Goal: Task Accomplishment & Management: Manage account settings

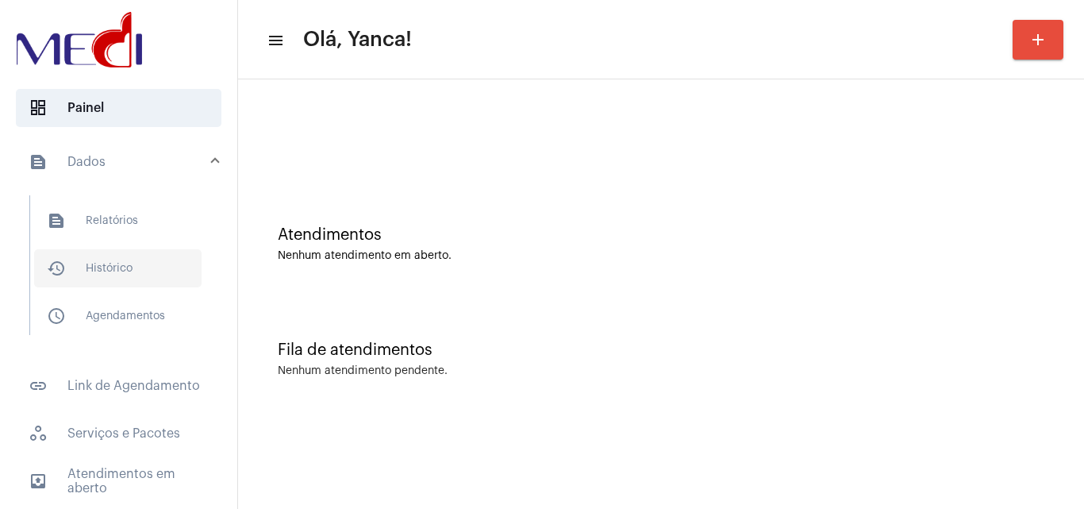
click at [109, 274] on span "history_outlined Histórico" at bounding box center [117, 268] width 167 height 38
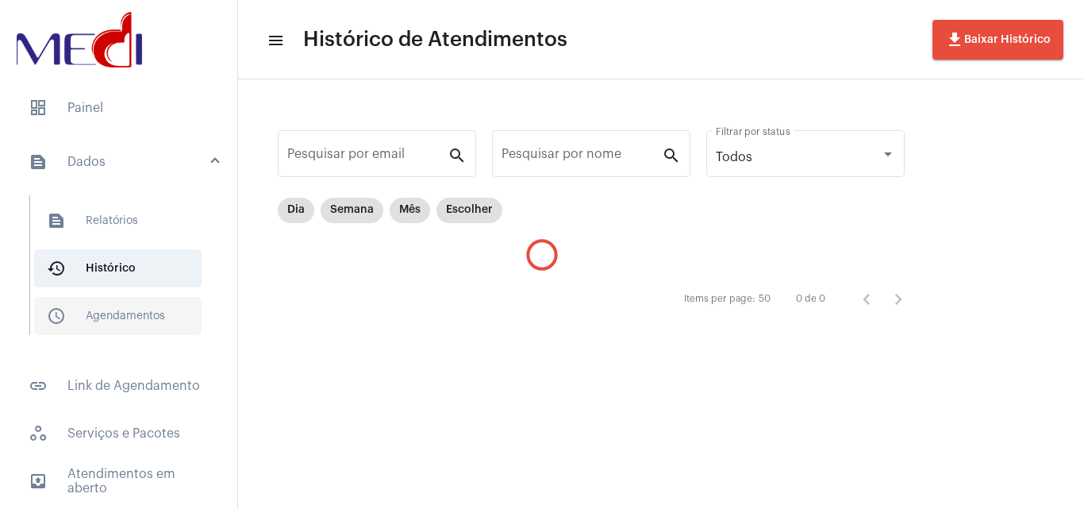
click at [119, 299] on span "schedule_outlined Agendamentos" at bounding box center [117, 316] width 167 height 38
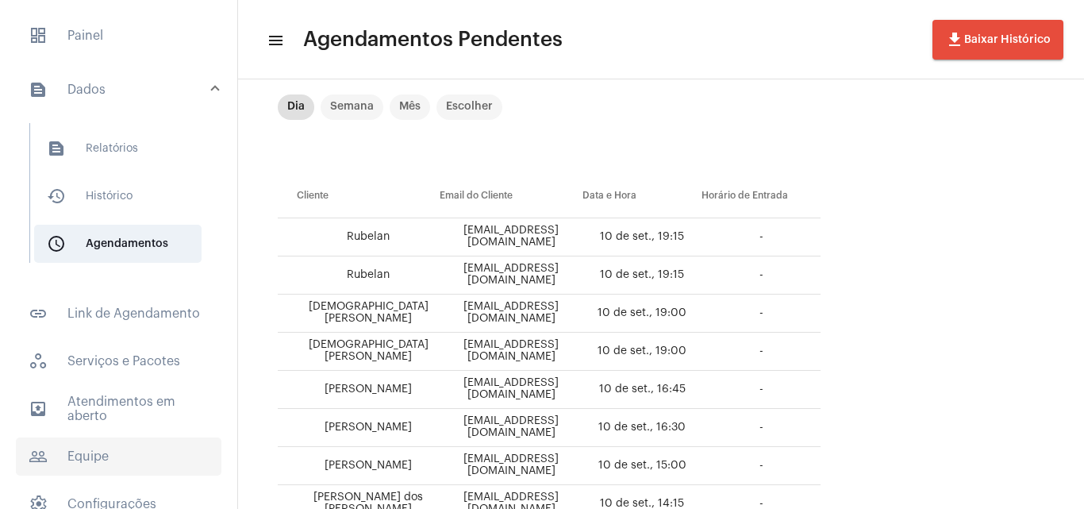
scroll to position [144, 0]
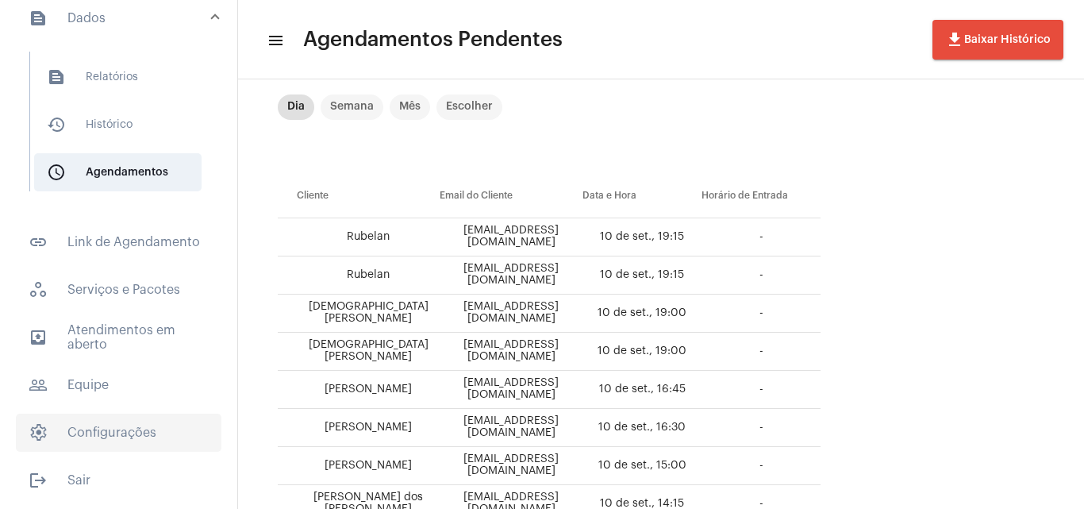
click at [105, 446] on span "settings Configurações" at bounding box center [118, 432] width 205 height 38
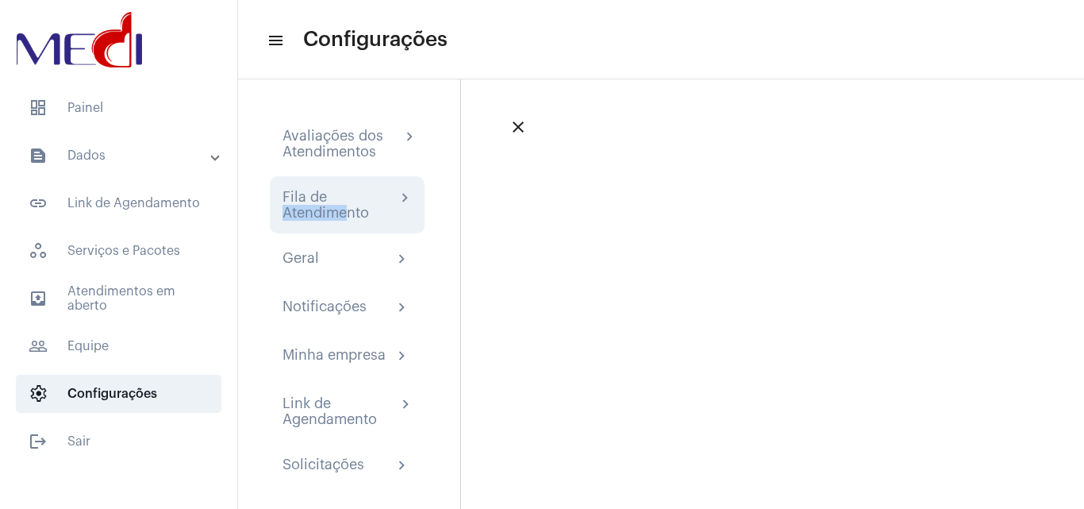
drag, startPoint x: 349, startPoint y: 204, endPoint x: 357, endPoint y: 213, distance: 12.4
click at [356, 213] on div "Fila de Atendimento" at bounding box center [338, 205] width 113 height 32
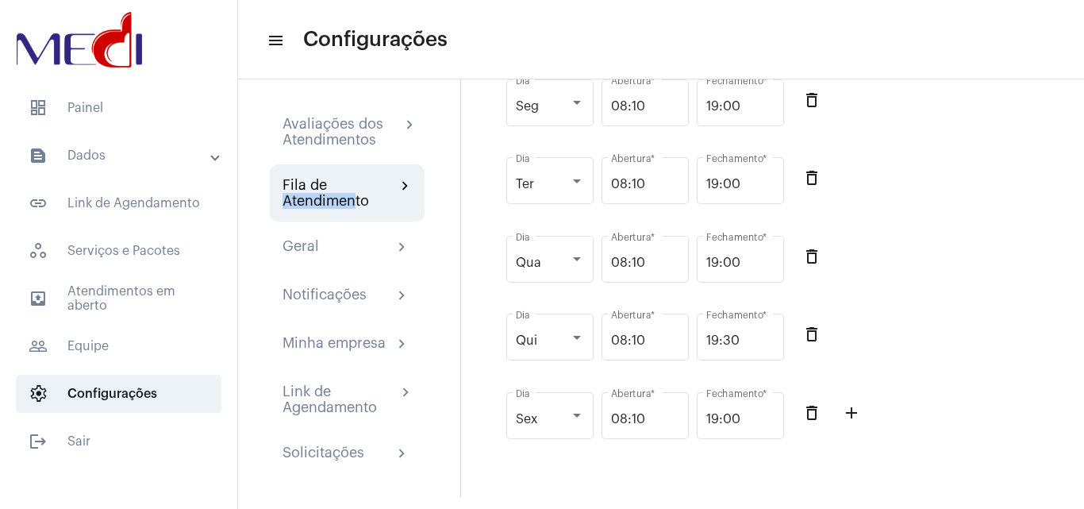
scroll to position [15, 0]
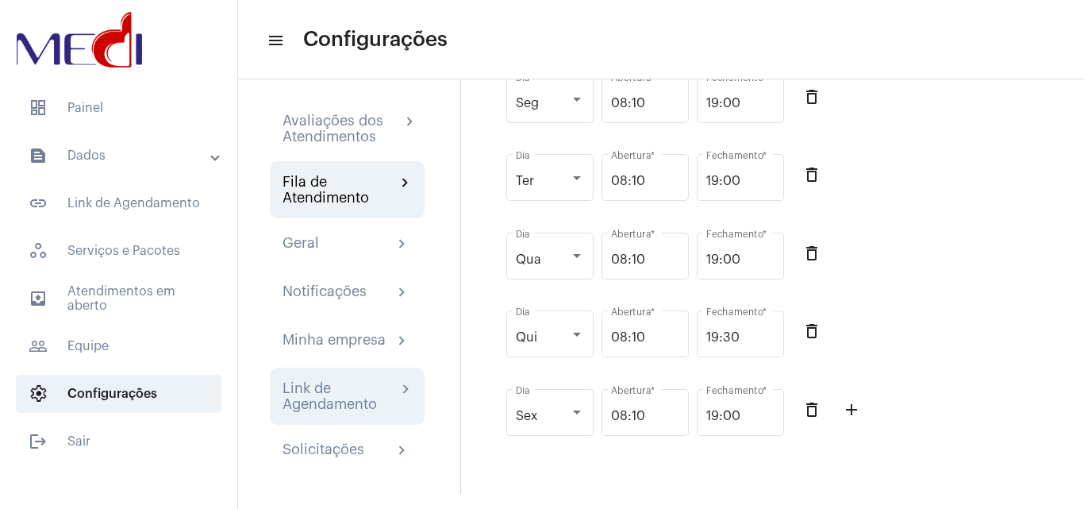
click at [321, 392] on div "Link de Agendamento" at bounding box center [339, 396] width 114 height 32
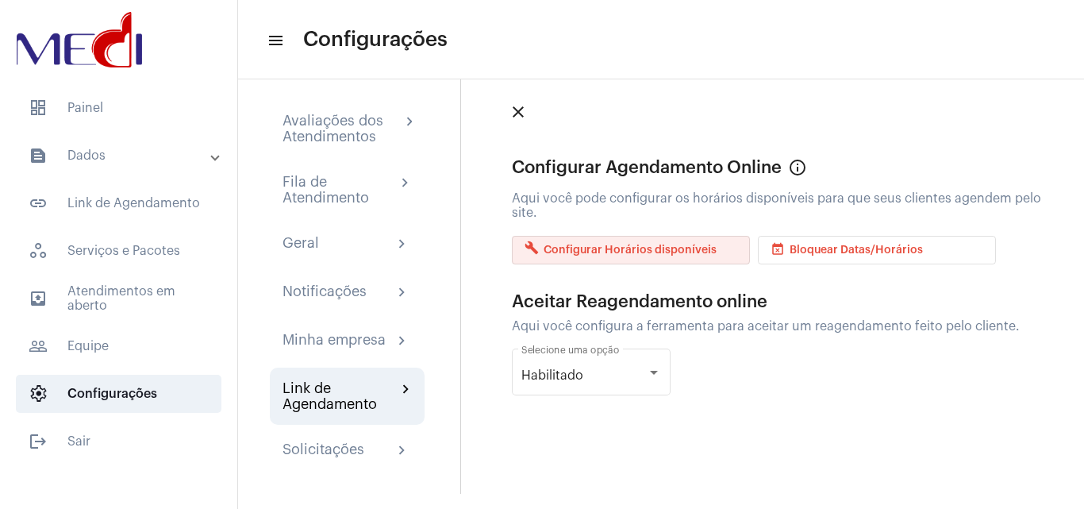
click at [681, 249] on span "build Configurar Horários disponíveis" at bounding box center [620, 249] width 192 height 11
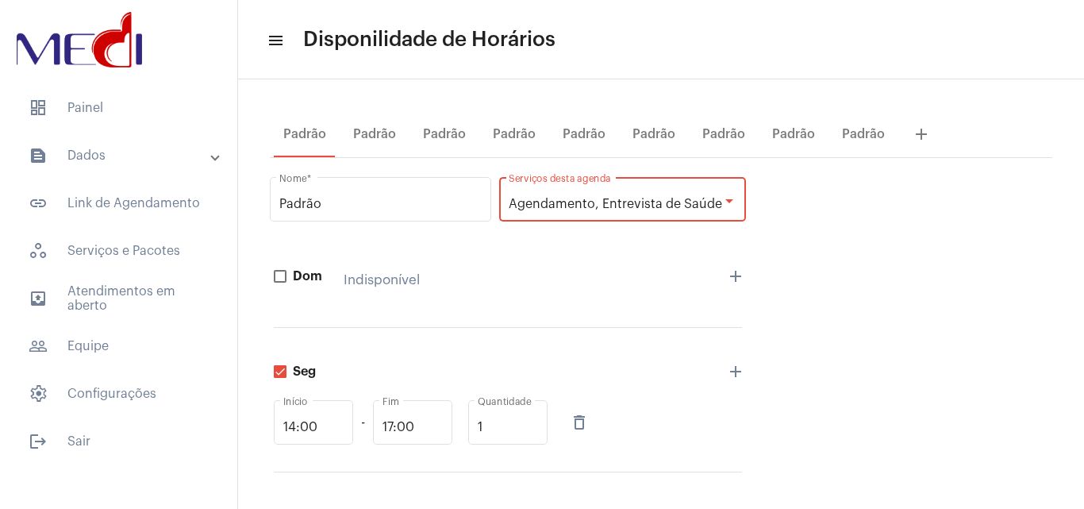
click at [707, 197] on div "Agendamento, Entrevista de Saúde" at bounding box center [615, 204] width 213 height 14
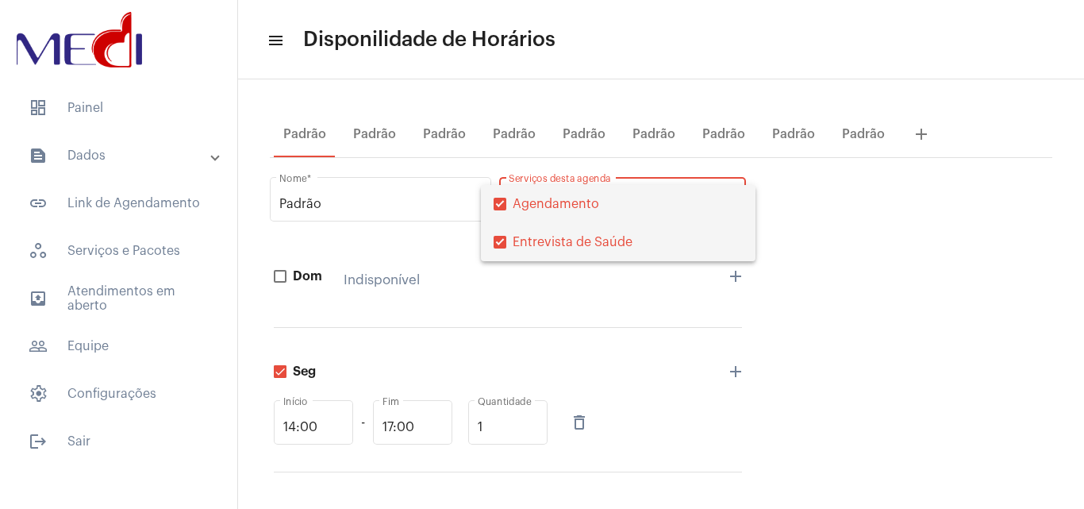
drag, startPoint x: 530, startPoint y: 238, endPoint x: 537, endPoint y: 248, distance: 11.9
click at [531, 239] on span "Entrevista de Saúde" at bounding box center [628, 242] width 230 height 38
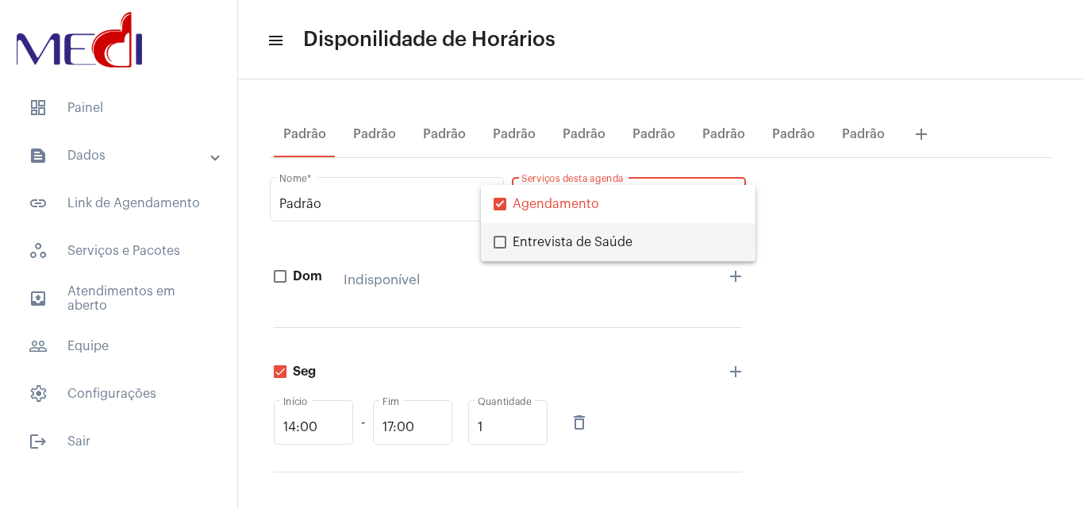
click at [572, 303] on div at bounding box center [542, 254] width 1084 height 509
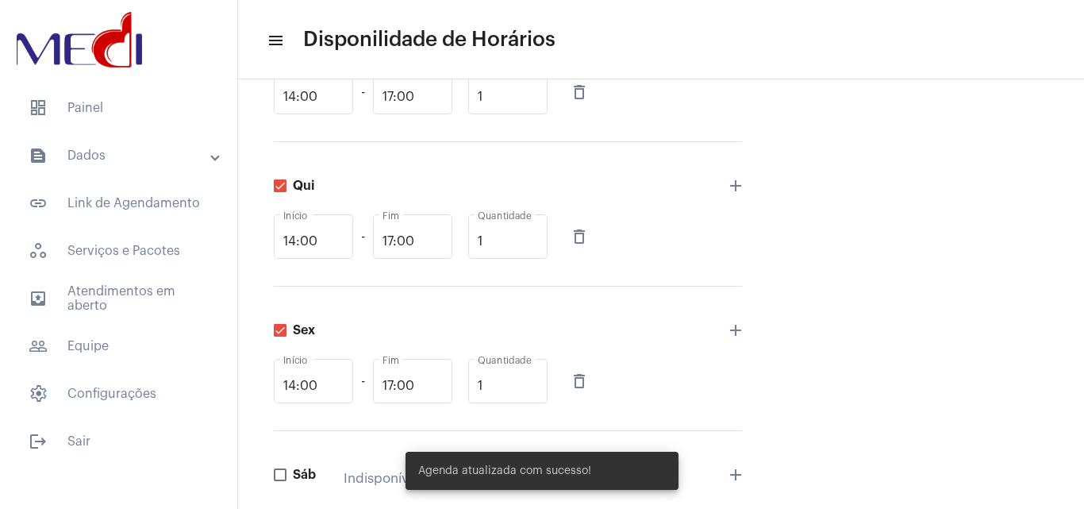
scroll to position [732, 0]
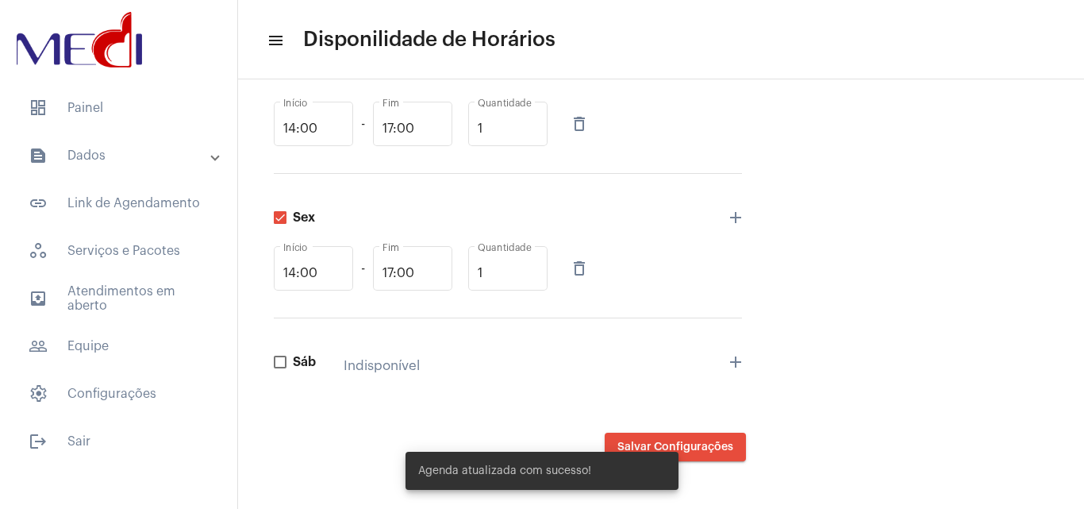
click at [692, 444] on div "Agenda atualizada com sucesso!" at bounding box center [541, 470] width 311 height 76
click at [716, 436] on button "Salvar Configurações" at bounding box center [675, 446] width 141 height 29
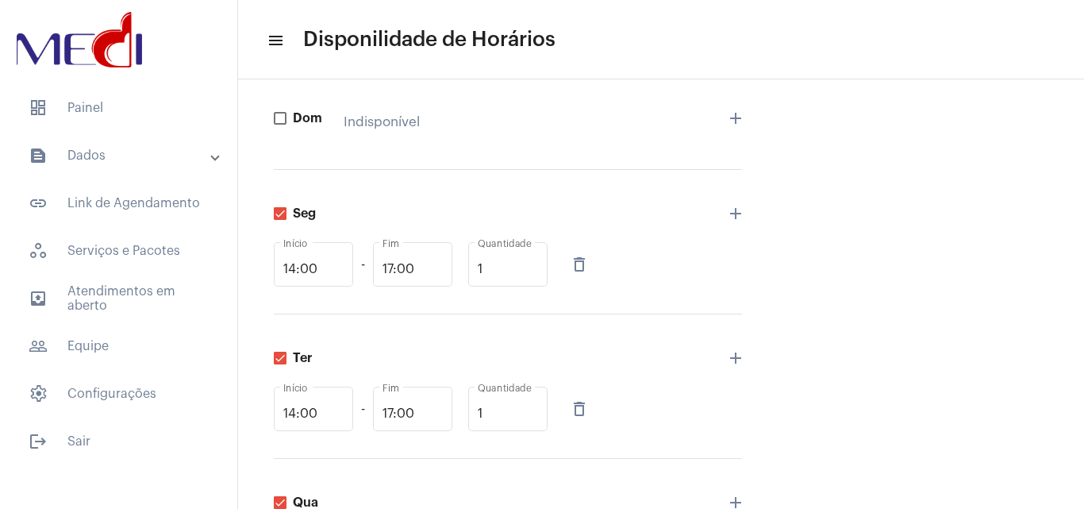
scroll to position [0, 0]
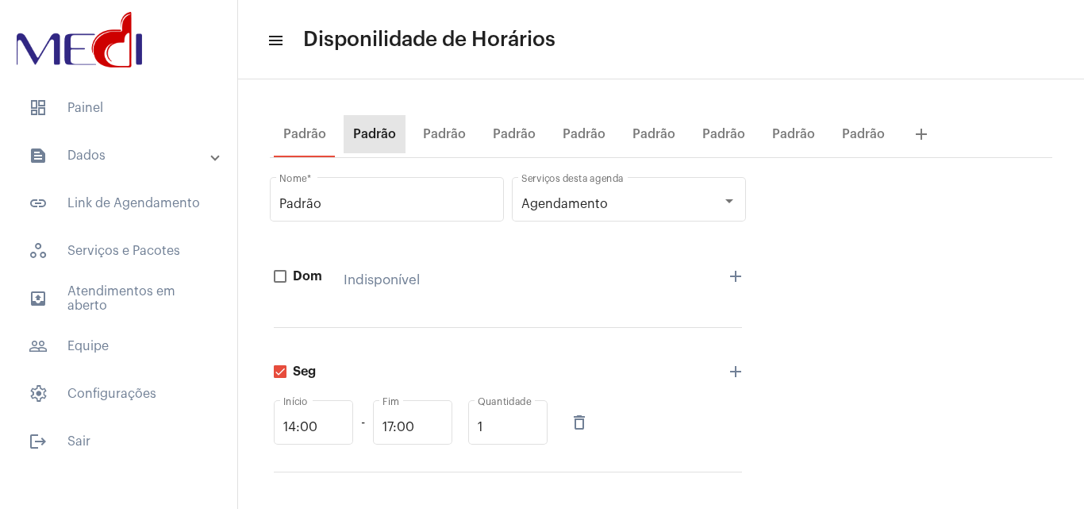
click at [383, 139] on div "Padrão" at bounding box center [374, 134] width 43 height 14
drag, startPoint x: 299, startPoint y: 128, endPoint x: 318, endPoint y: 142, distance: 23.8
click at [300, 128] on div "Padrão" at bounding box center [304, 134] width 43 height 14
click at [374, 141] on div "Padrão" at bounding box center [375, 134] width 62 height 38
click at [453, 131] on div "Padrão" at bounding box center [444, 134] width 43 height 14
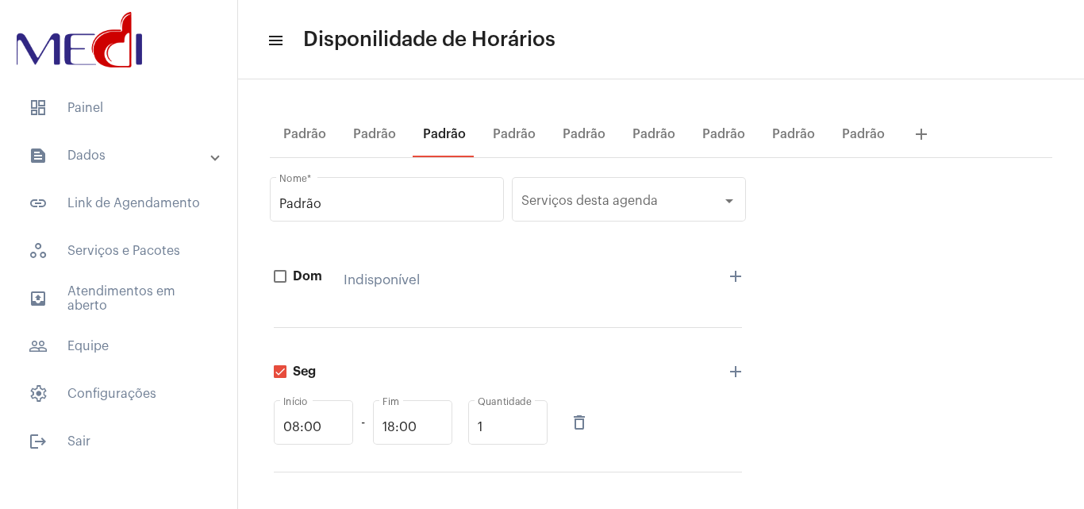
click at [453, 131] on div "Padrão" at bounding box center [444, 134] width 43 height 14
click at [496, 129] on div "Padrão" at bounding box center [514, 134] width 43 height 14
click at [582, 137] on div "Padrão" at bounding box center [584, 134] width 43 height 14
drag, startPoint x: 653, startPoint y: 125, endPoint x: 664, endPoint y: 132, distance: 13.7
click at [654, 125] on div "Padrão" at bounding box center [654, 134] width 62 height 38
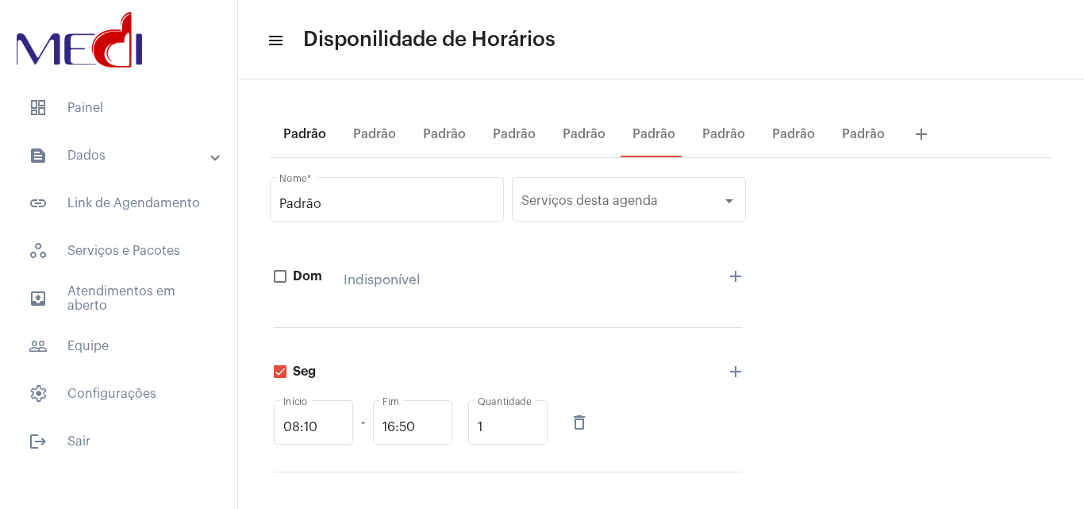
click at [319, 129] on div "Padrão" at bounding box center [304, 134] width 43 height 14
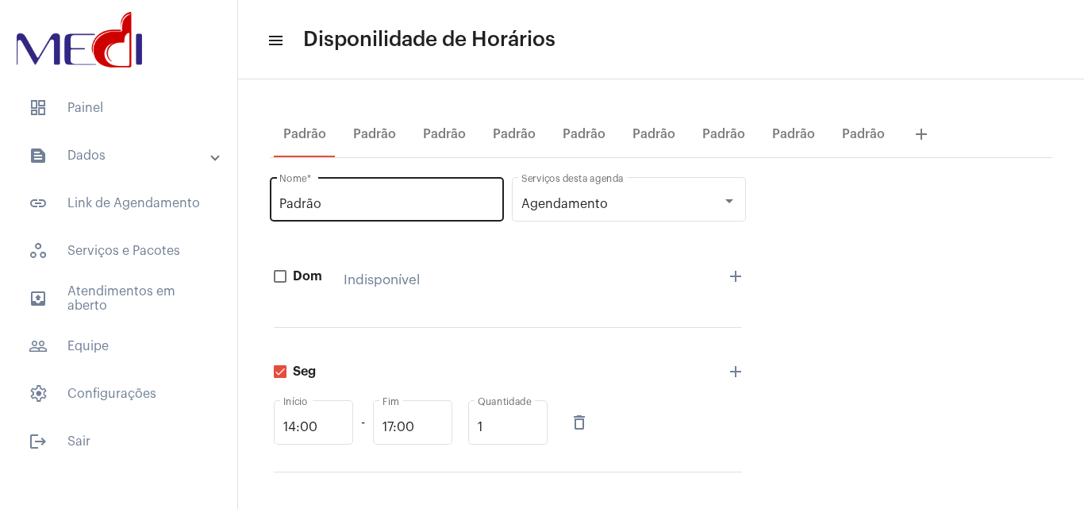
click at [411, 192] on div "Padrão Nome *" at bounding box center [386, 199] width 215 height 50
click at [543, 255] on div "Dom Indisponível add" at bounding box center [508, 279] width 468 height 94
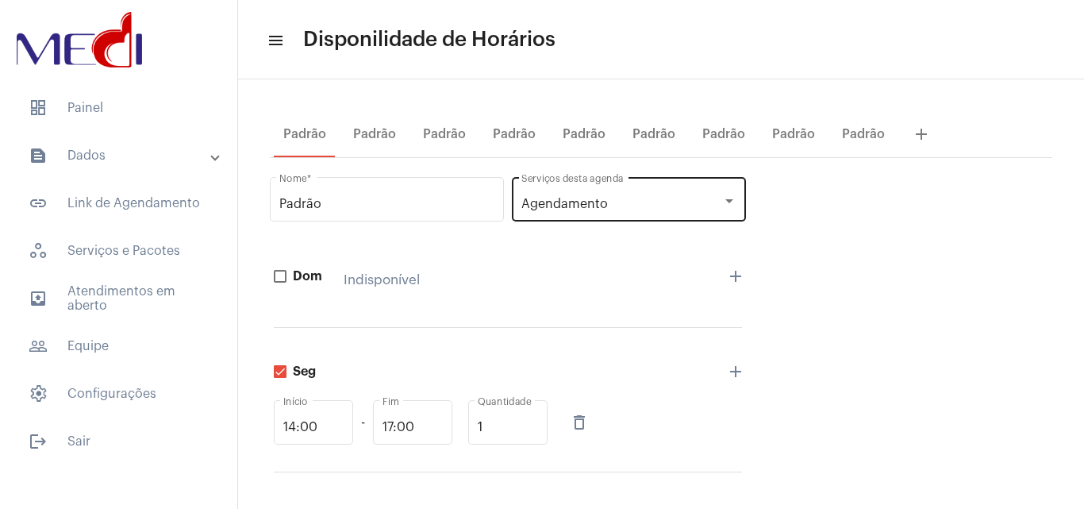
click at [602, 212] on div "Agendamento Serviços [PERSON_NAME] agenda" at bounding box center [628, 199] width 215 height 50
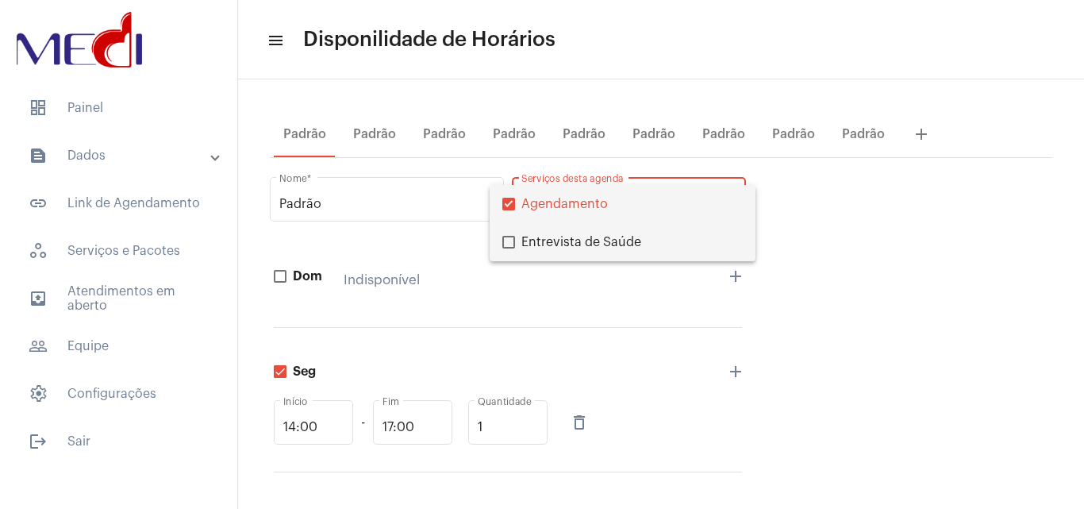
click at [591, 239] on span "Entrevista de Saúde" at bounding box center [631, 242] width 221 height 38
click at [524, 286] on div at bounding box center [542, 254] width 1084 height 509
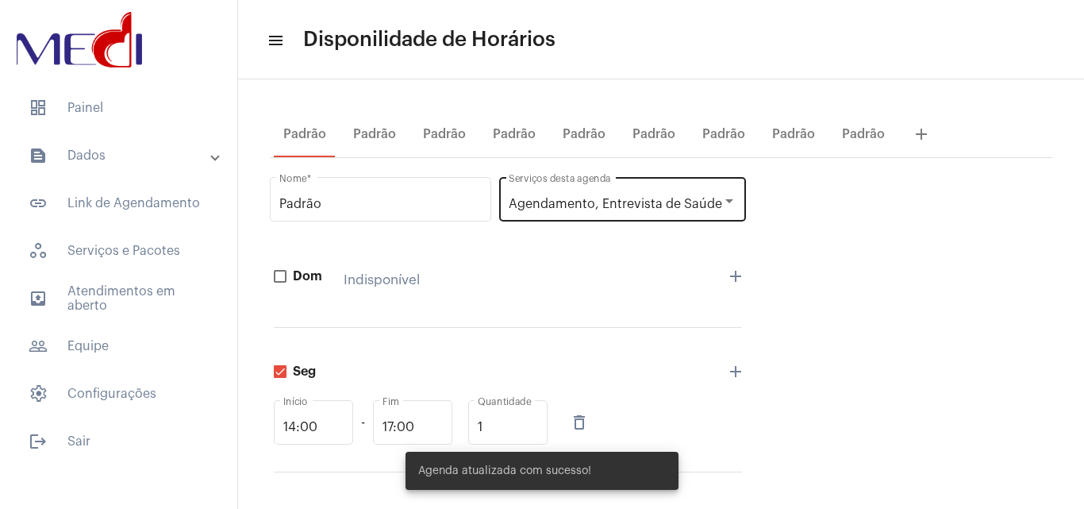
click at [550, 198] on span "Agendamento, Entrevista de Saúde" at bounding box center [615, 204] width 213 height 13
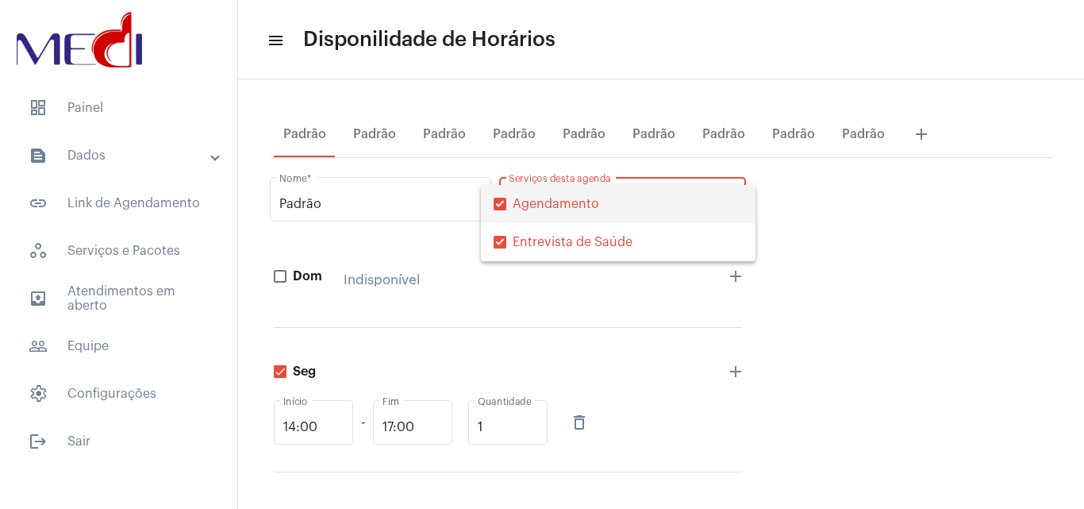
click at [497, 293] on div at bounding box center [542, 254] width 1084 height 509
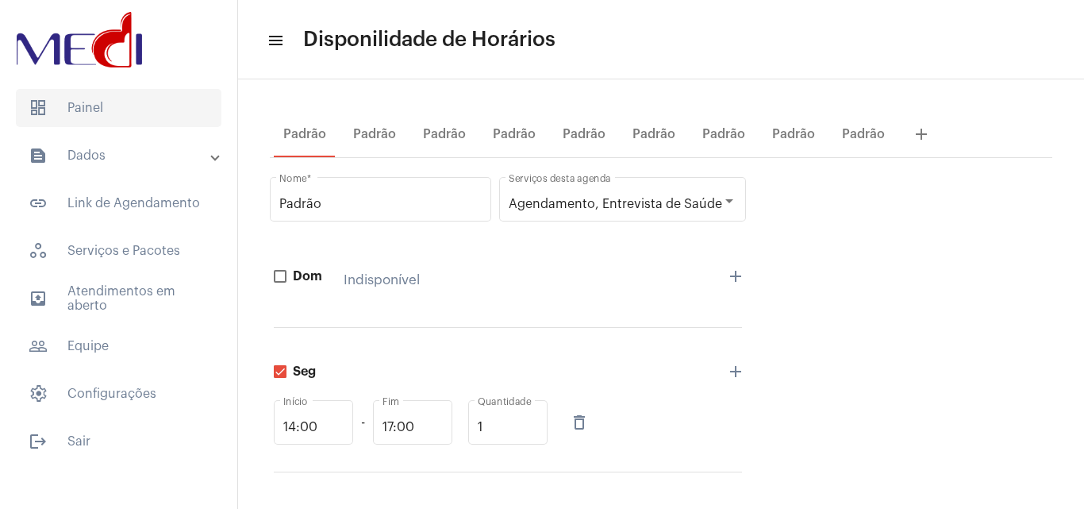
click at [142, 111] on span "dashboard Painel" at bounding box center [118, 108] width 205 height 38
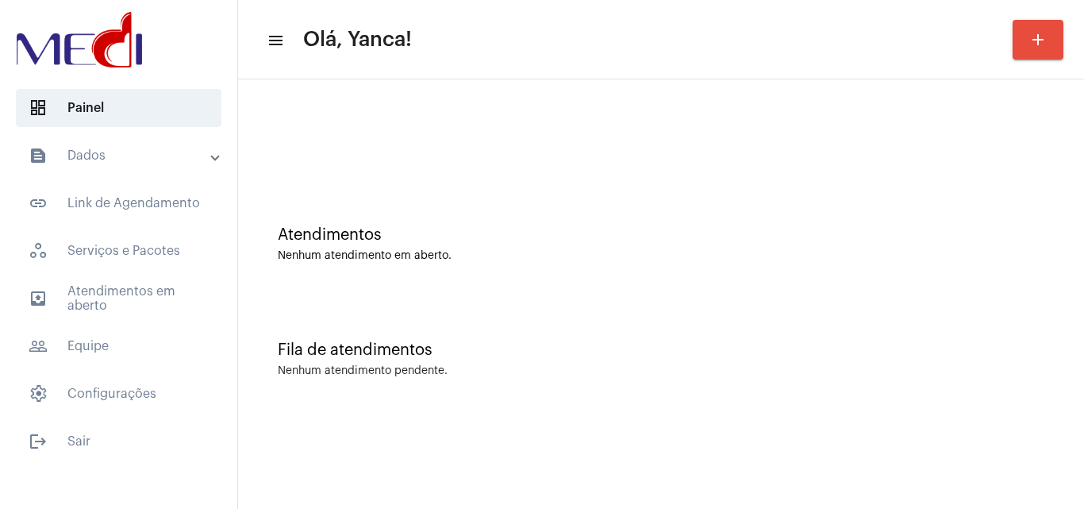
click at [136, 150] on mat-panel-title "text_snippet_outlined Dados" at bounding box center [120, 155] width 183 height 19
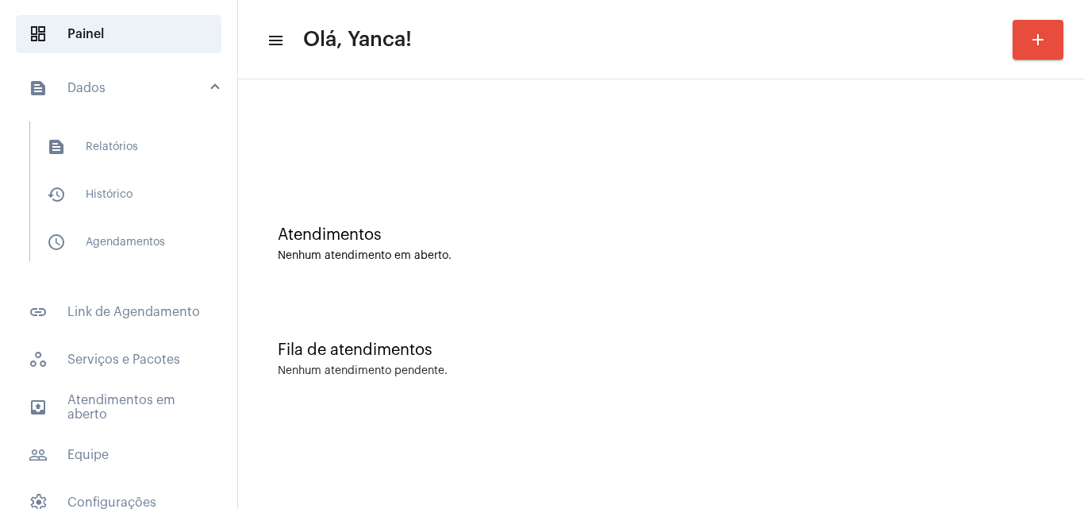
scroll to position [144, 0]
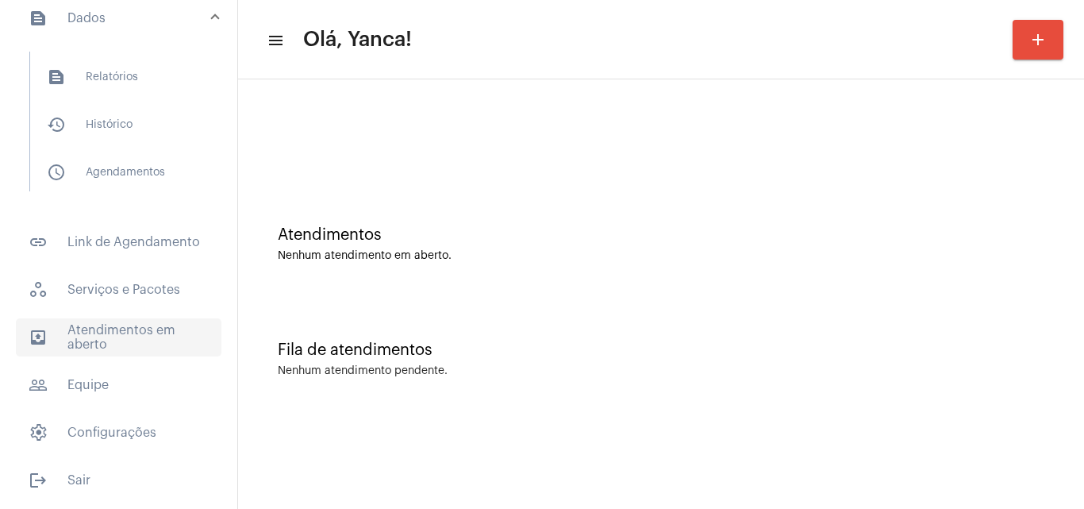
click at [125, 344] on span "outbox_outline Atendimentos em aberto" at bounding box center [118, 337] width 205 height 38
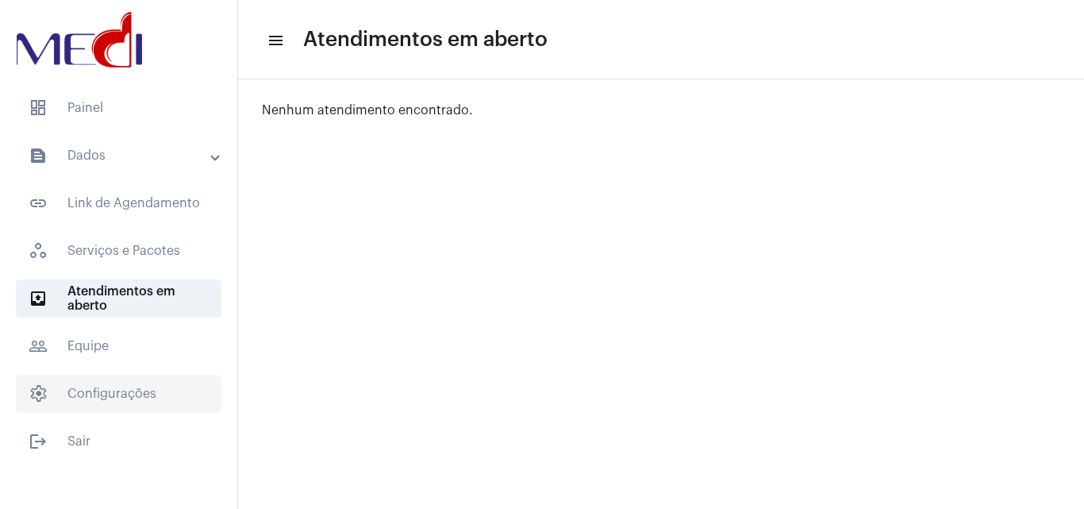
click at [128, 390] on span "settings Configurações" at bounding box center [118, 393] width 205 height 38
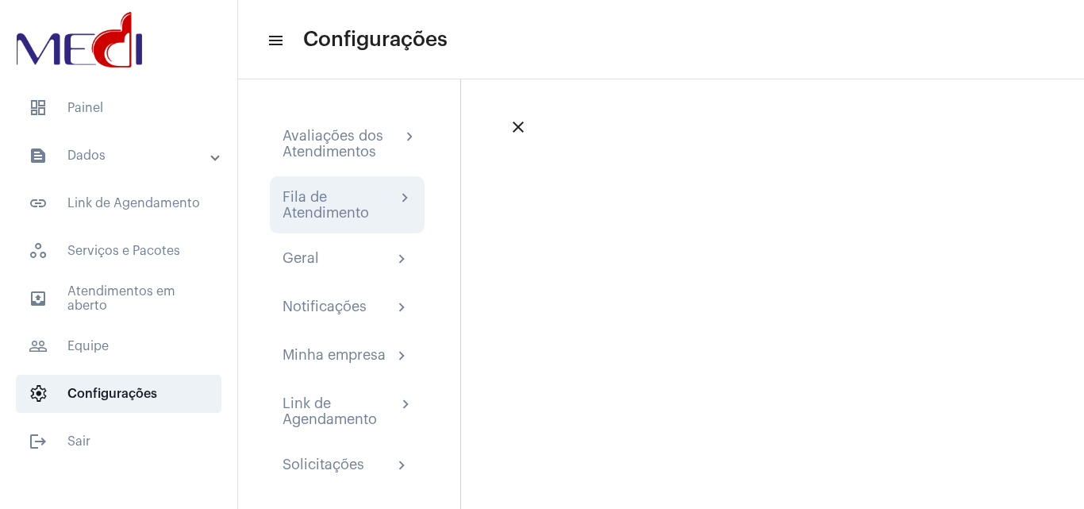
click at [351, 204] on div "Fila de Atendimento" at bounding box center [338, 205] width 113 height 32
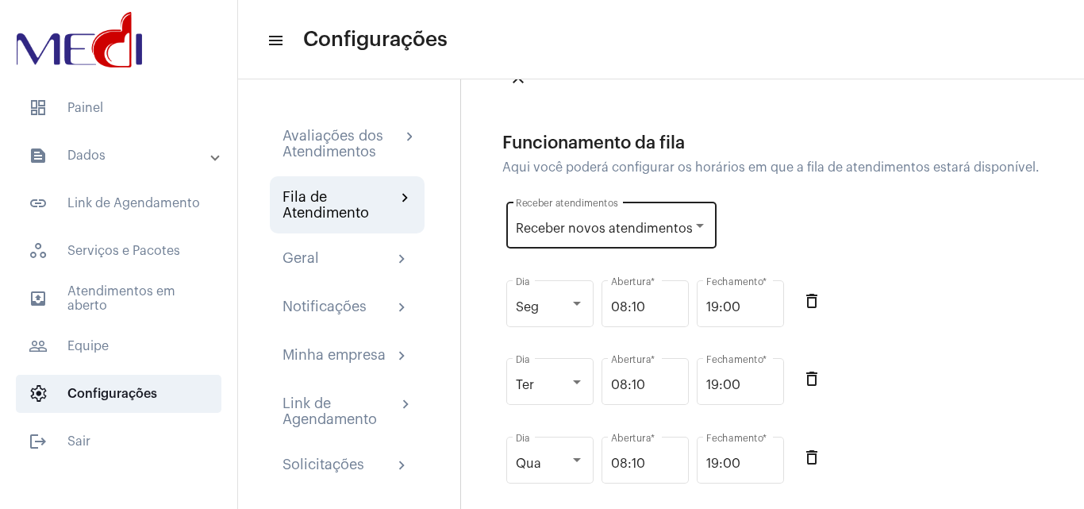
scroll to position [159, 0]
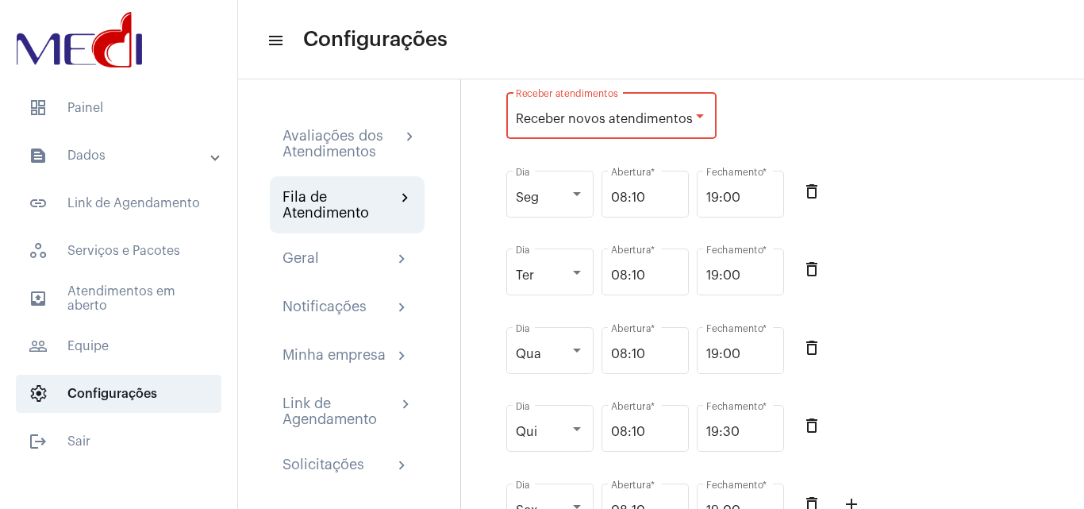
click at [671, 125] on span "Receber novos atendimentos" at bounding box center [604, 119] width 177 height 13
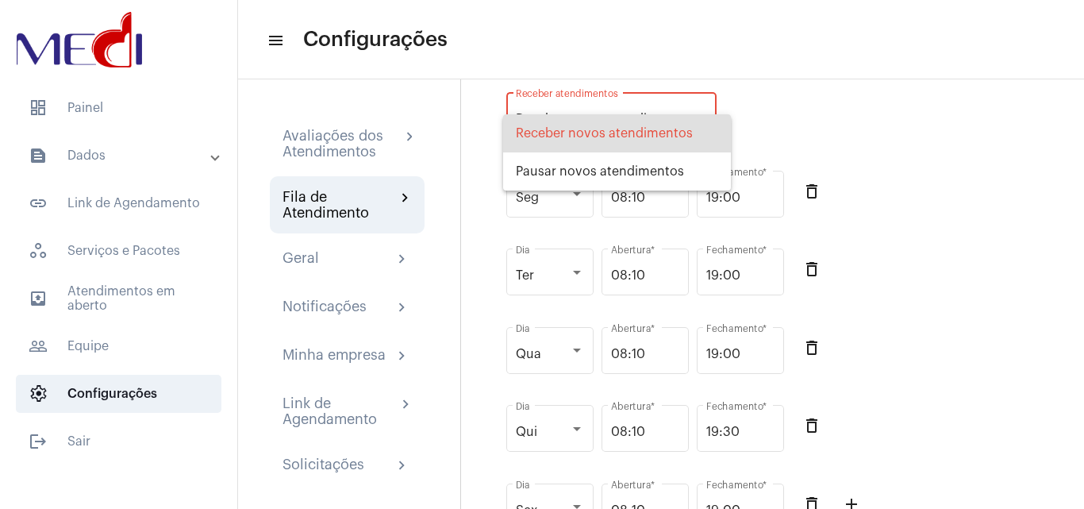
click at [824, 117] on div at bounding box center [542, 254] width 1084 height 509
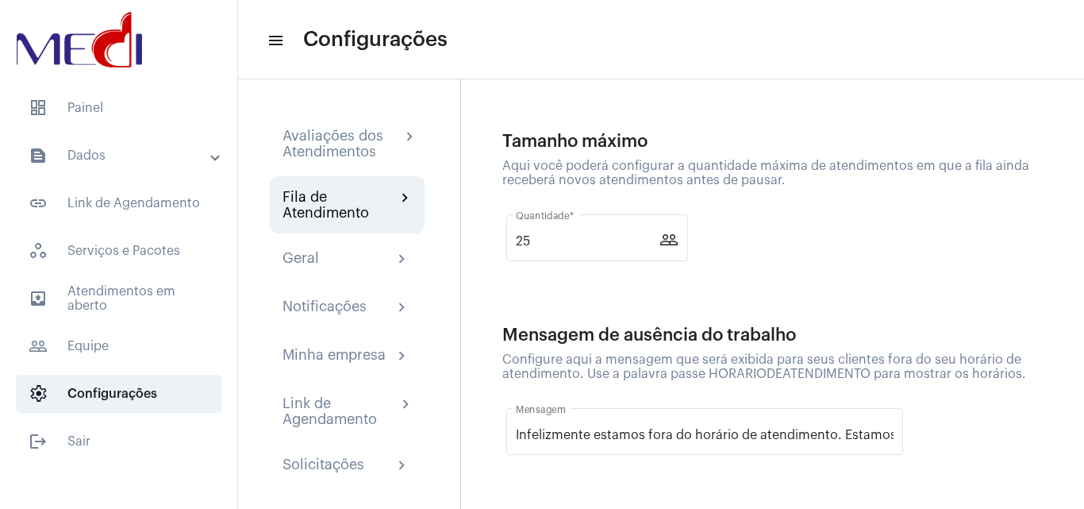
scroll to position [636, 0]
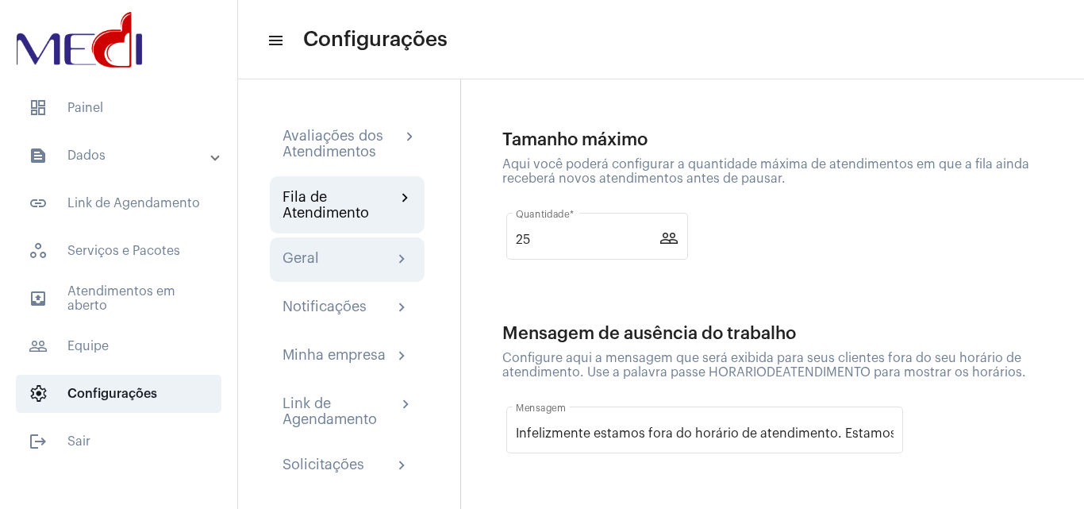
click at [319, 261] on div "Geral chevron_right" at bounding box center [346, 259] width 129 height 19
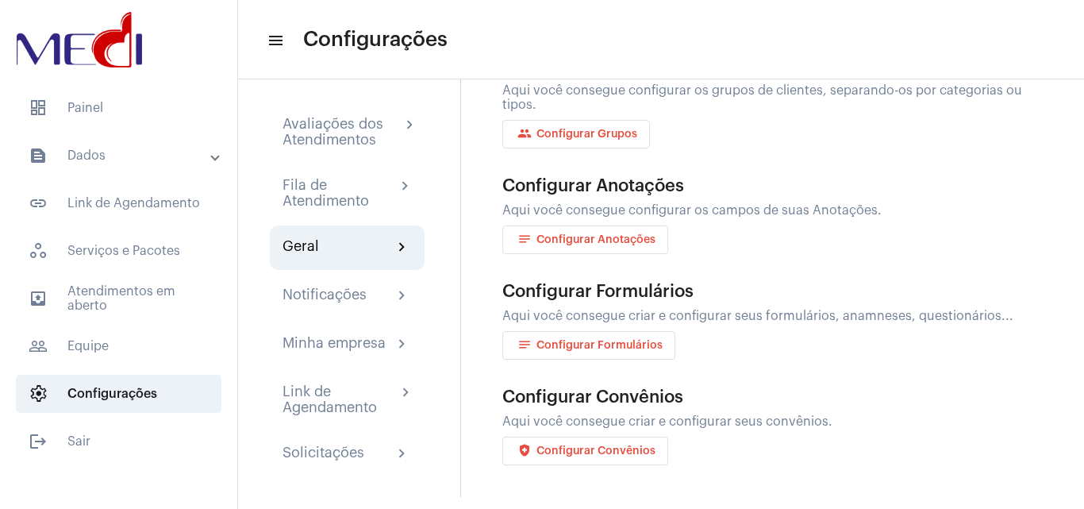
scroll to position [15, 0]
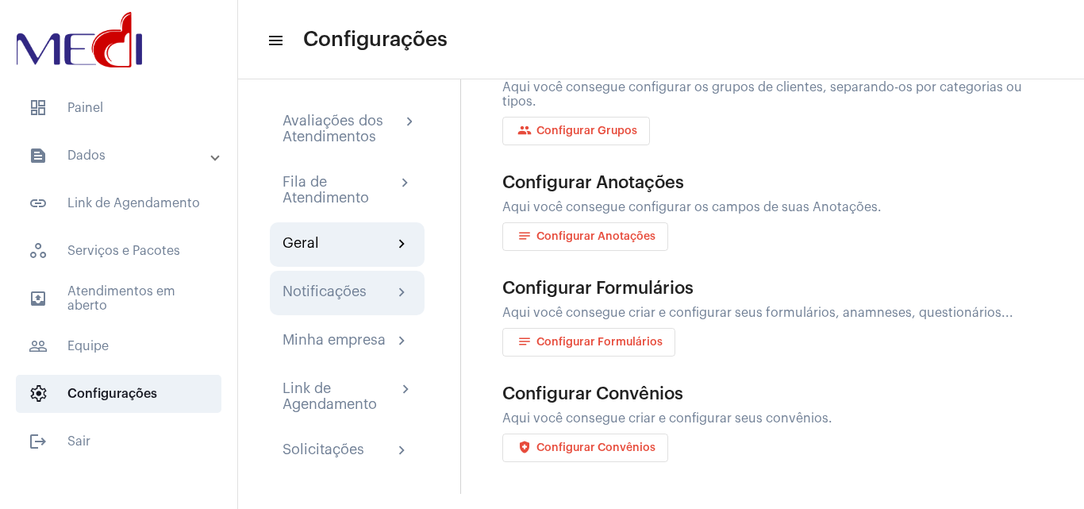
click at [362, 294] on div "Notificações" at bounding box center [324, 292] width 84 height 19
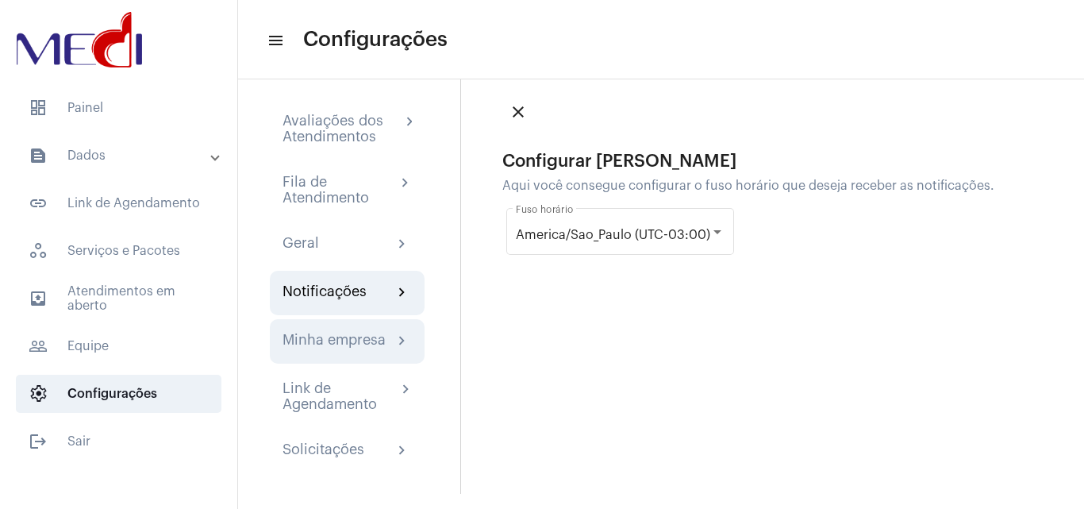
click at [355, 344] on div "Minha empresa" at bounding box center [333, 341] width 103 height 19
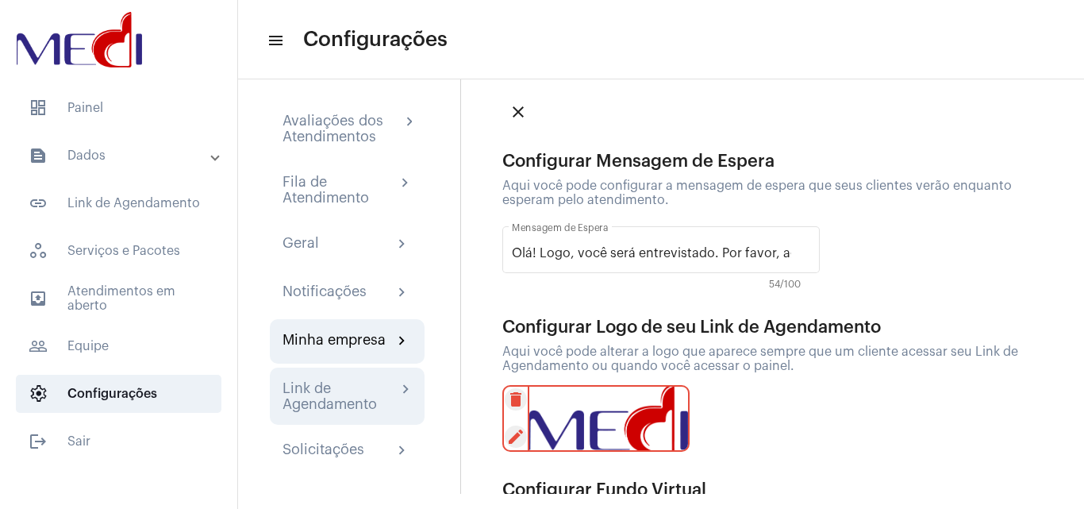
click at [323, 390] on div "Link de Agendamento" at bounding box center [339, 396] width 114 height 32
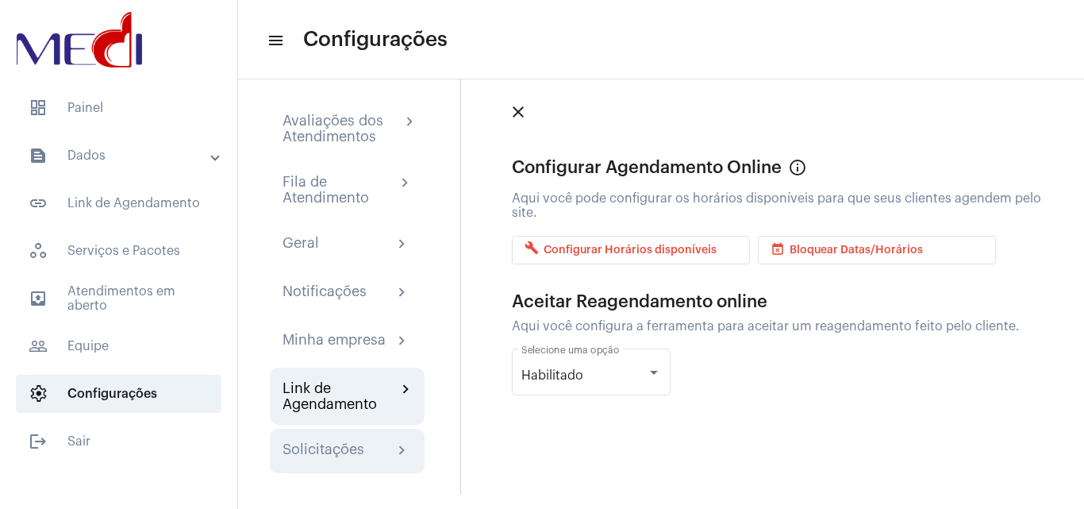
click at [354, 451] on div "Solicitações" at bounding box center [323, 450] width 82 height 19
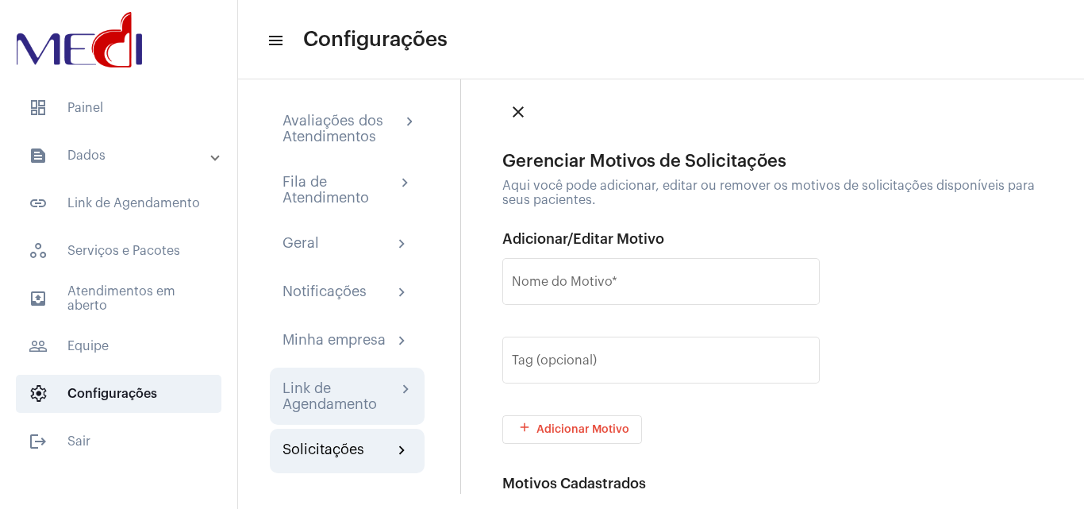
click at [356, 407] on div "Link de Agendamento" at bounding box center [339, 396] width 114 height 32
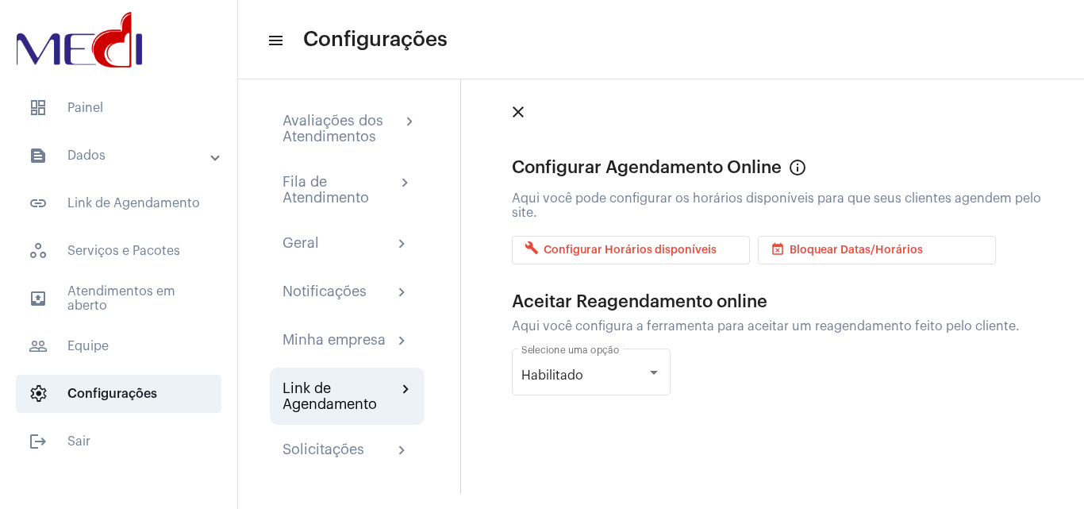
click at [639, 248] on span "build Configurar Horários disponíveis" at bounding box center [620, 249] width 192 height 11
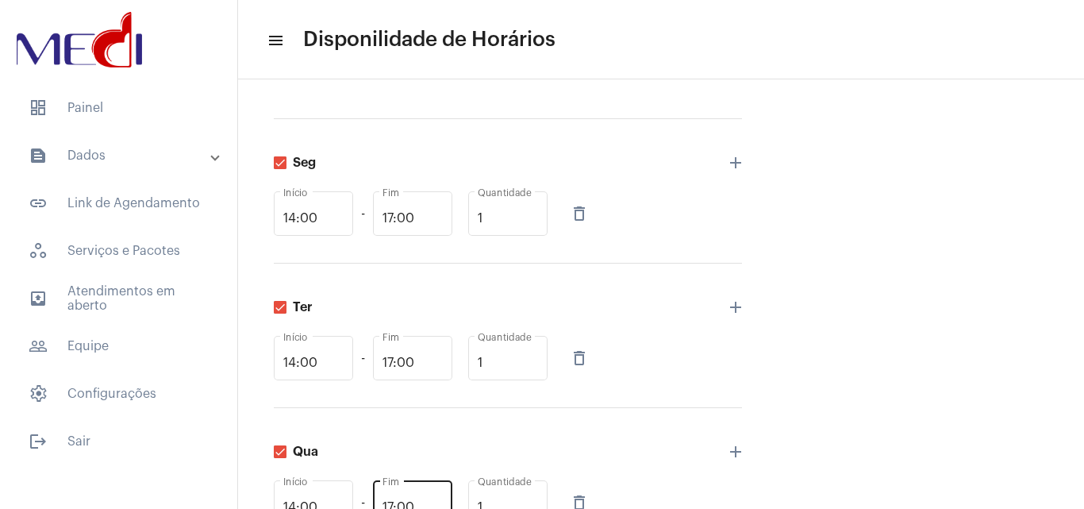
scroll to position [555, 0]
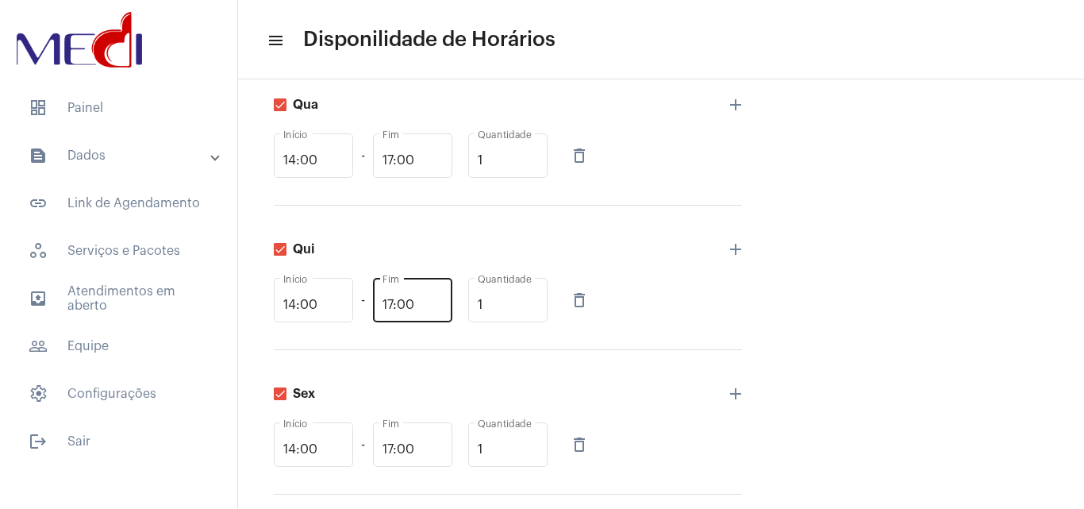
click at [428, 309] on input "17:00" at bounding box center [412, 305] width 60 height 14
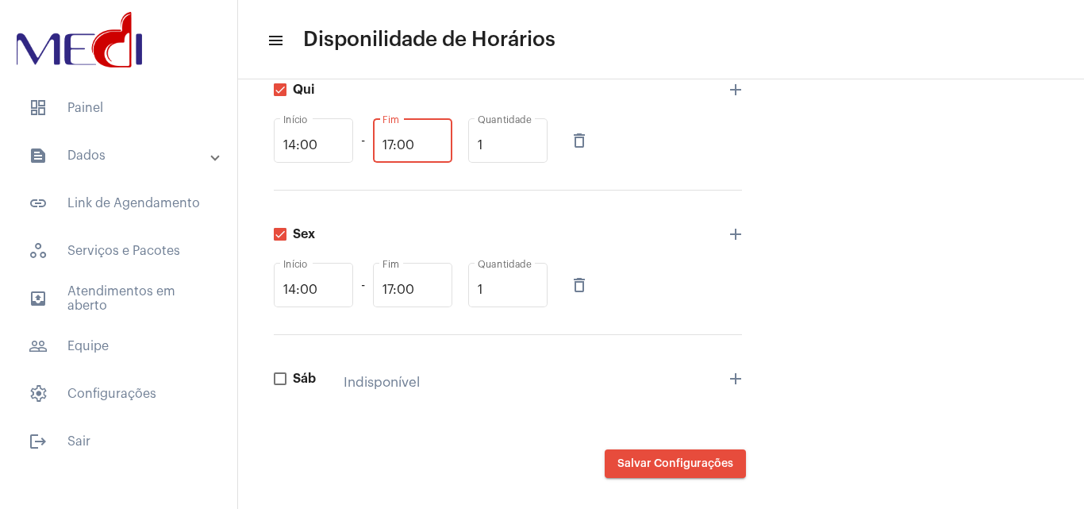
scroll to position [732, 0]
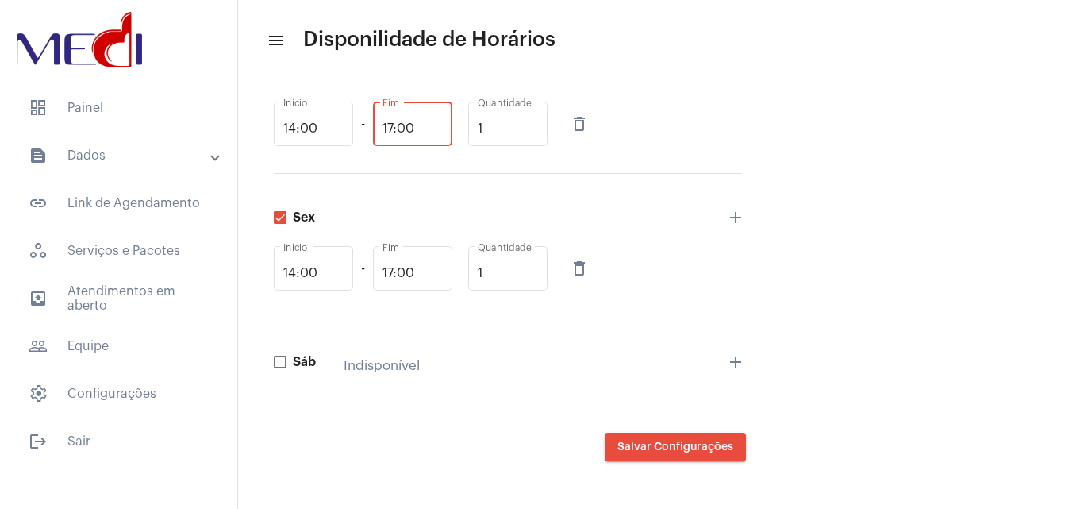
click at [583, 356] on div "Sáb Indisponível add" at bounding box center [508, 365] width 468 height 94
click at [649, 444] on span "Salvar Configurações" at bounding box center [675, 446] width 116 height 11
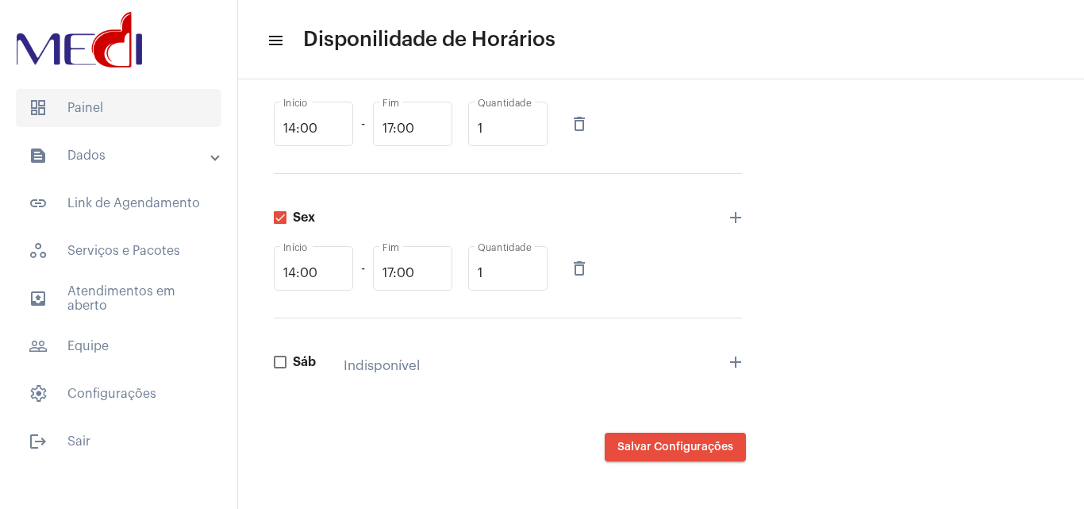
drag, startPoint x: 109, startPoint y: 106, endPoint x: 468, endPoint y: 283, distance: 401.0
click at [109, 106] on span "dashboard Painel" at bounding box center [118, 108] width 205 height 38
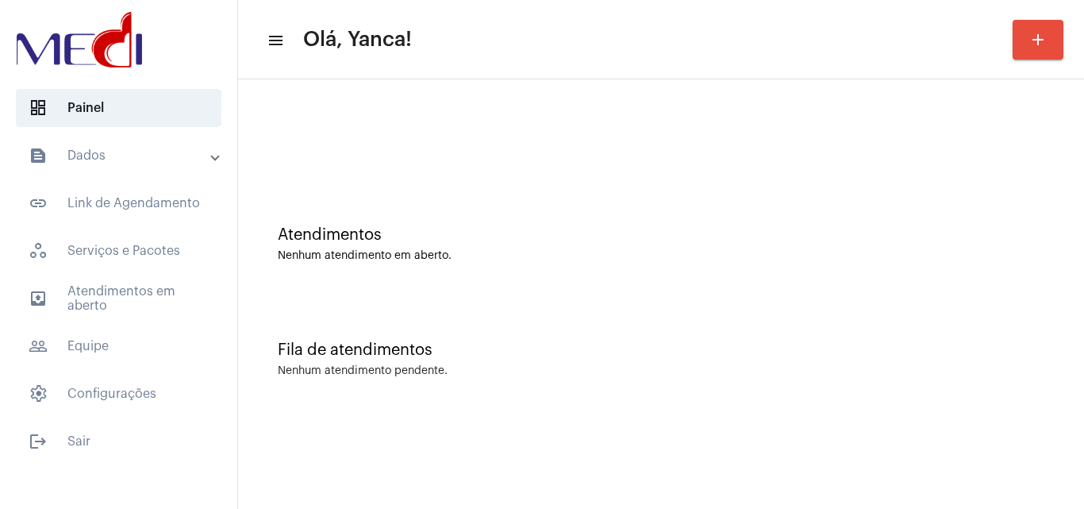
drag, startPoint x: 88, startPoint y: 153, endPoint x: 119, endPoint y: 183, distance: 43.2
click at [94, 153] on mat-panel-title "text_snippet_outlined Dados" at bounding box center [120, 155] width 183 height 19
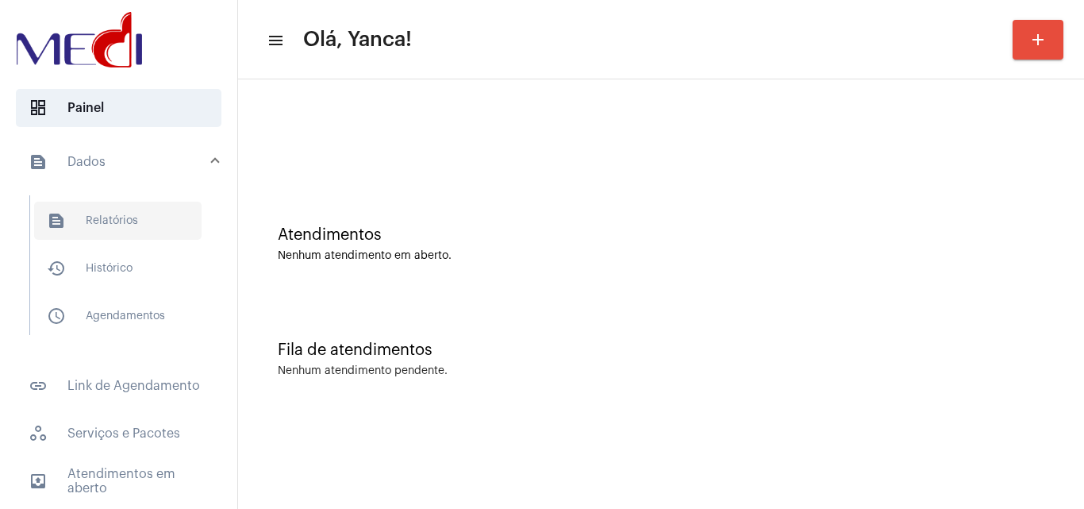
click at [146, 237] on span "text_snippet_outlined Relatórios" at bounding box center [117, 221] width 167 height 38
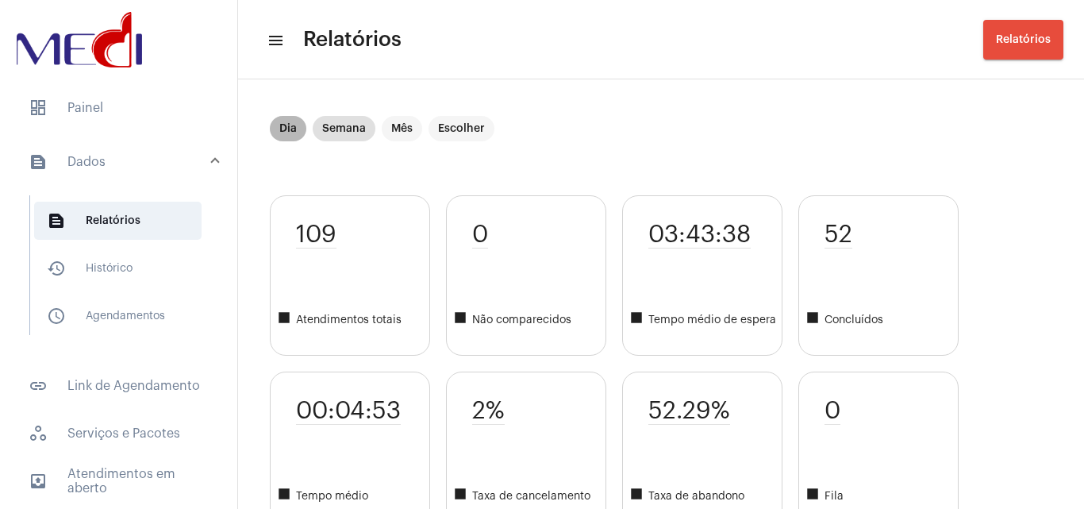
click at [292, 128] on mat-chip "Dia" at bounding box center [288, 128] width 36 height 25
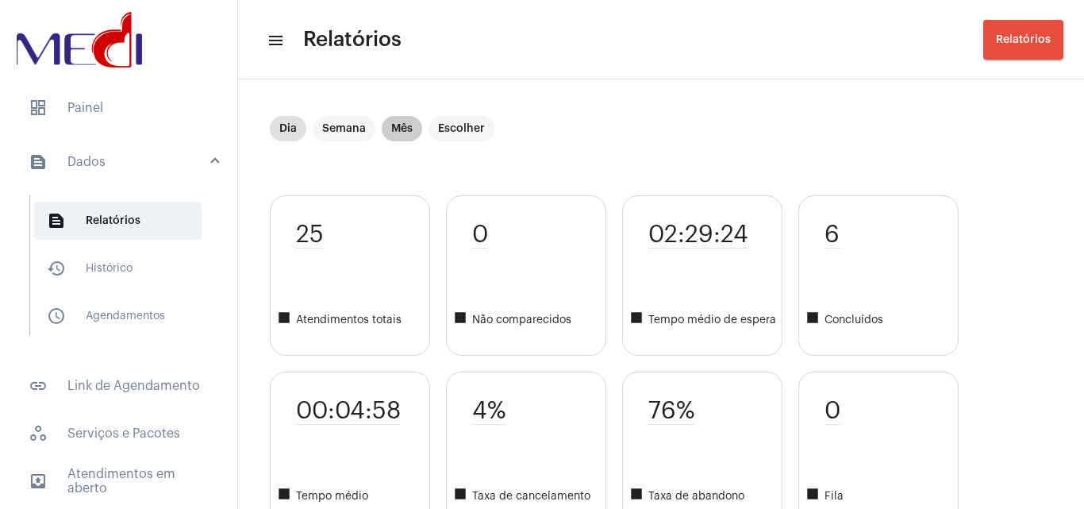
click at [419, 125] on mat-chip "Mês" at bounding box center [402, 128] width 40 height 25
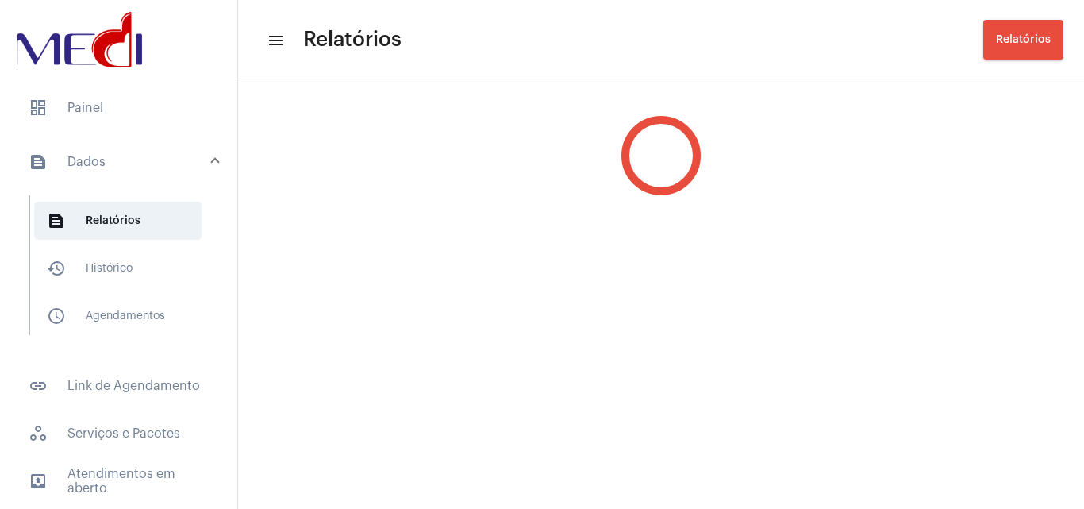
click at [451, 127] on div at bounding box center [661, 155] width 846 height 143
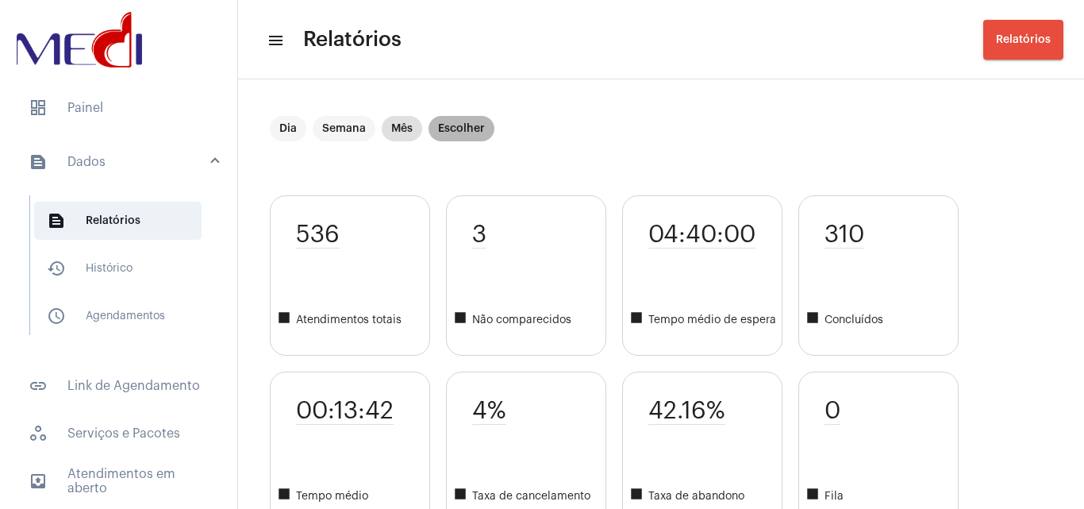
drag, startPoint x: 442, startPoint y: 140, endPoint x: 502, endPoint y: 163, distance: 64.8
click at [442, 140] on mat-chip "Escolher" at bounding box center [461, 128] width 66 height 25
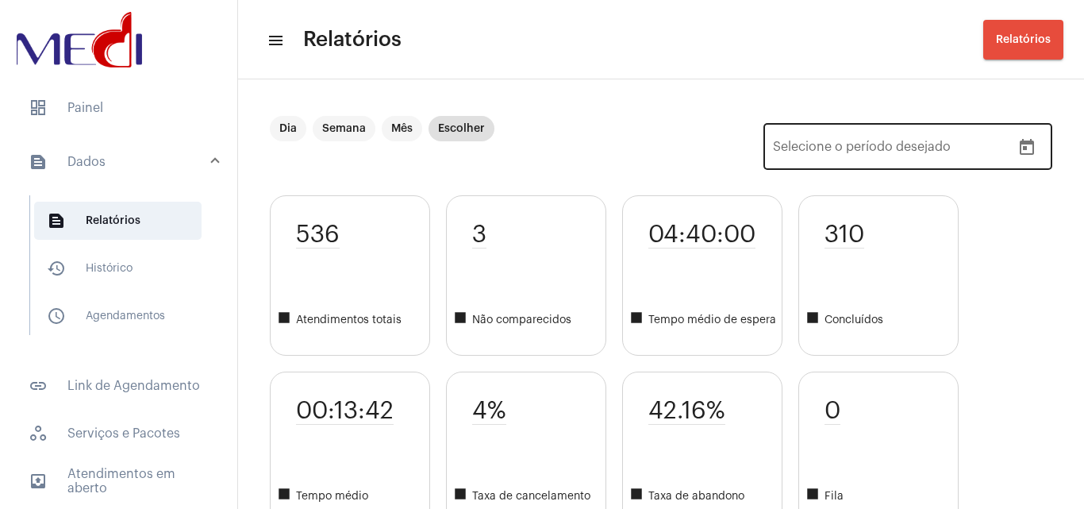
click at [997, 148] on div "Data de início –" at bounding box center [892, 150] width 238 height 14
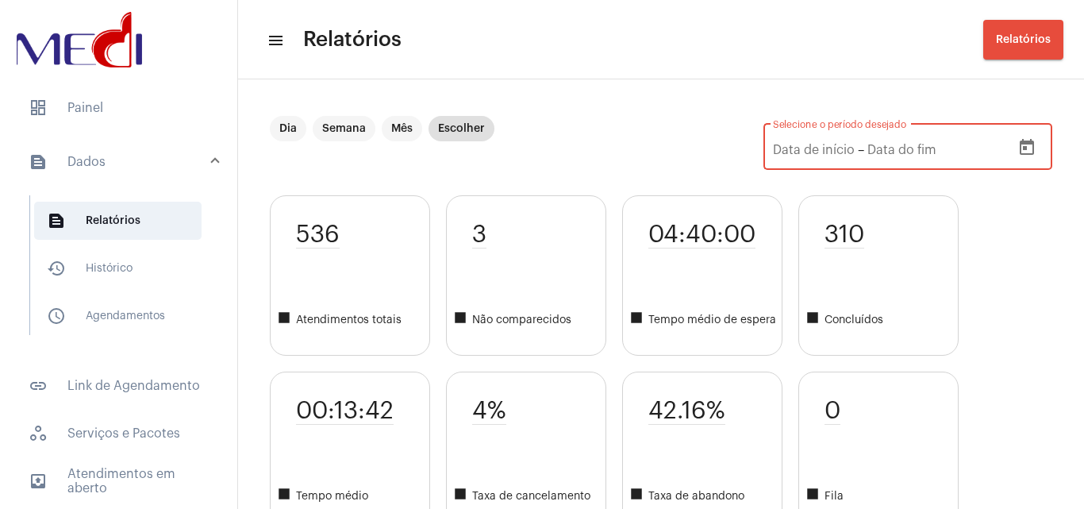
click at [1017, 148] on icon "Open calendar" at bounding box center [1026, 147] width 19 height 19
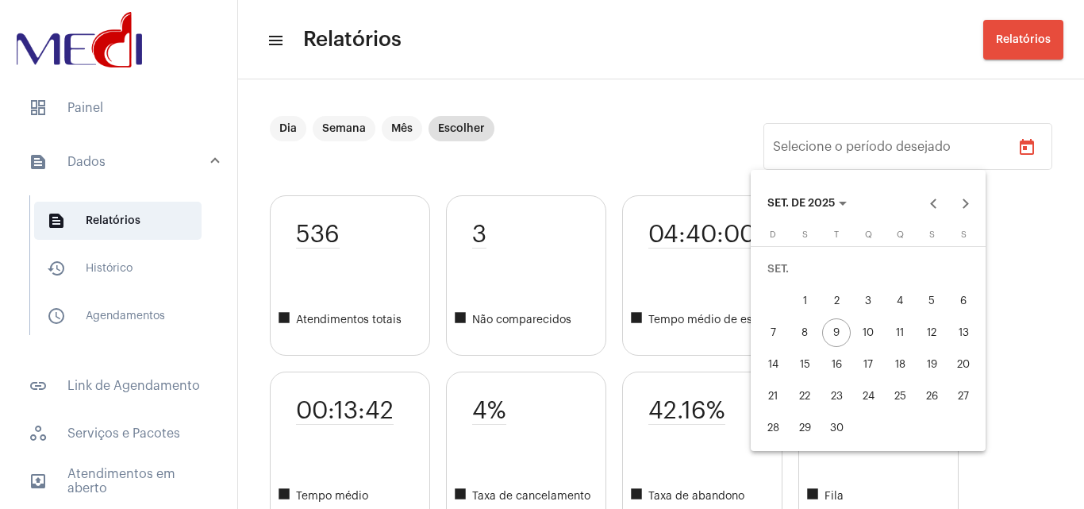
click at [802, 328] on div "8" at bounding box center [804, 332] width 29 height 29
type input "[DATE]"
click at [802, 328] on div "8" at bounding box center [804, 332] width 29 height 29
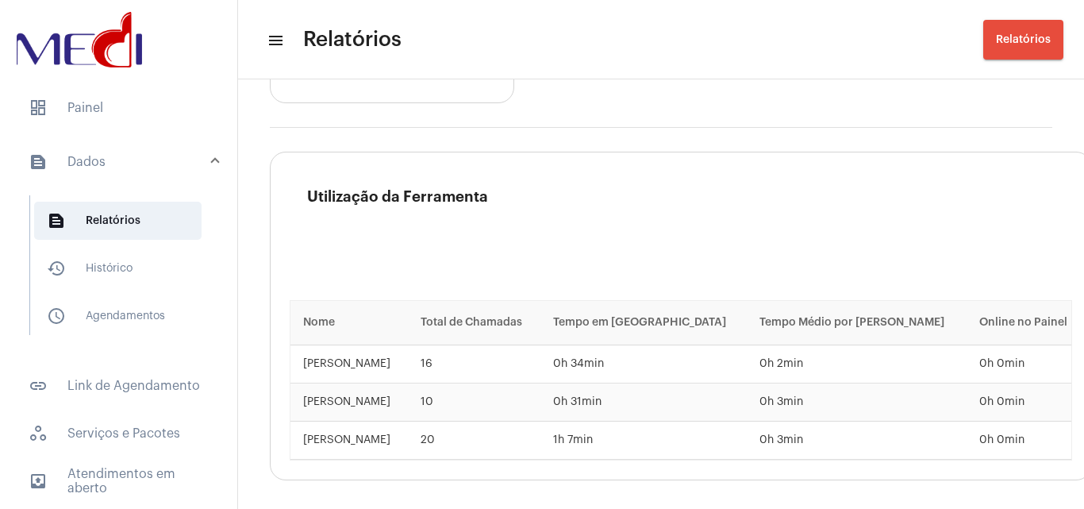
scroll to position [2411, 0]
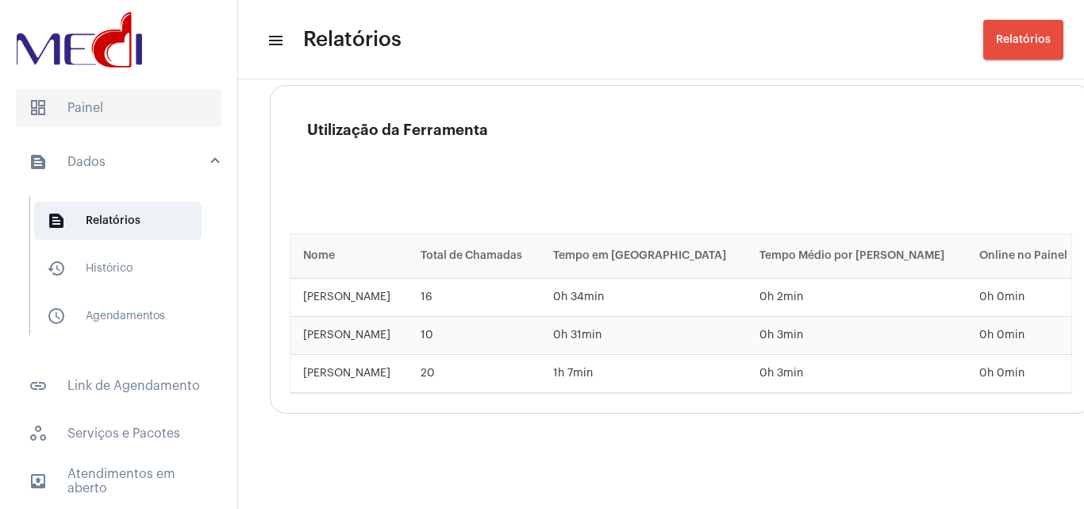
click at [90, 108] on span "dashboard Painel" at bounding box center [118, 108] width 205 height 38
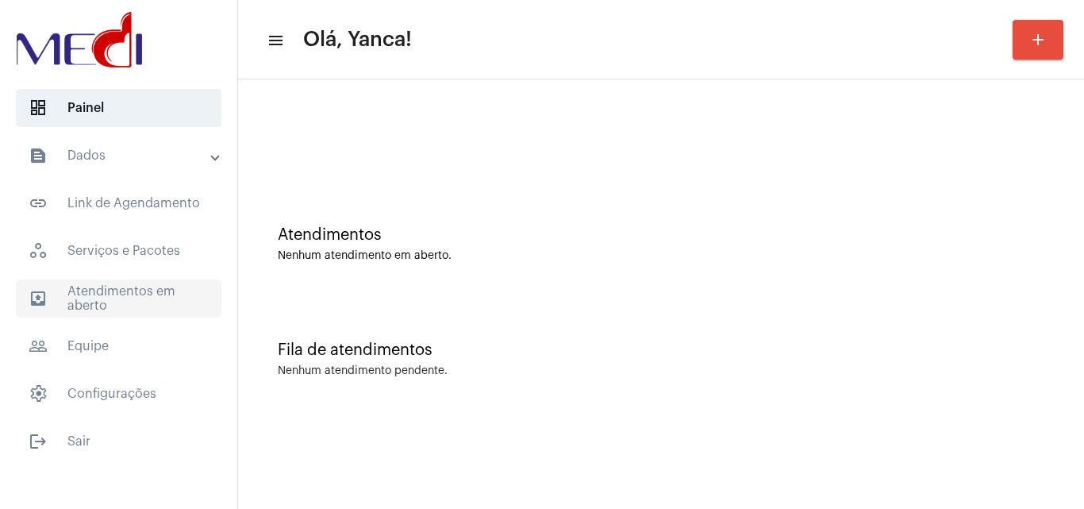
click at [124, 307] on span "outbox_outline Atendimentos em aberto" at bounding box center [118, 298] width 205 height 38
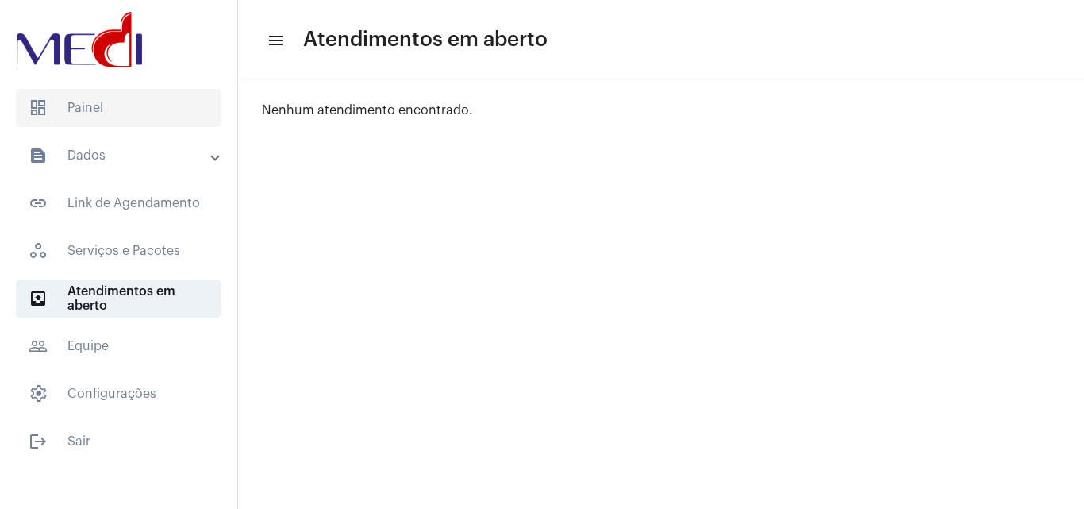
click at [148, 113] on span "dashboard Painel" at bounding box center [118, 108] width 205 height 38
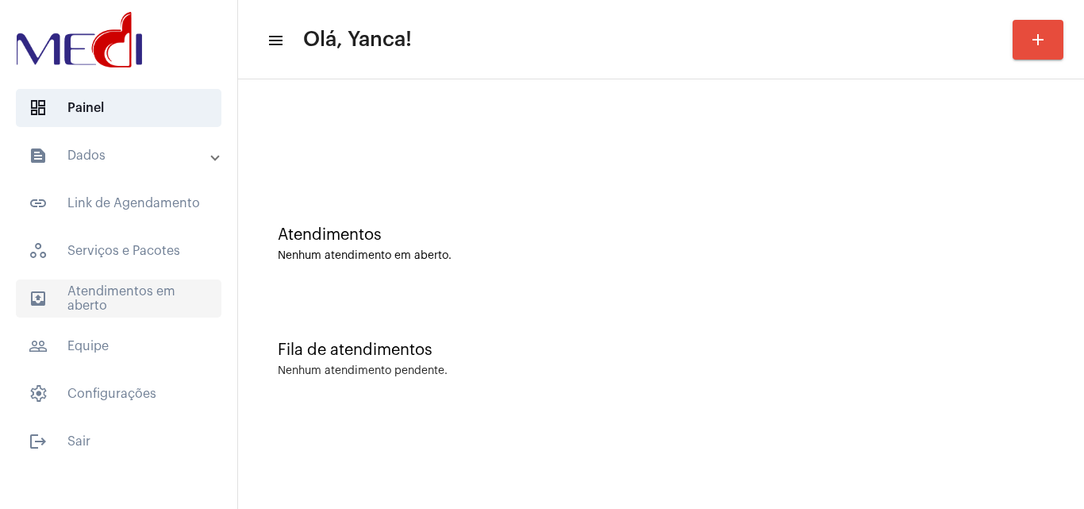
click at [126, 310] on span "outbox_outline Atendimentos em aberto" at bounding box center [118, 298] width 205 height 38
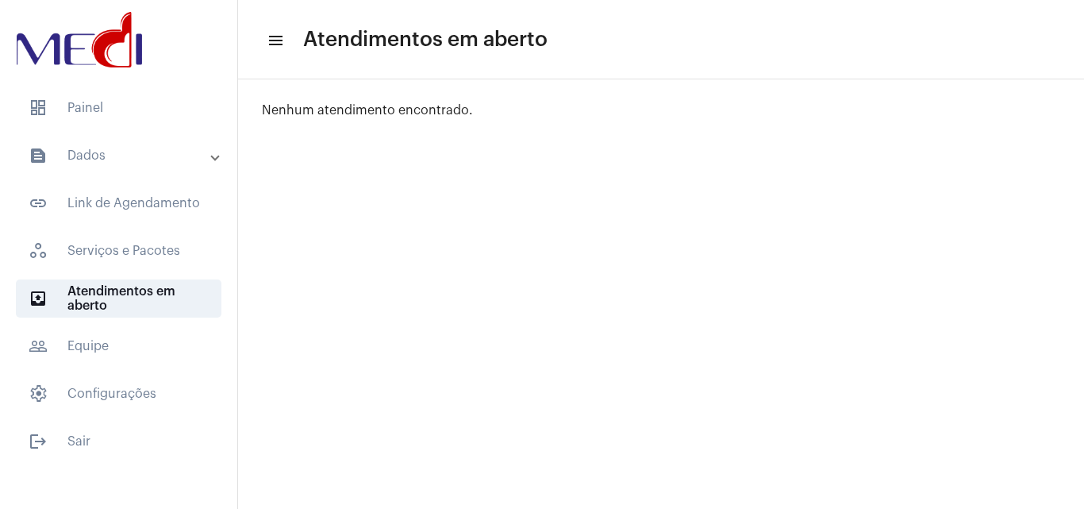
click at [122, 130] on mat-list "dashboard Painel text_snippet_outlined Dados text_snippet_outlined Relatórios h…" at bounding box center [118, 272] width 237 height 378
click at [136, 107] on span "dashboard Painel" at bounding box center [118, 108] width 205 height 38
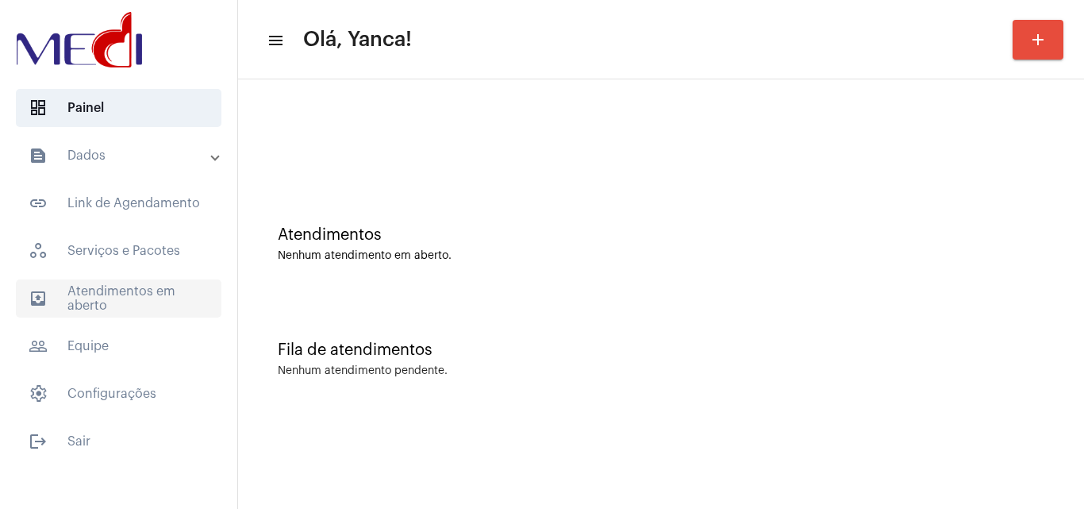
click at [117, 301] on span "outbox_outline Atendimentos em aberto" at bounding box center [118, 298] width 205 height 38
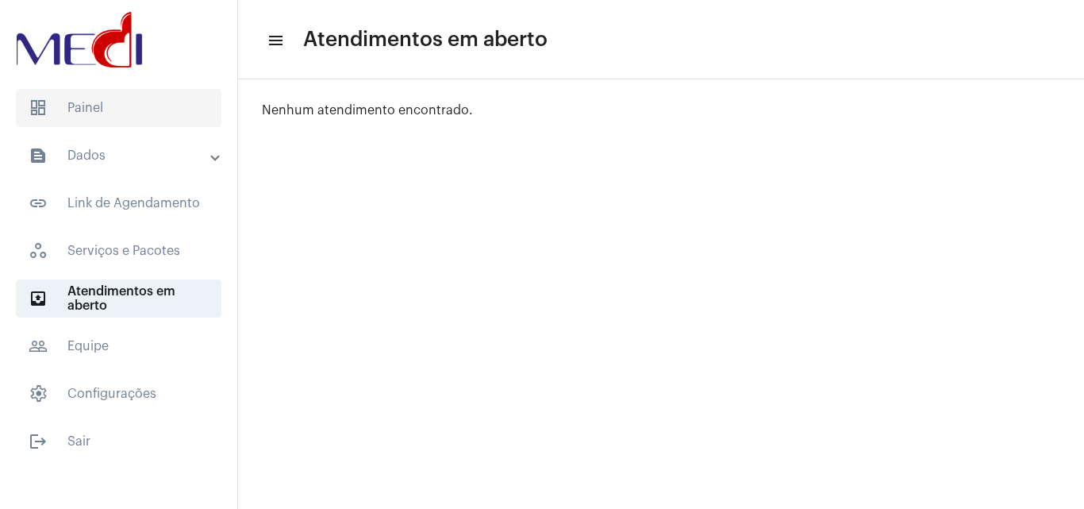
click at [143, 105] on span "dashboard Painel" at bounding box center [118, 108] width 205 height 38
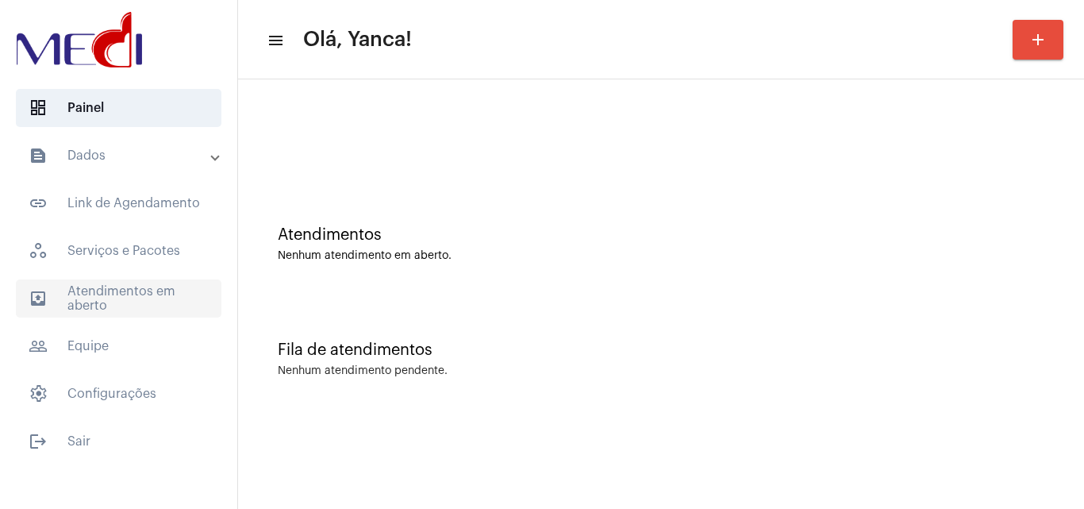
click at [121, 287] on span "outbox_outline Atendimentos em aberto" at bounding box center [118, 298] width 205 height 38
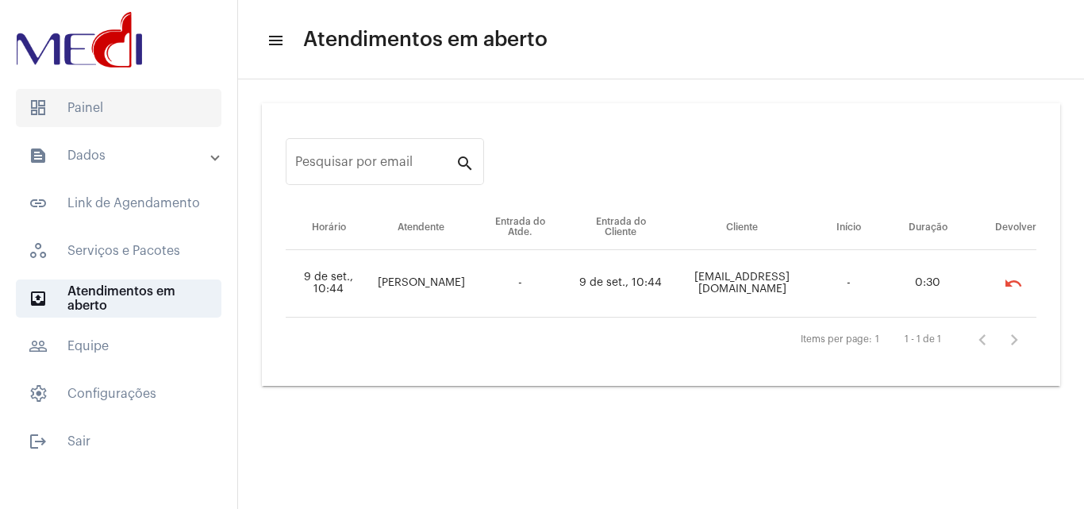
click at [148, 122] on span "dashboard Painel" at bounding box center [118, 108] width 205 height 38
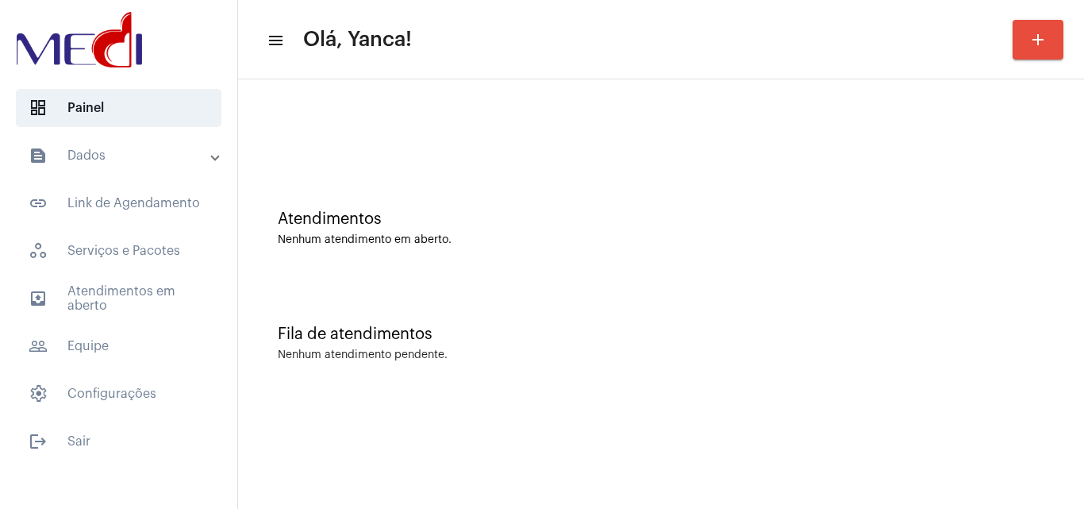
click at [148, 158] on mat-panel-title "text_snippet_outlined Dados" at bounding box center [120, 155] width 183 height 19
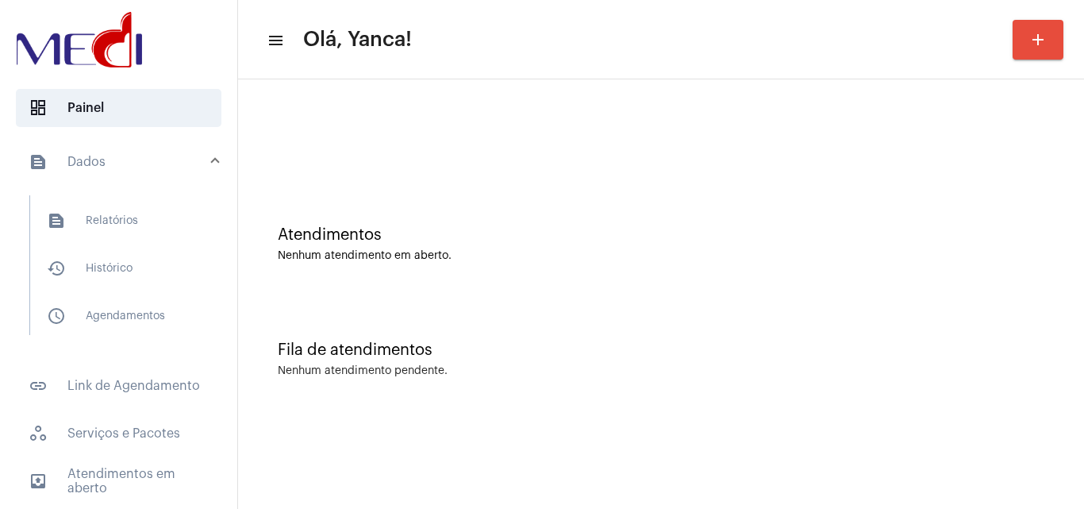
click at [121, 163] on mat-panel-title "text_snippet_outlined Dados" at bounding box center [120, 161] width 183 height 19
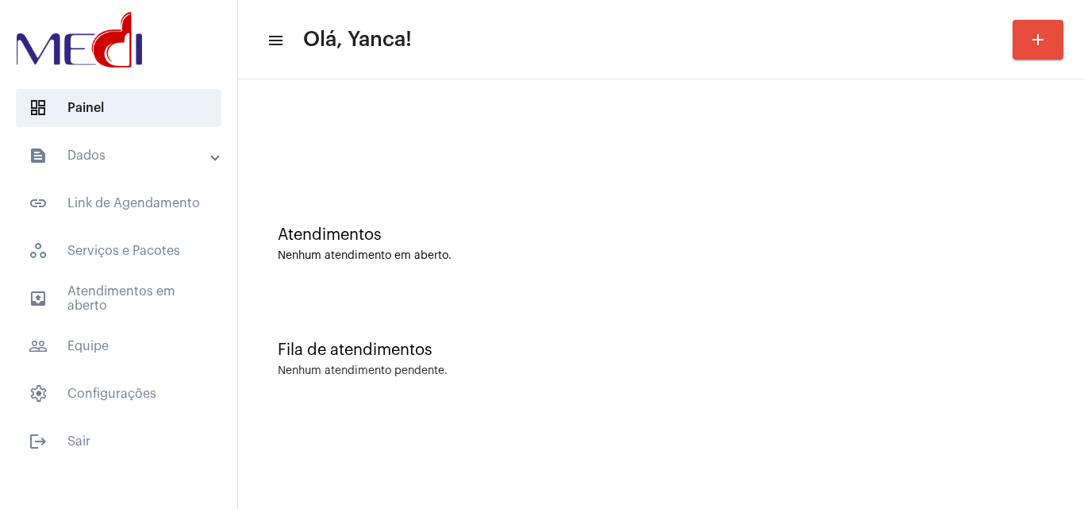
click at [122, 163] on mat-panel-title "text_snippet_outlined Dados" at bounding box center [120, 155] width 183 height 19
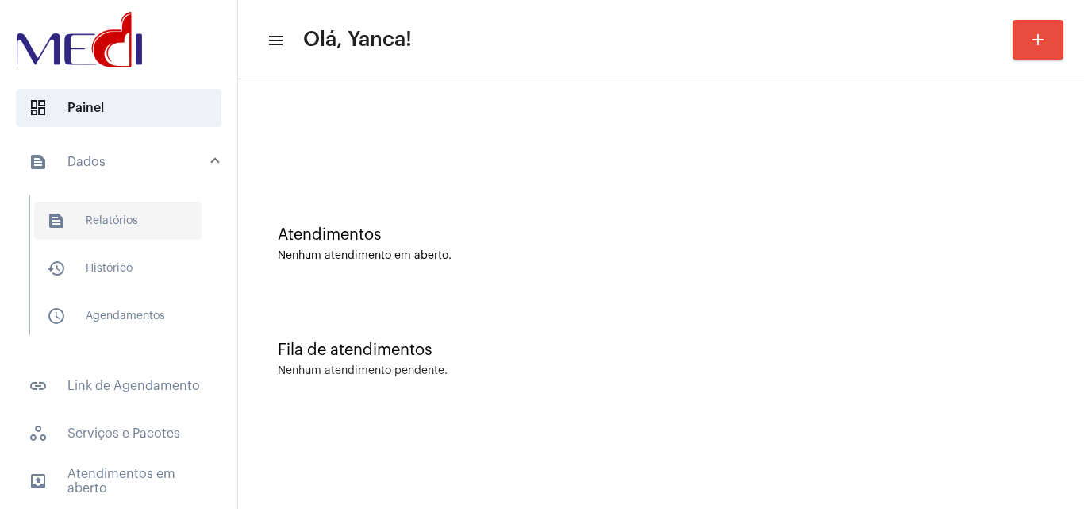
click at [144, 220] on span "text_snippet_outlined Relatórios" at bounding box center [117, 221] width 167 height 38
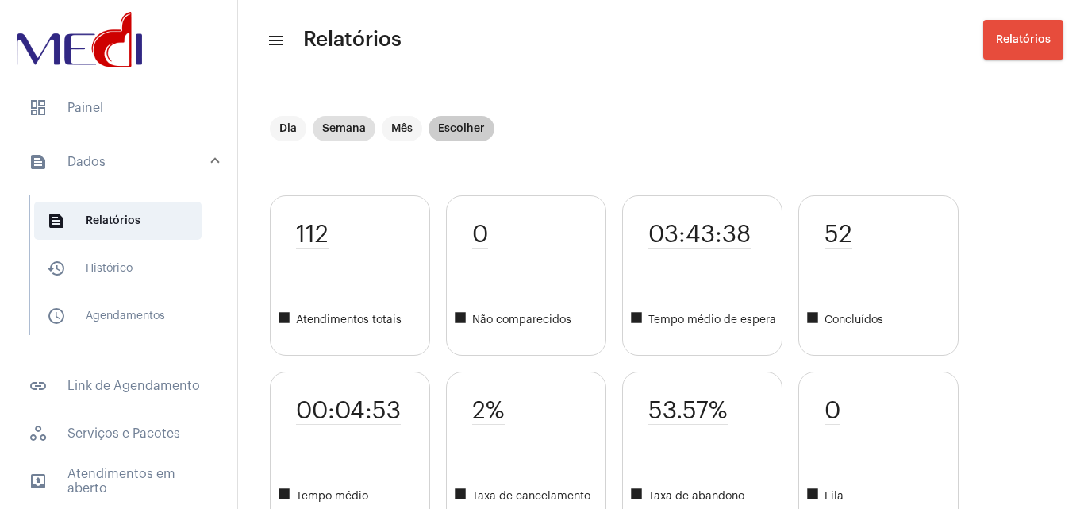
click at [464, 118] on mat-chip "Escolher" at bounding box center [461, 128] width 66 height 25
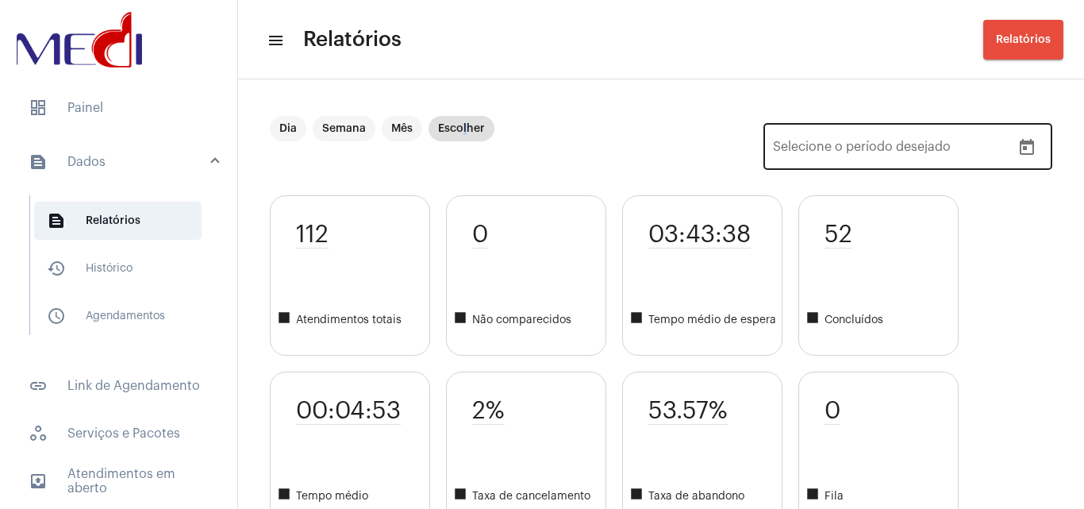
click at [1026, 143] on button "Open calendar" at bounding box center [1027, 148] width 32 height 32
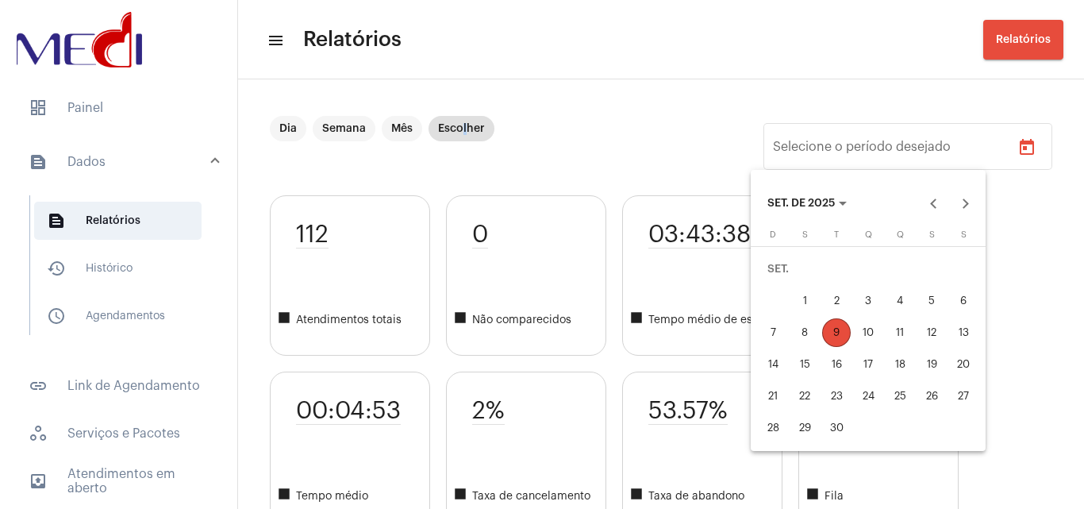
click at [814, 332] on div "8" at bounding box center [804, 332] width 29 height 29
type input "[DATE]"
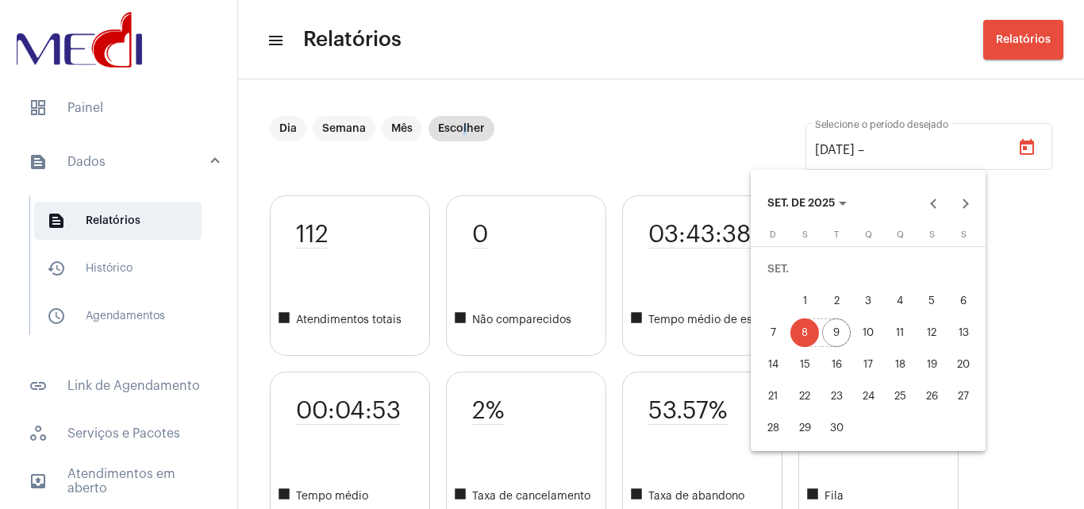
click at [836, 325] on div "9" at bounding box center [836, 332] width 29 height 29
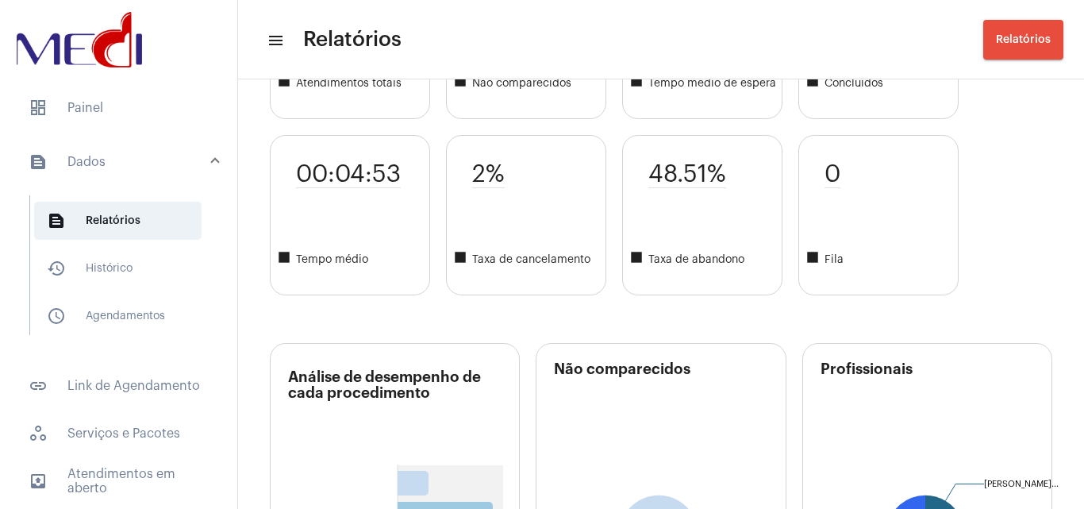
scroll to position [159, 0]
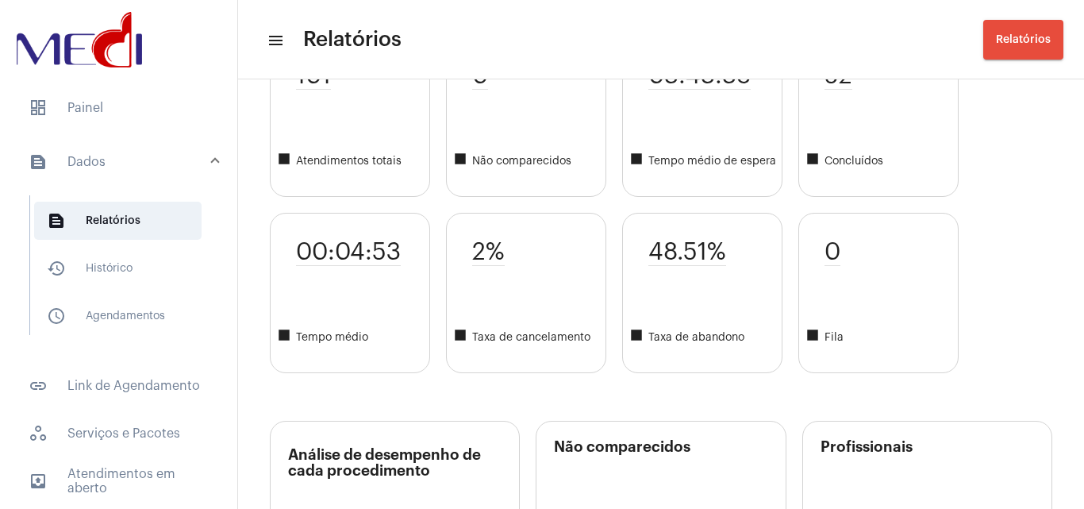
drag, startPoint x: 1017, startPoint y: 273, endPoint x: 1056, endPoint y: 175, distance: 105.8
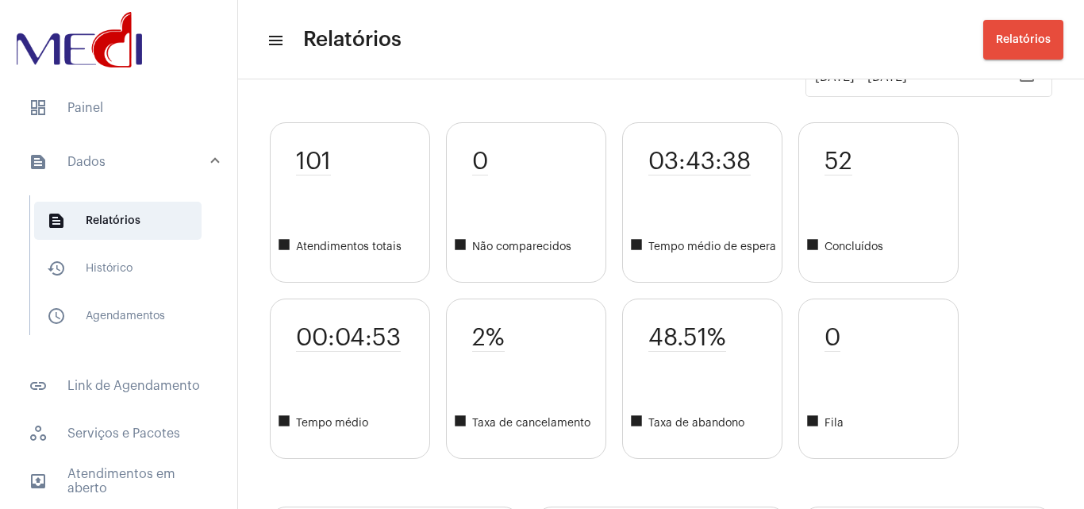
scroll to position [0, 0]
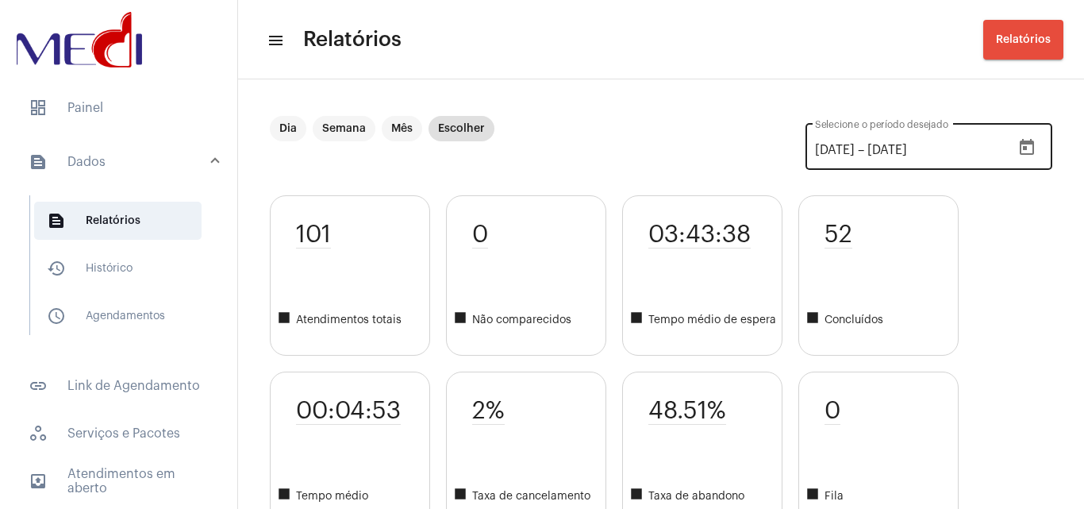
click at [1024, 147] on icon "Open calendar" at bounding box center [1026, 147] width 19 height 19
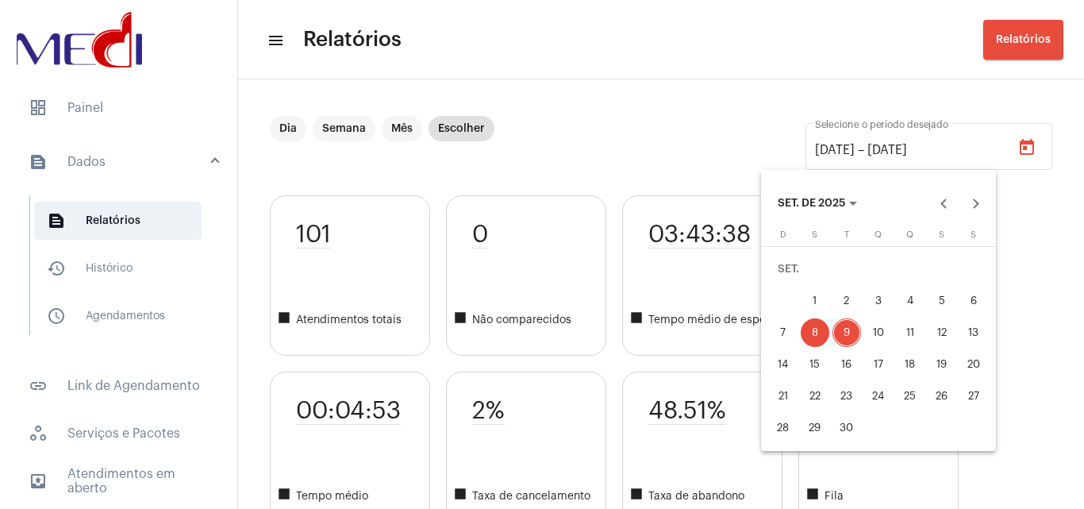
click at [811, 304] on div "1" at bounding box center [815, 300] width 29 height 29
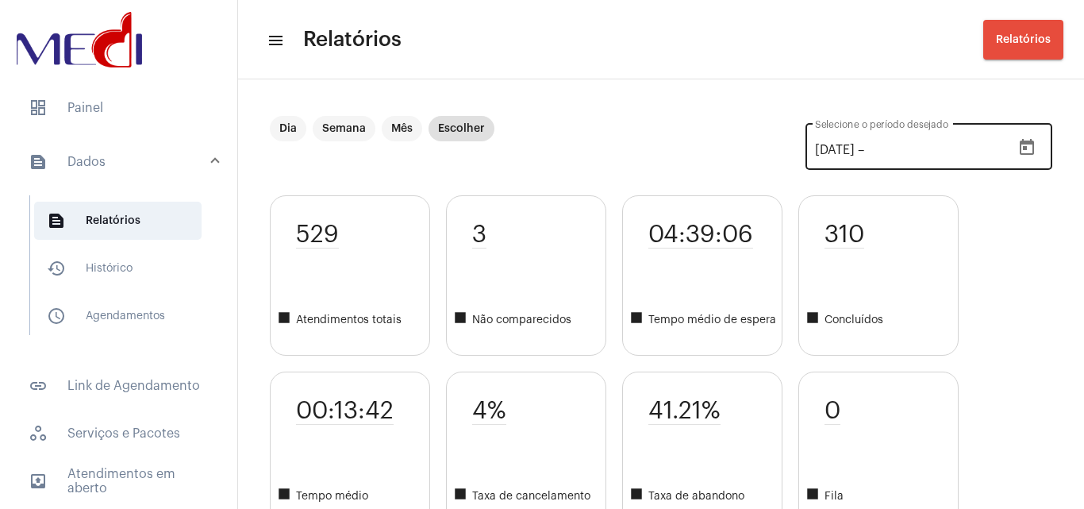
click at [1024, 143] on button "Open calendar" at bounding box center [1027, 148] width 32 height 32
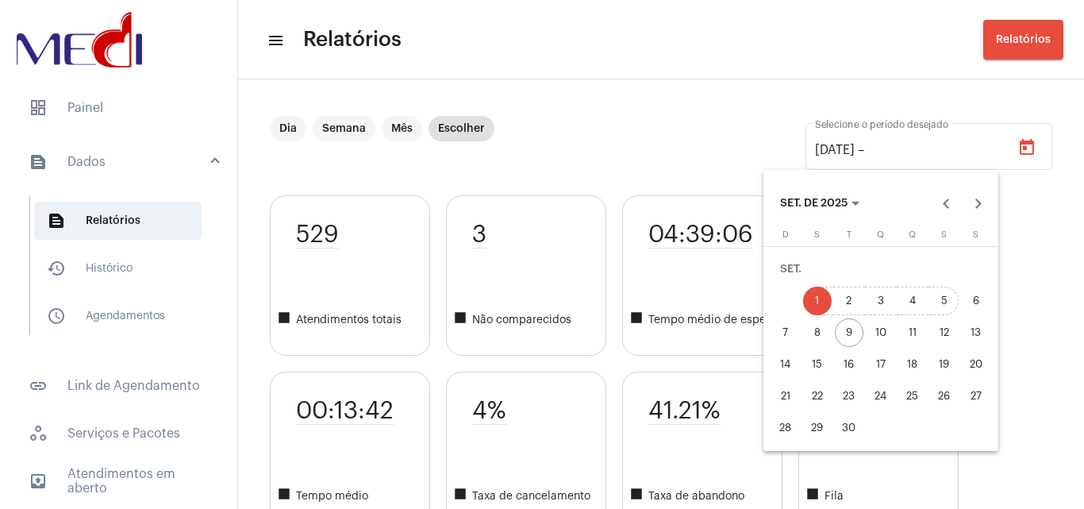
click at [953, 299] on div "5" at bounding box center [944, 300] width 29 height 29
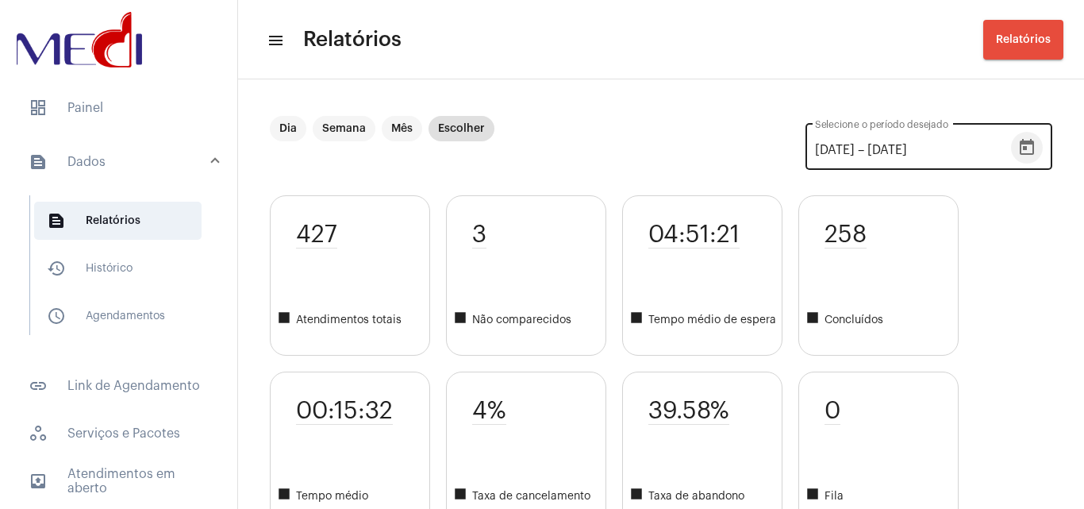
click at [1020, 153] on icon "Open calendar" at bounding box center [1027, 147] width 14 height 16
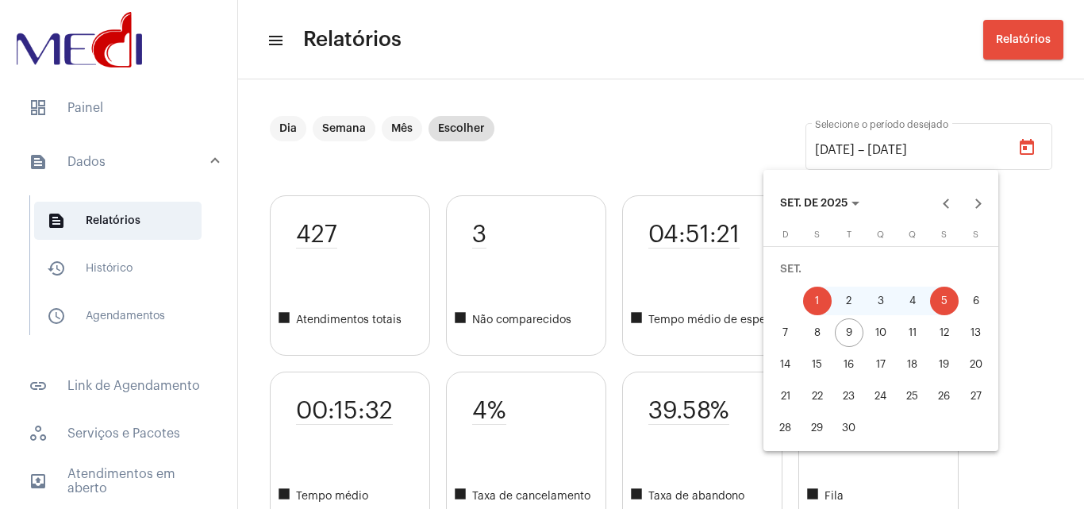
click at [654, 99] on div at bounding box center [542, 254] width 1084 height 509
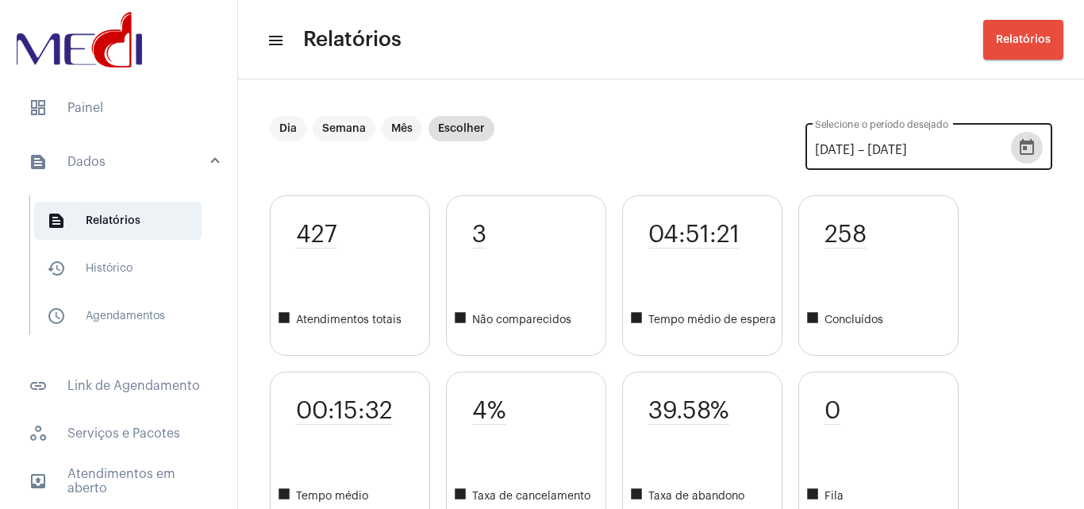
click at [1027, 140] on button "Open calendar" at bounding box center [1027, 148] width 32 height 32
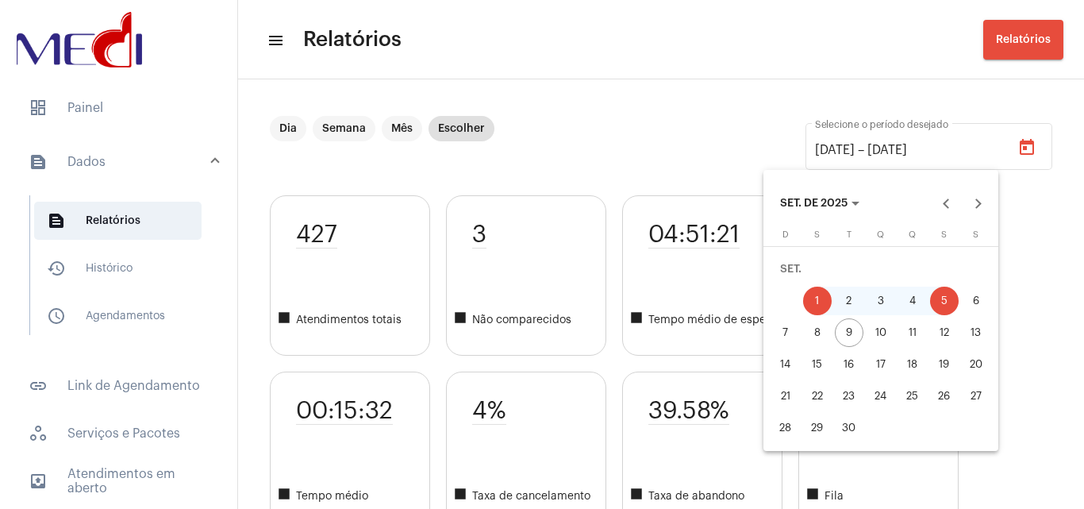
click at [291, 137] on div at bounding box center [542, 254] width 1084 height 509
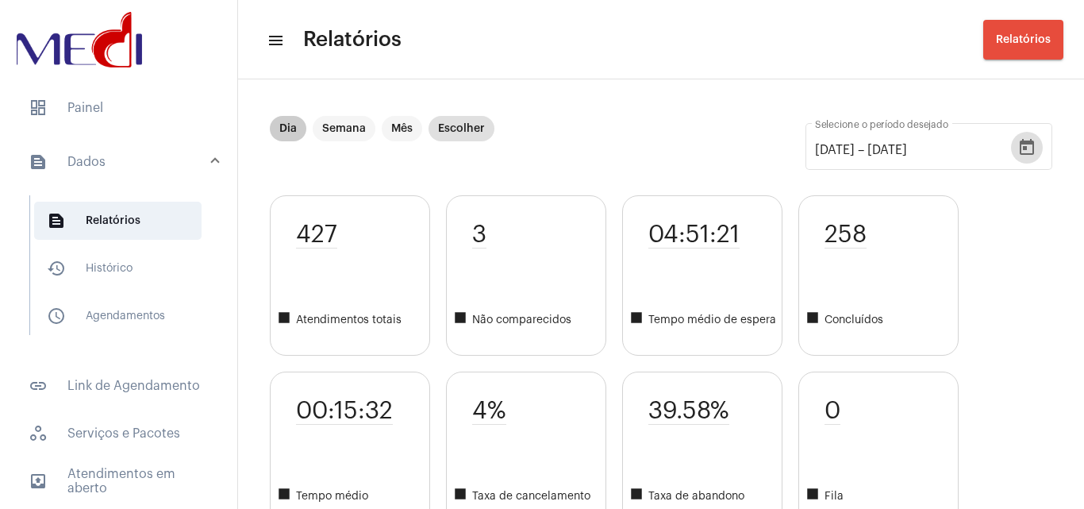
click at [282, 124] on mat-chip "Dia" at bounding box center [288, 128] width 36 height 25
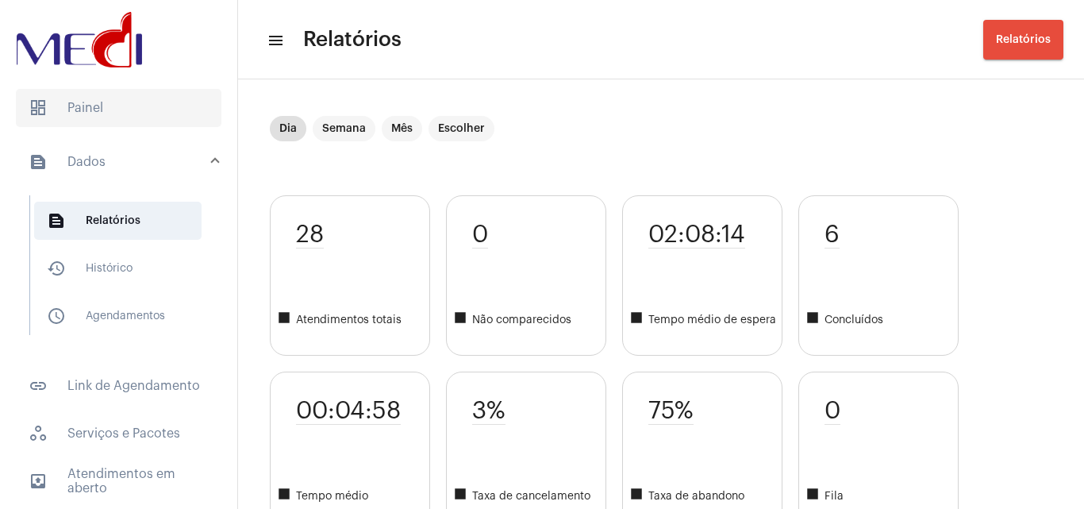
click at [117, 113] on span "dashboard Painel" at bounding box center [118, 108] width 205 height 38
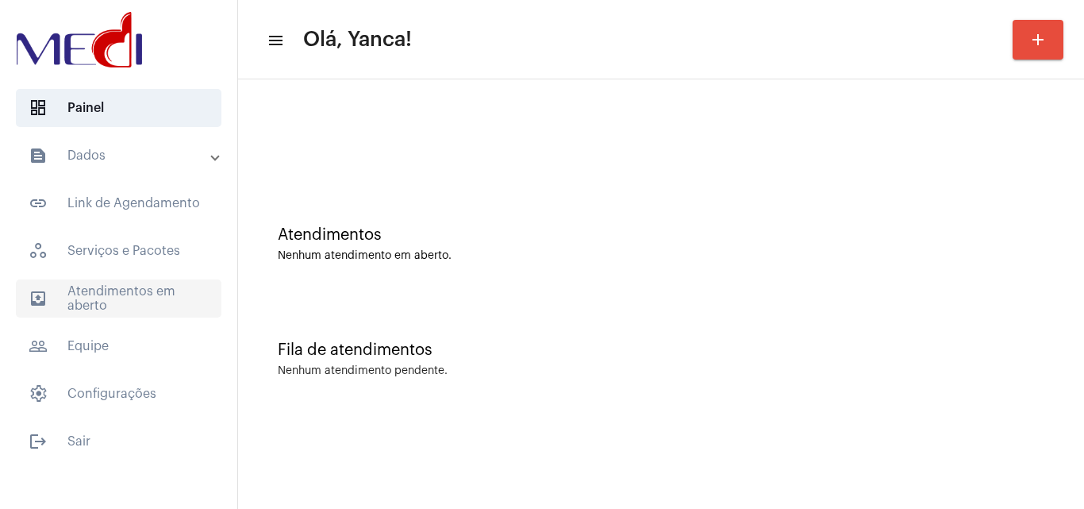
click at [129, 292] on span "outbox_outline Atendimentos em aberto" at bounding box center [118, 298] width 205 height 38
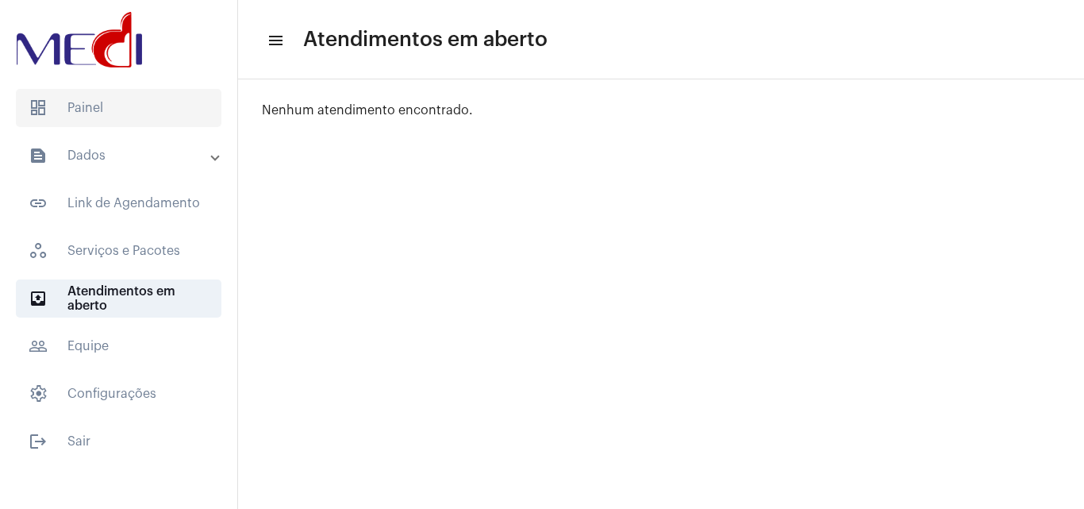
drag, startPoint x: 162, startPoint y: 113, endPoint x: 198, endPoint y: 120, distance: 36.4
click at [164, 110] on span "dashboard Painel" at bounding box center [118, 108] width 205 height 38
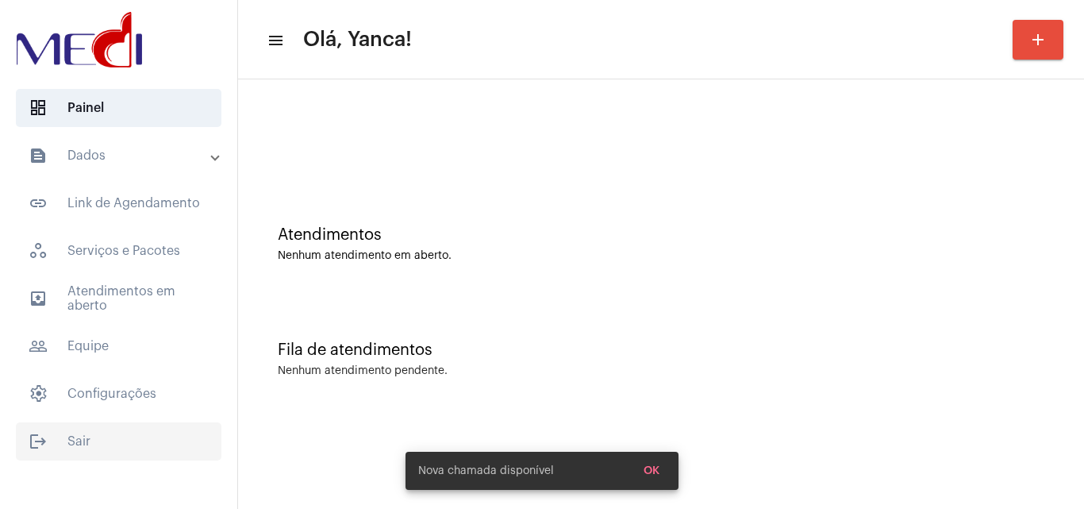
click at [85, 447] on span "logout Sair" at bounding box center [118, 441] width 205 height 38
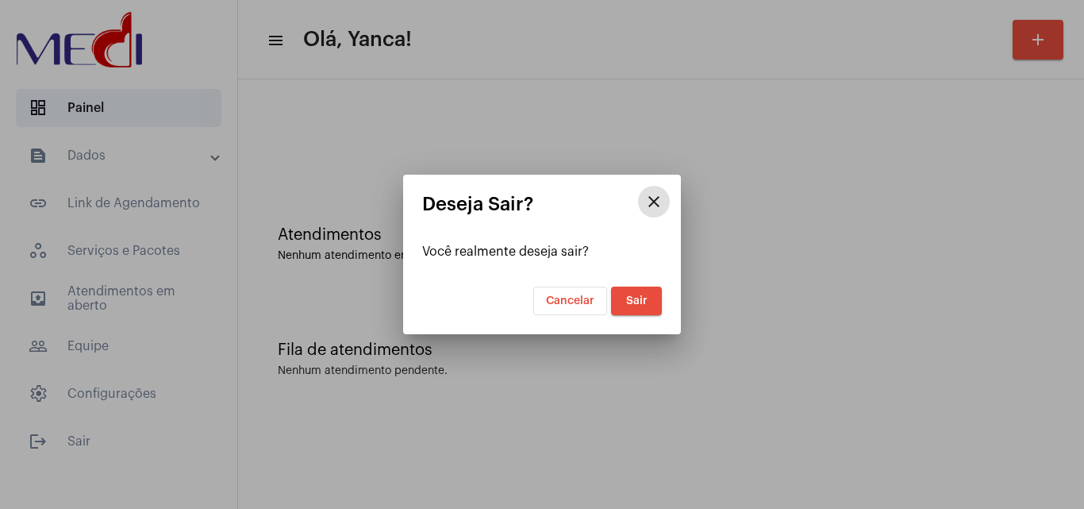
click at [630, 300] on span "Sair" at bounding box center [636, 300] width 21 height 11
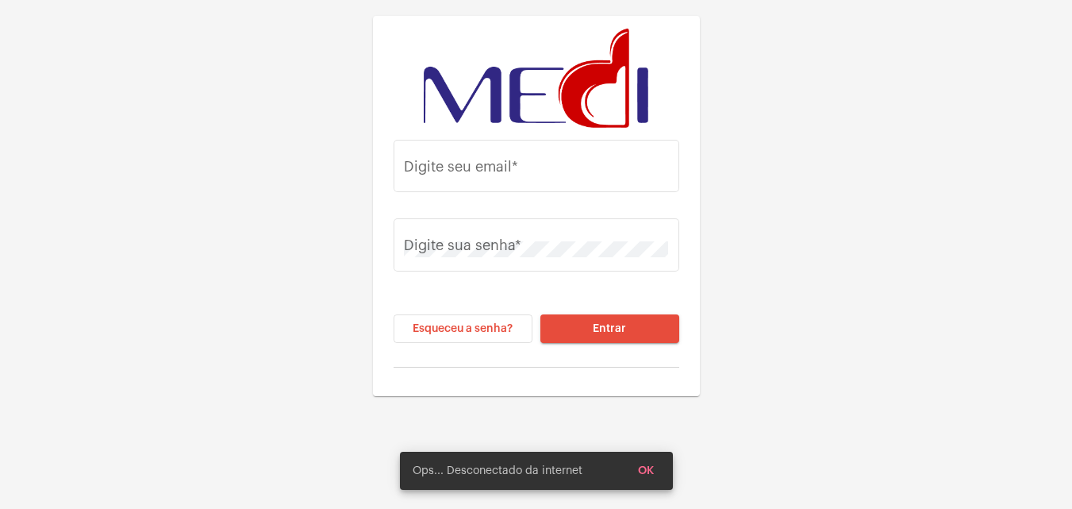
type input "[EMAIL_ADDRESS][DOMAIN_NAME]"
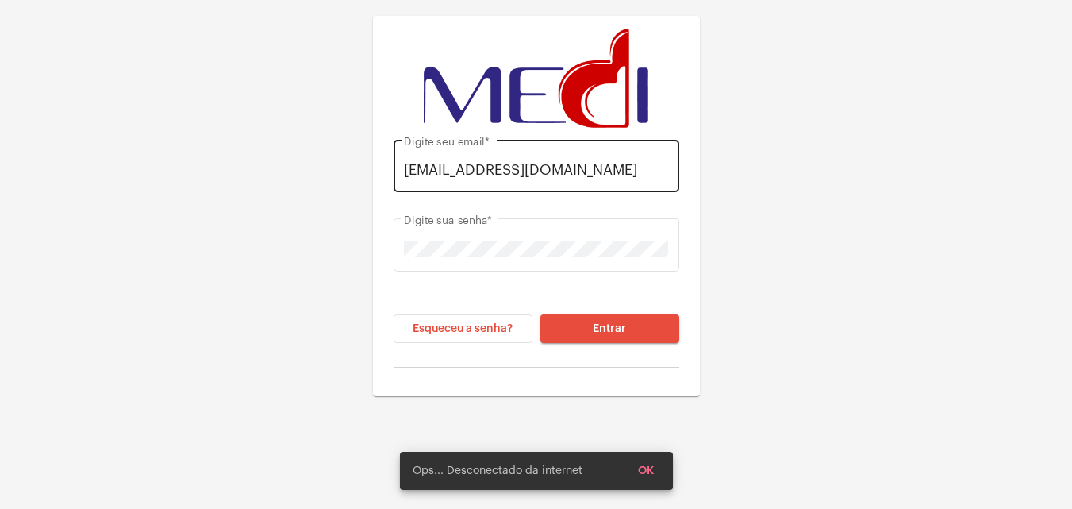
click at [592, 178] on div "[EMAIL_ADDRESS][DOMAIN_NAME] Digite seu email *" at bounding box center [536, 164] width 264 height 56
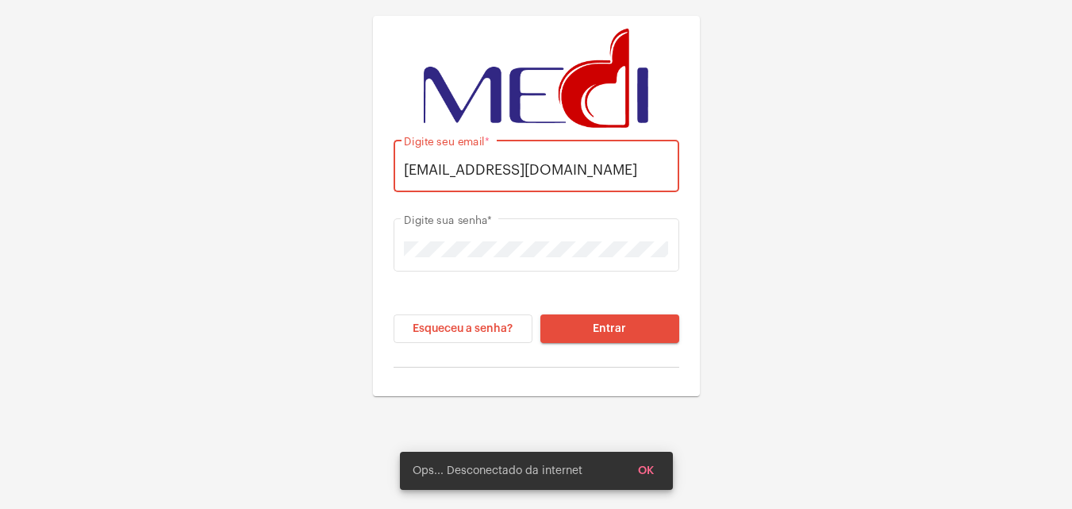
drag, startPoint x: 589, startPoint y: 175, endPoint x: 60, endPoint y: 126, distance: 530.7
click at [60, 126] on div "[EMAIL_ADDRESS][DOMAIN_NAME] Digite seu email * Digite sua senha * Esqueceu a s…" at bounding box center [536, 198] width 1072 height 396
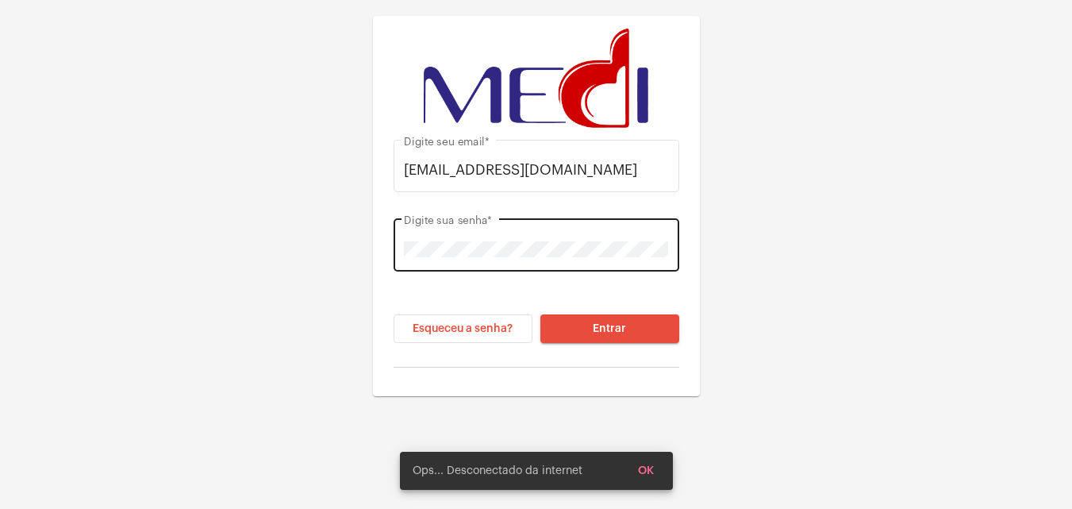
click at [575, 228] on div "Digite sua senha *" at bounding box center [536, 243] width 264 height 56
click at [579, 235] on div "Digite sua senha *" at bounding box center [536, 243] width 264 height 56
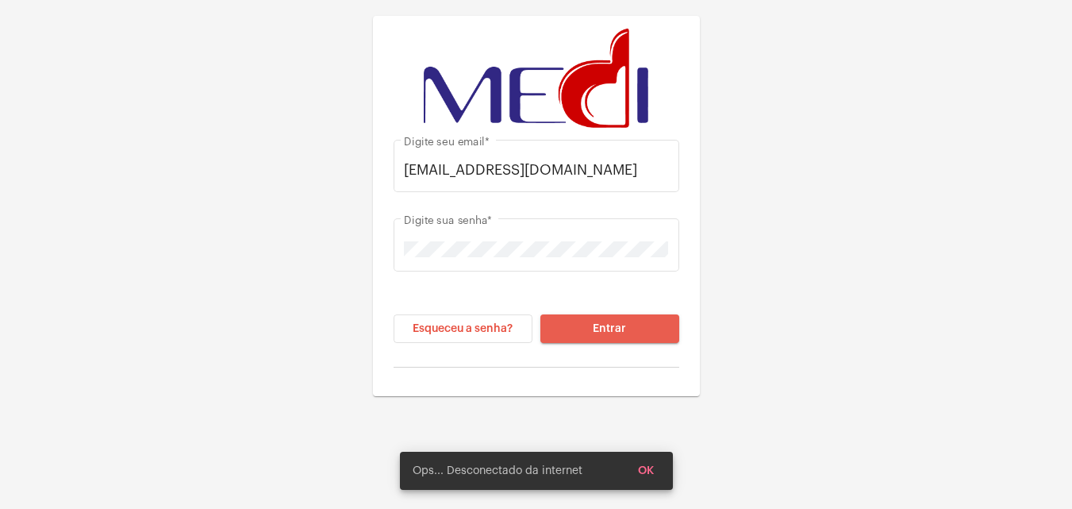
click at [623, 324] on span "Entrar" at bounding box center [609, 328] width 33 height 11
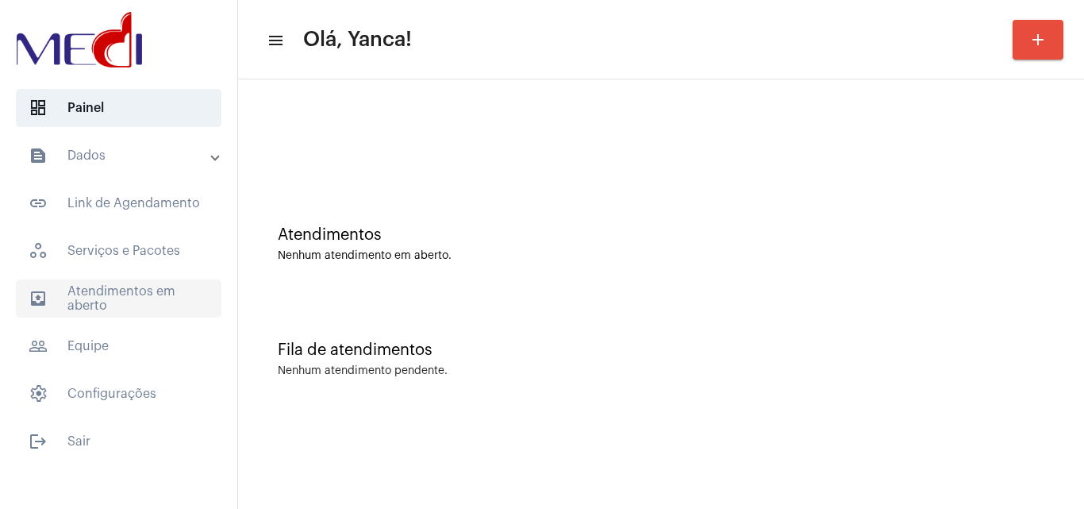
click at [133, 304] on span "outbox_outline Atendimentos em aberto" at bounding box center [118, 298] width 205 height 38
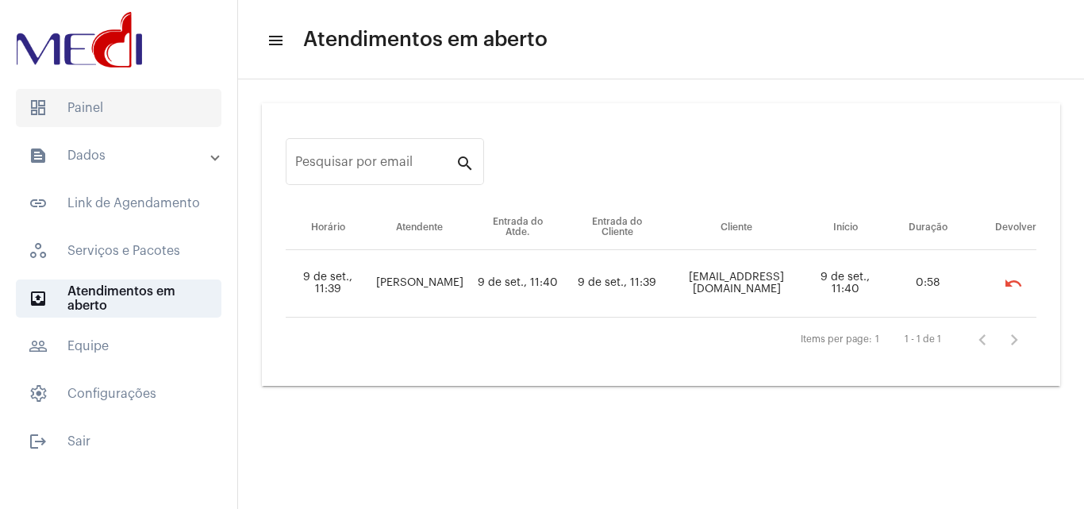
click at [142, 110] on span "dashboard Painel" at bounding box center [118, 108] width 205 height 38
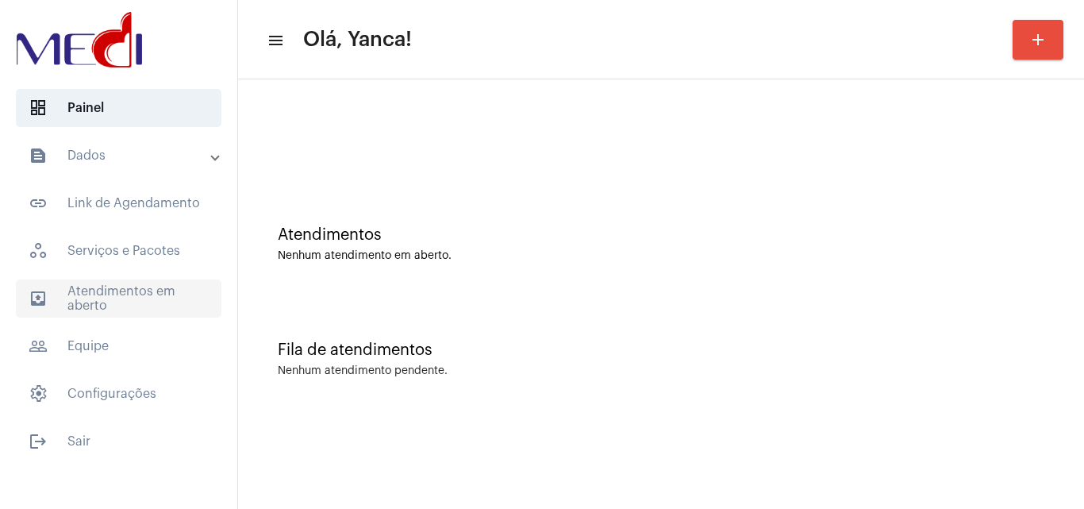
click at [152, 315] on span "outbox_outline Atendimentos em aberto" at bounding box center [118, 298] width 205 height 38
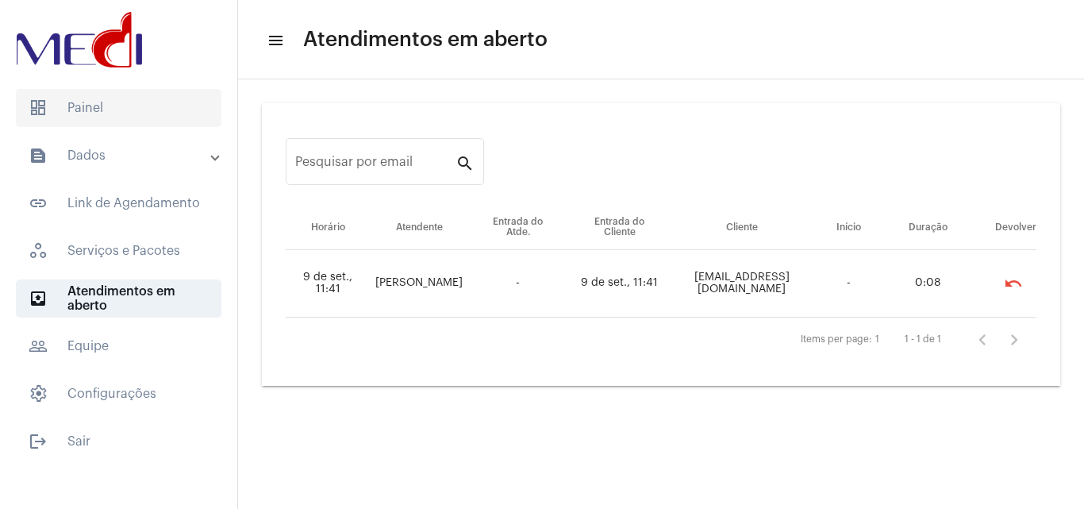
click at [167, 102] on span "dashboard Painel" at bounding box center [118, 108] width 205 height 38
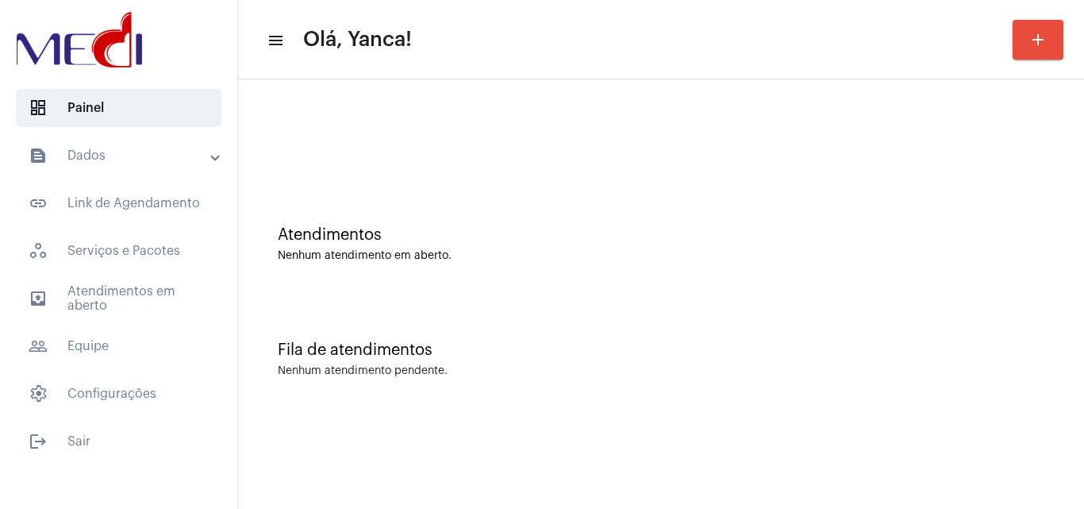
click at [117, 152] on mat-panel-title "text_snippet_outlined Dados" at bounding box center [120, 155] width 183 height 19
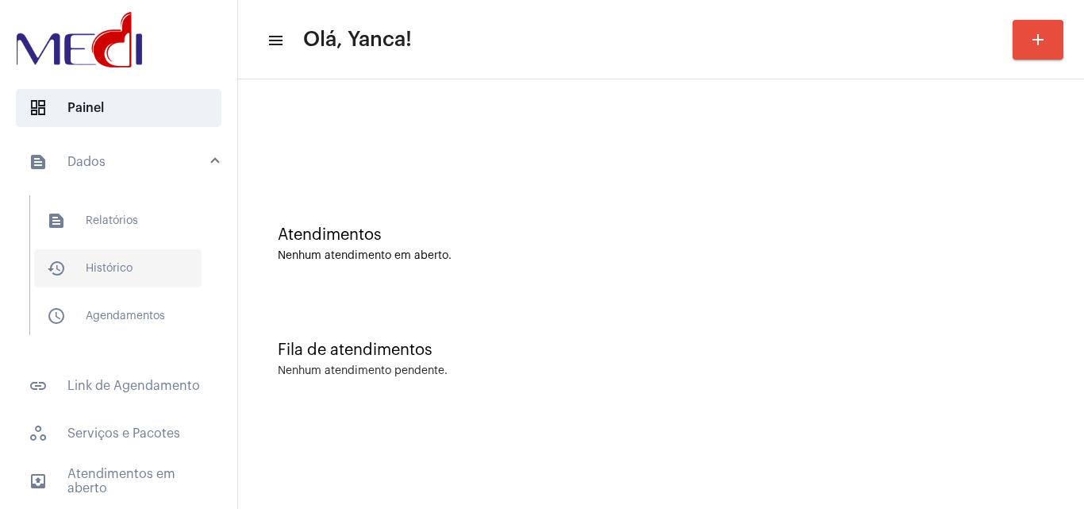
click at [146, 259] on span "history_outlined Histórico" at bounding box center [117, 268] width 167 height 38
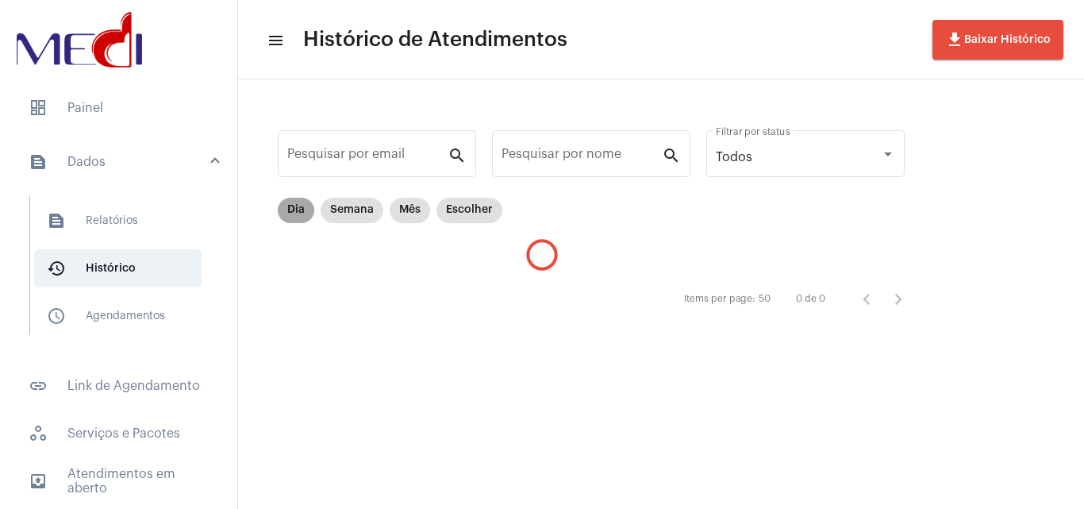
click at [295, 206] on mat-chip "Dia" at bounding box center [296, 210] width 36 height 25
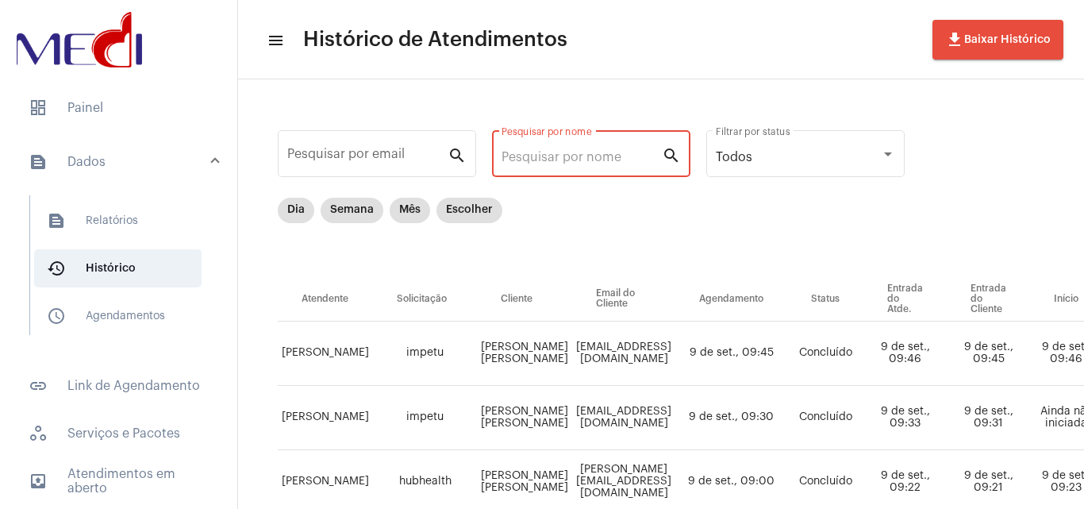
click at [599, 156] on input "Pesquisar por nome" at bounding box center [581, 157] width 160 height 14
type input "manira"
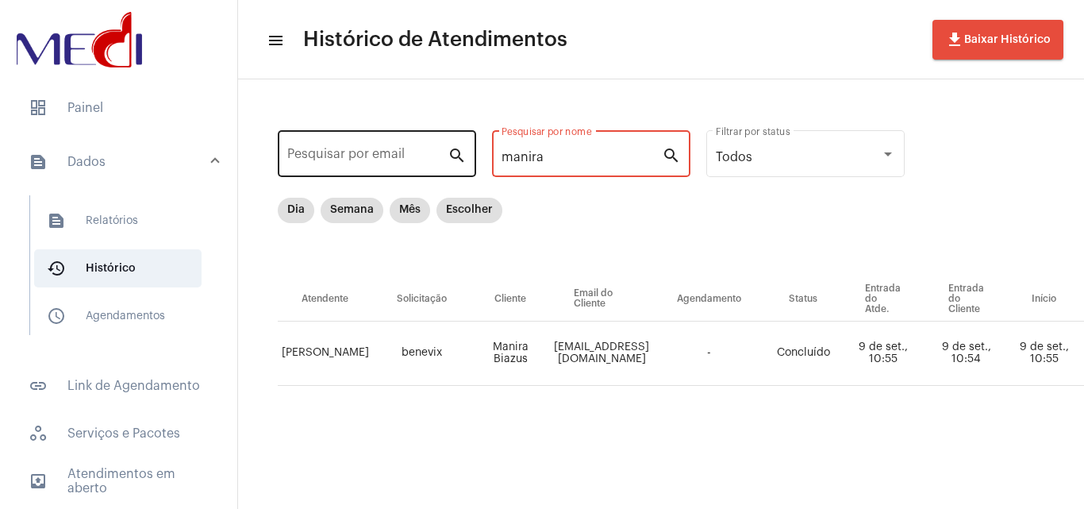
drag, startPoint x: 634, startPoint y: 152, endPoint x: 466, endPoint y: 168, distance: 169.0
click at [466, 168] on div "Pesquisar por email search manira Pesquisar por nome search Todos Filtrar por s…" at bounding box center [914, 274] width 1321 height 359
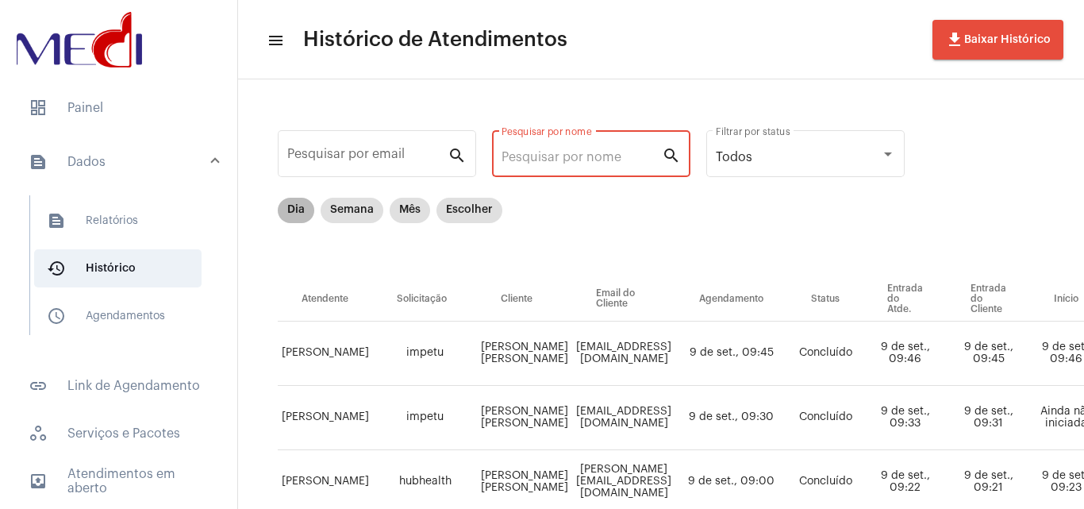
click at [302, 217] on mat-chip "Dia" at bounding box center [296, 210] width 36 height 25
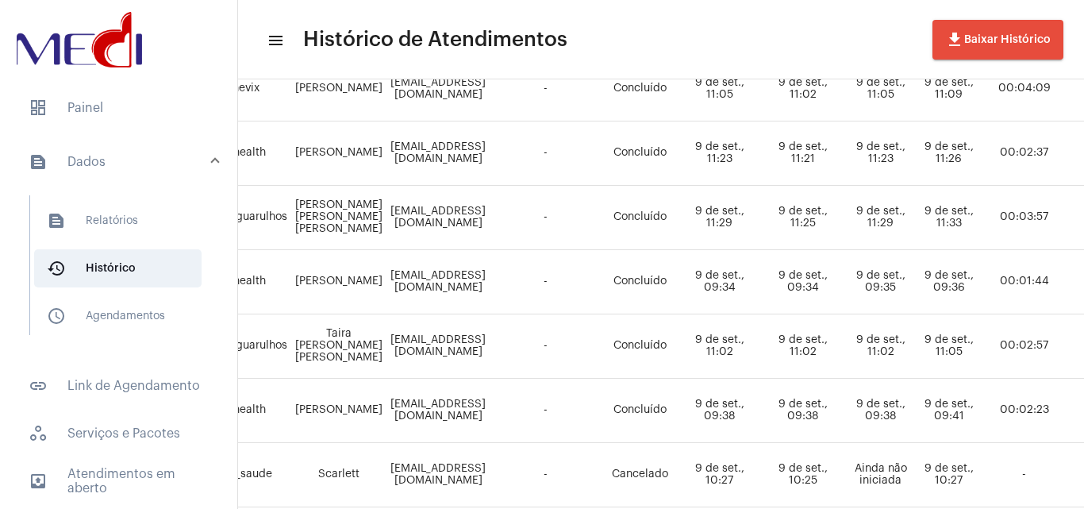
scroll to position [1066, 186]
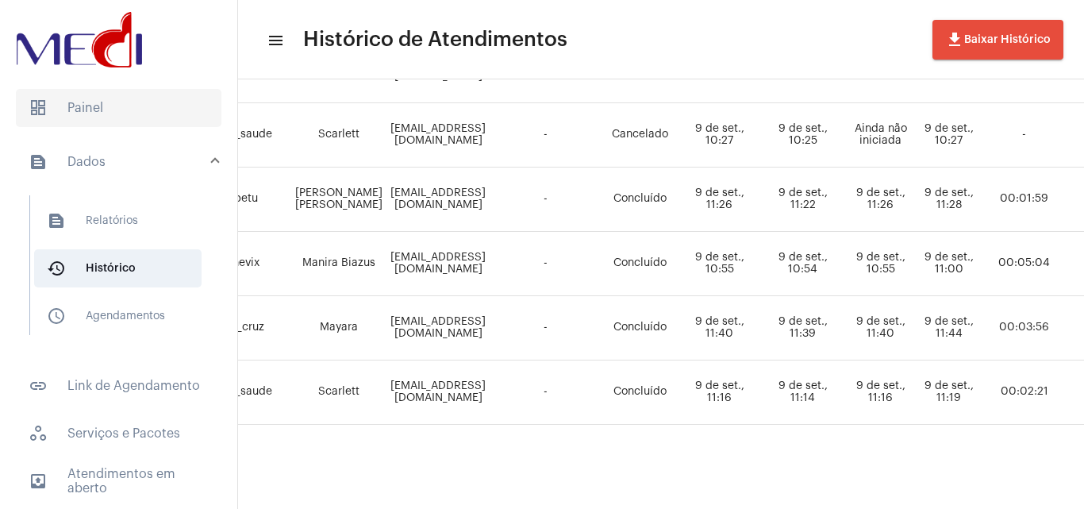
click at [129, 94] on span "dashboard Painel" at bounding box center [118, 108] width 205 height 38
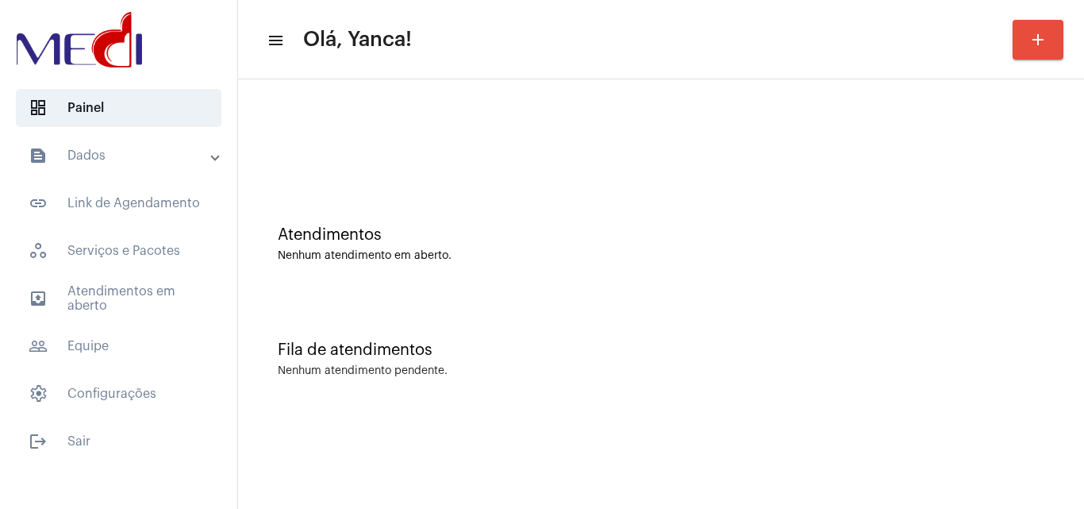
click at [151, 160] on mat-panel-title "text_snippet_outlined Dados" at bounding box center [120, 155] width 183 height 19
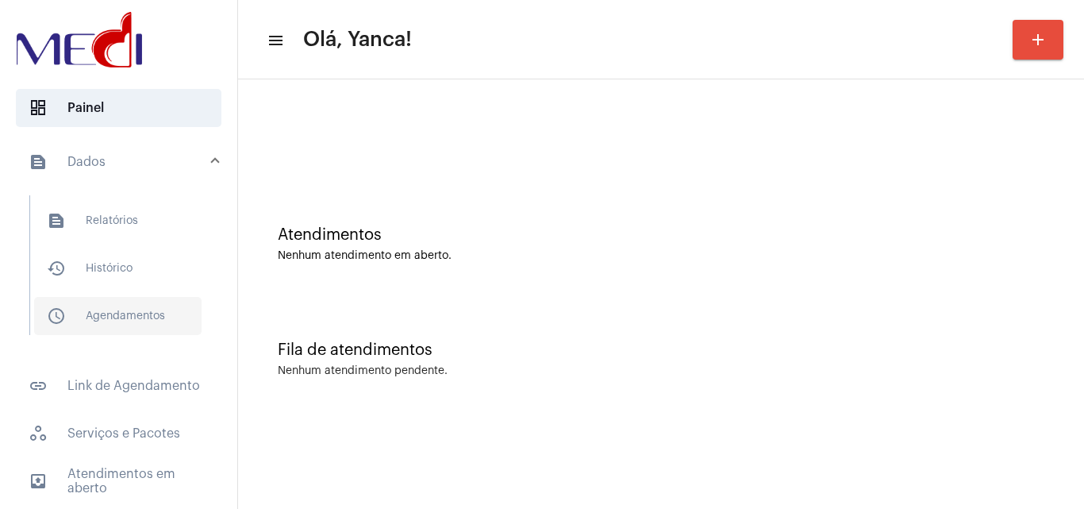
click at [134, 307] on span "schedule_outlined Agendamentos" at bounding box center [117, 316] width 167 height 38
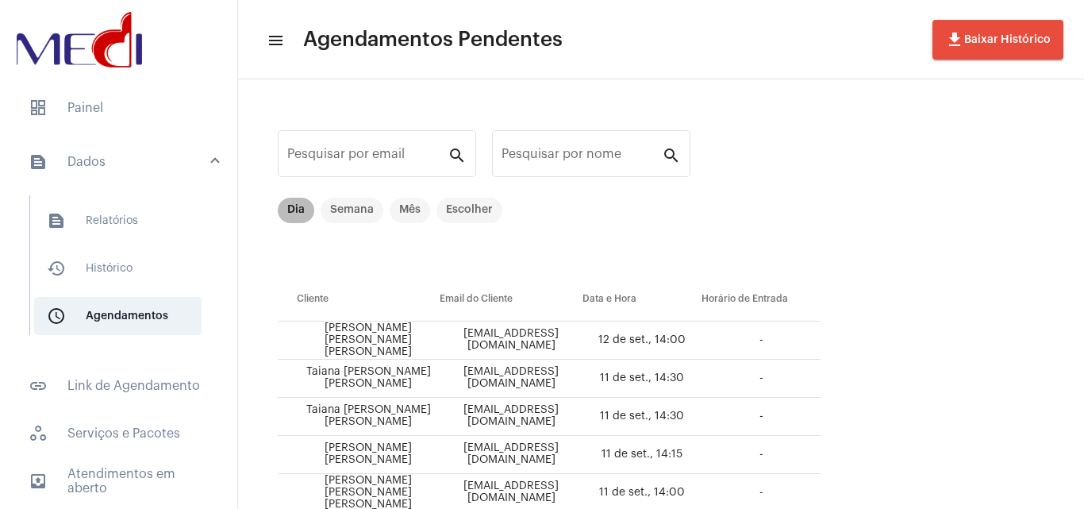
click at [297, 221] on mat-chip "Dia" at bounding box center [296, 210] width 36 height 25
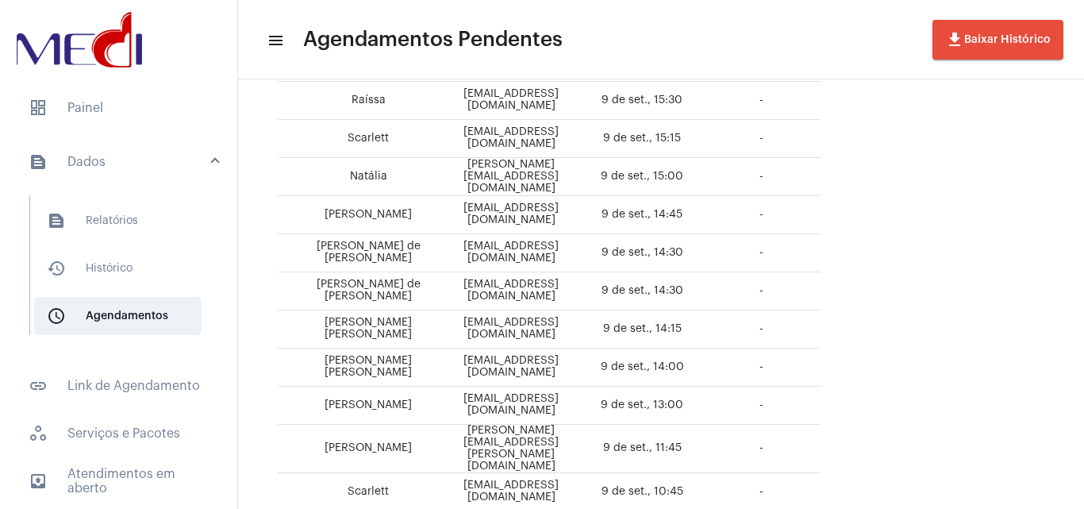
scroll to position [635, 0]
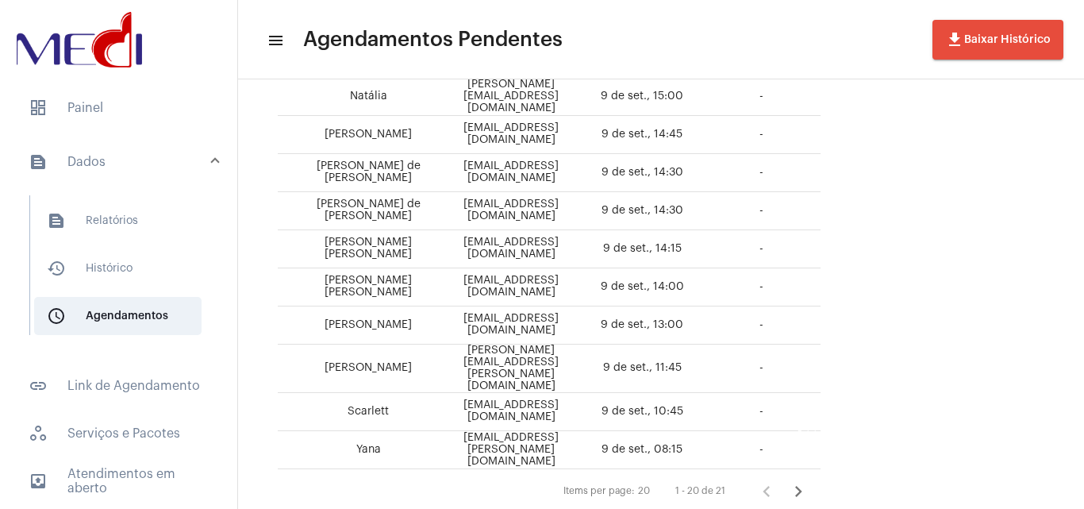
click at [809, 480] on icon "Próxima página" at bounding box center [798, 491] width 22 height 22
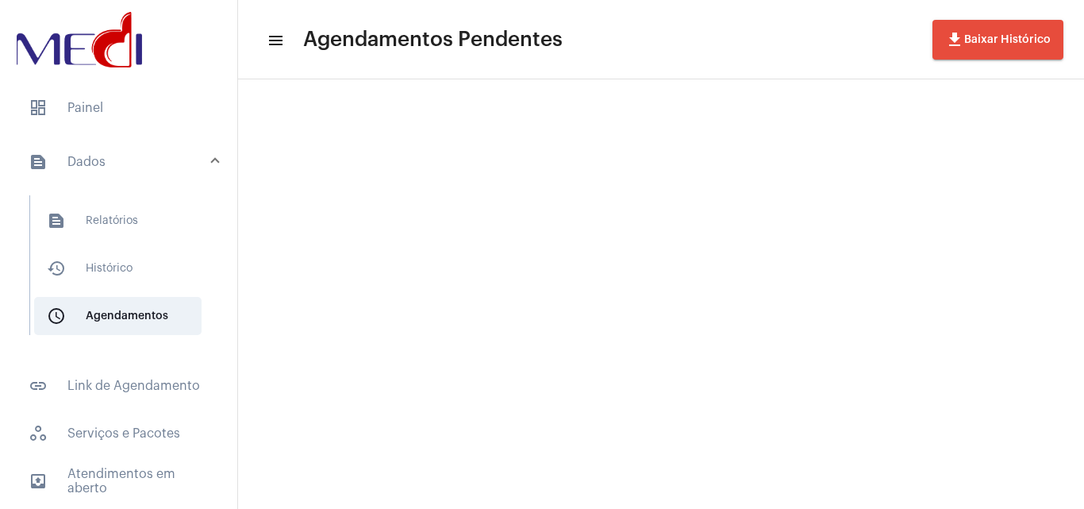
scroll to position [0, 0]
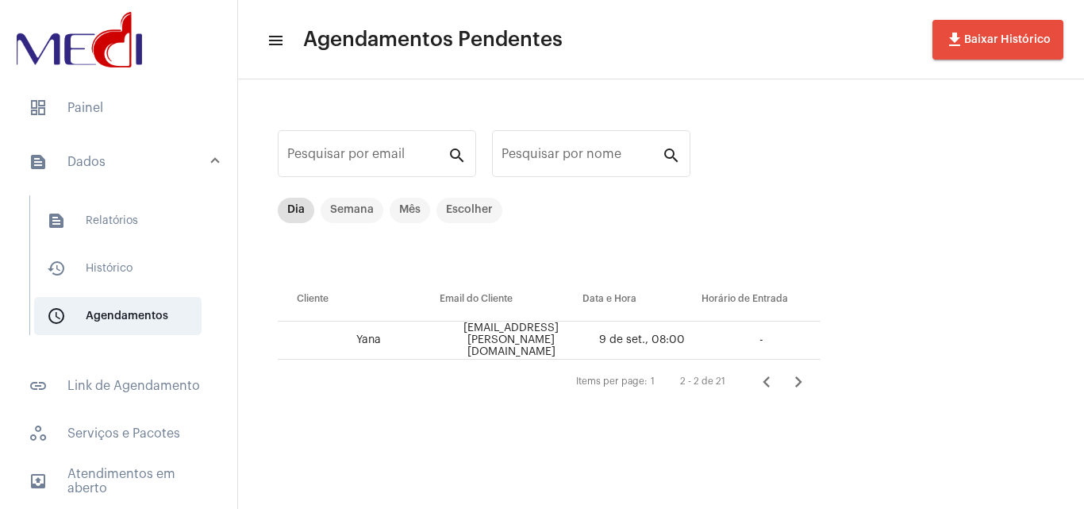
click at [764, 384] on icon "Página anterior" at bounding box center [766, 382] width 22 height 22
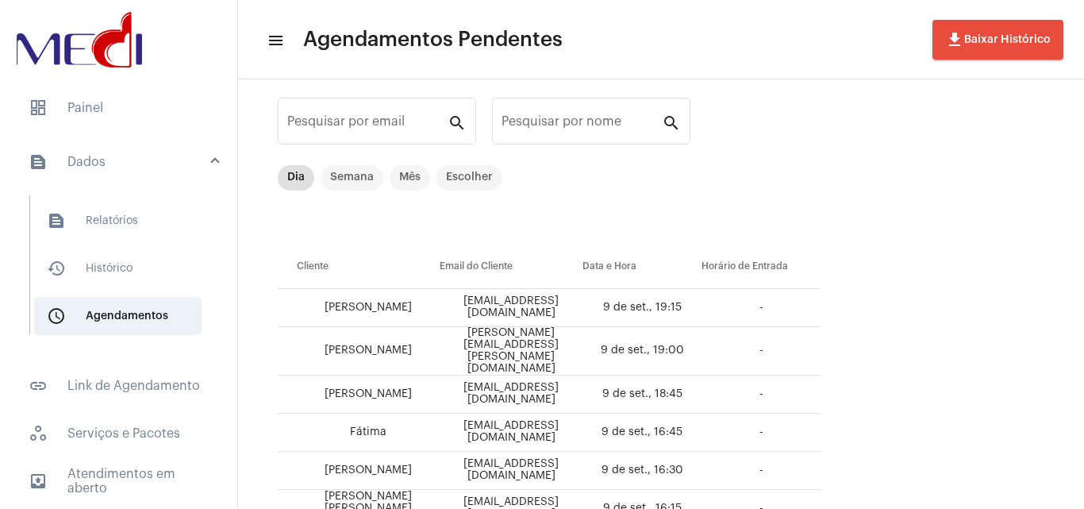
scroll to position [24, 0]
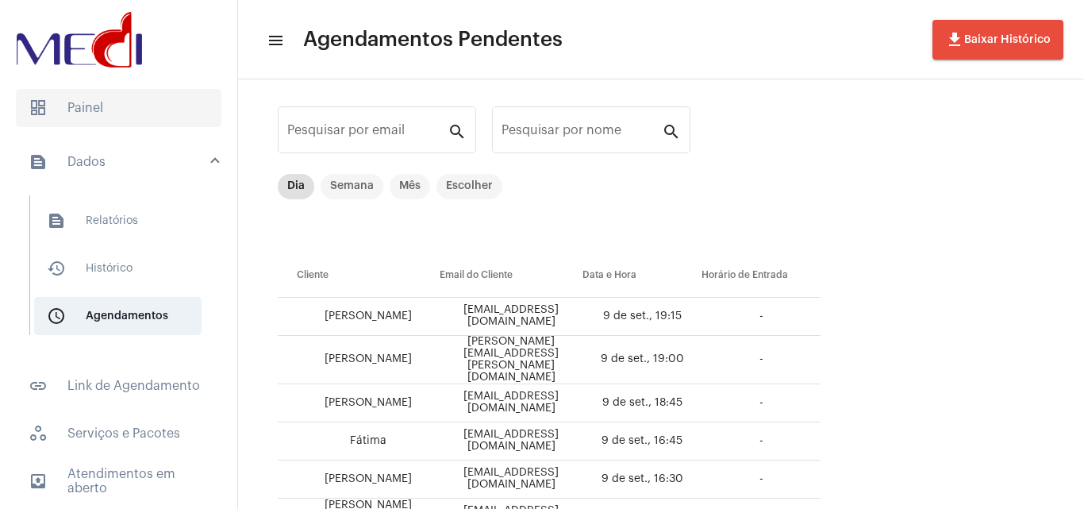
click at [144, 98] on span "dashboard Painel" at bounding box center [118, 108] width 205 height 38
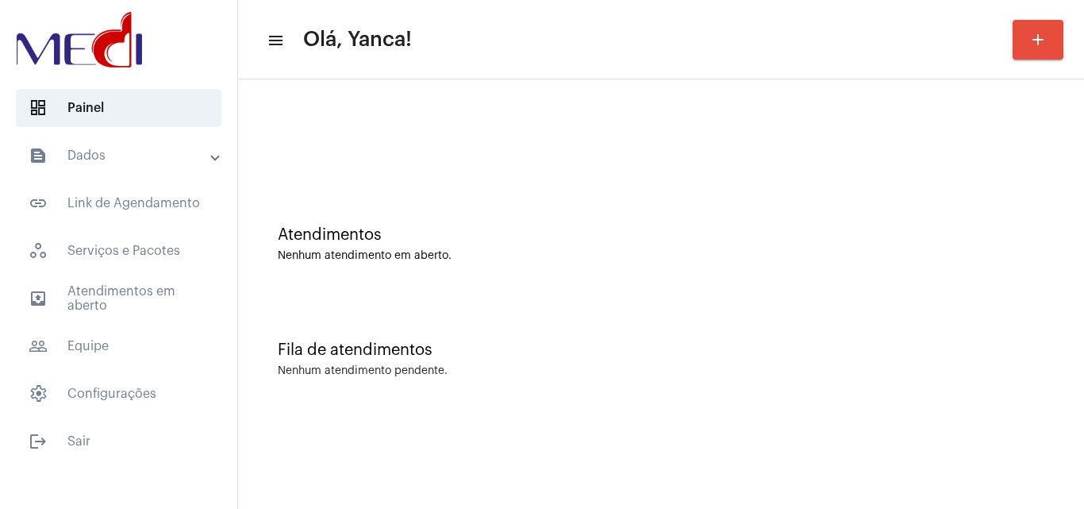
click at [136, 323] on mat-accordion "text_snippet_outlined Dados text_snippet_outlined Relatórios history_outlined H…" at bounding box center [118, 274] width 237 height 276
click at [165, 298] on span "outbox_outline Atendimentos em aberto" at bounding box center [118, 298] width 205 height 38
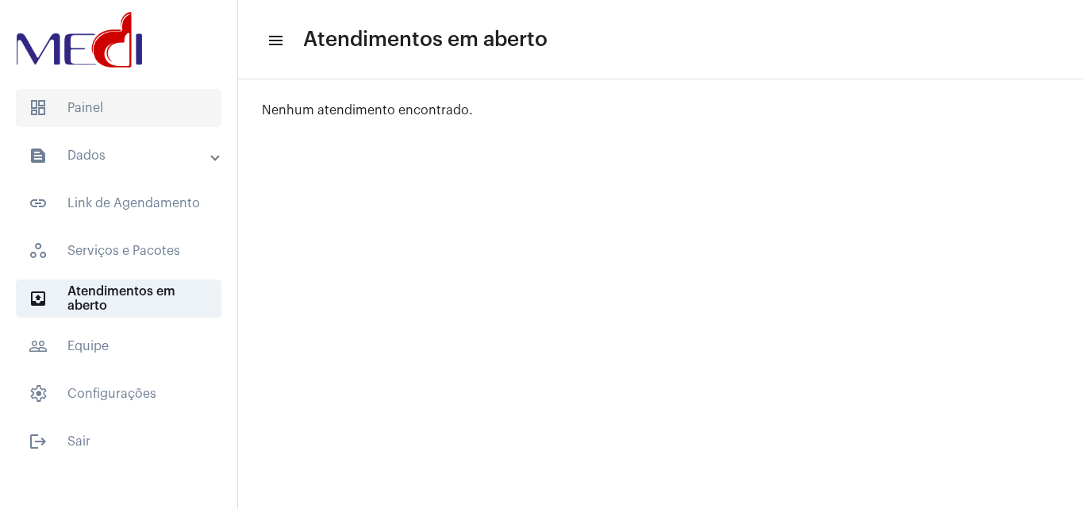
click at [151, 114] on span "dashboard Painel" at bounding box center [118, 108] width 205 height 38
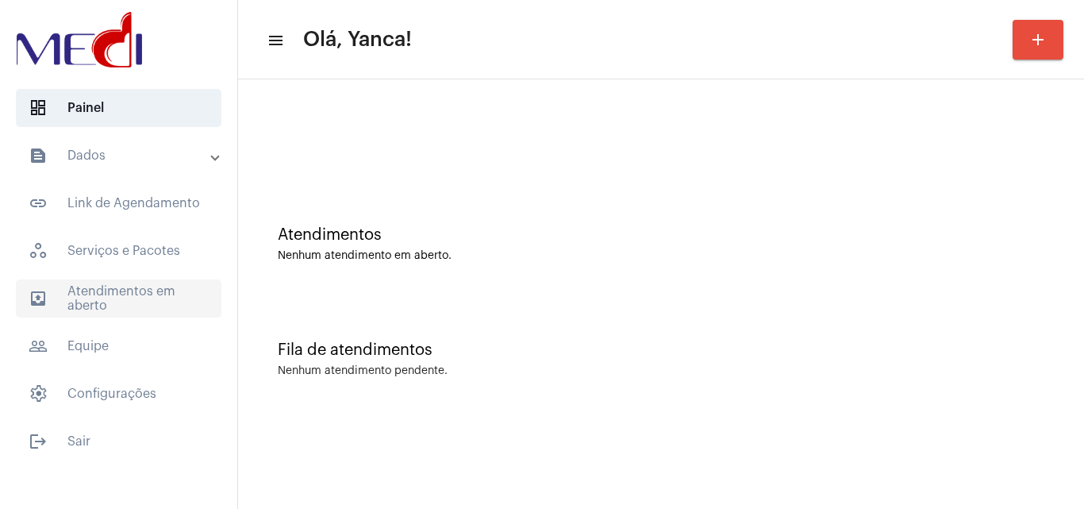
click at [133, 302] on span "outbox_outline Atendimentos em aberto" at bounding box center [118, 298] width 205 height 38
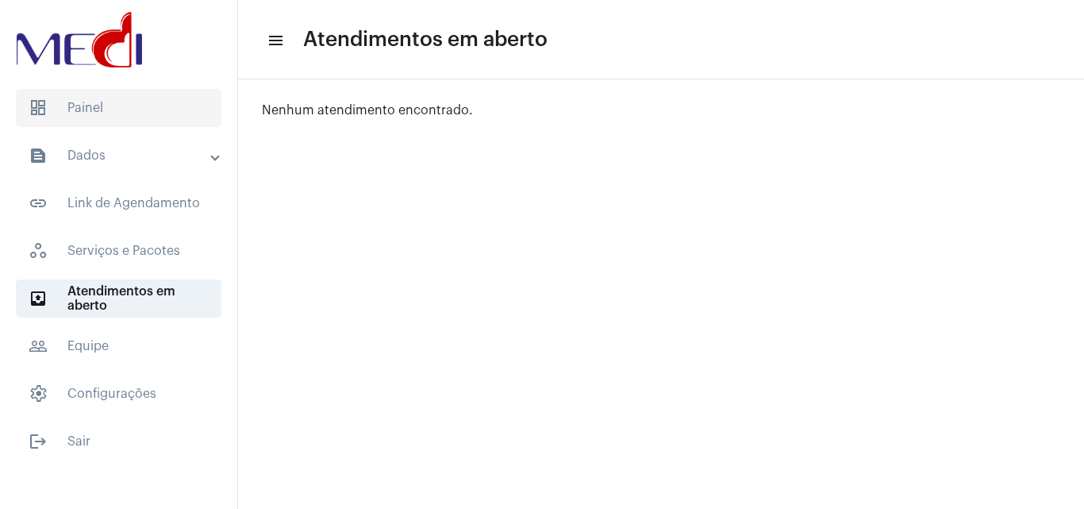
click at [125, 94] on span "dashboard Painel" at bounding box center [118, 108] width 205 height 38
